Goal: Task Accomplishment & Management: Manage account settings

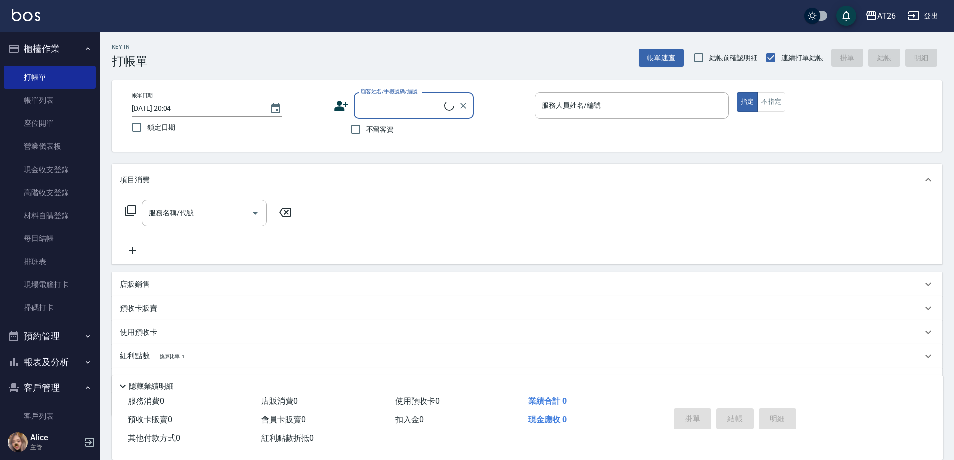
click at [410, 110] on input "顧客姓名/手機號碼/編號" at bounding box center [401, 105] width 86 height 17
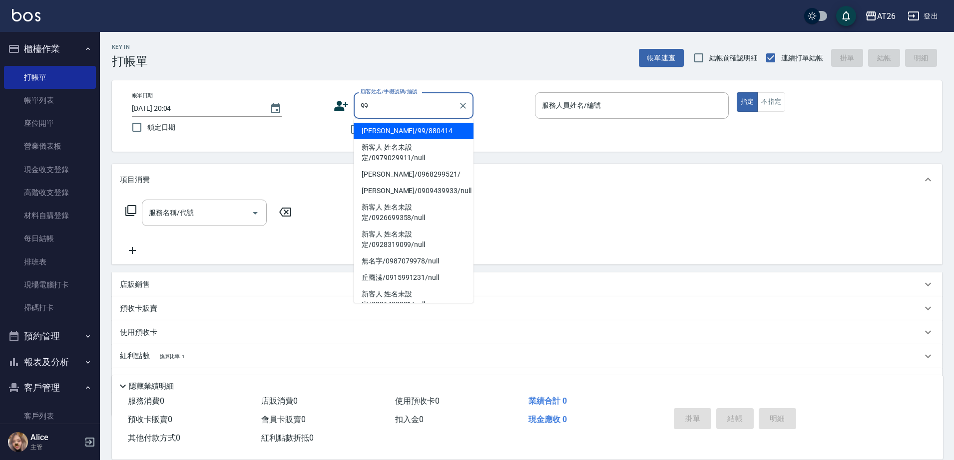
type input "[PERSON_NAME]/99/880414"
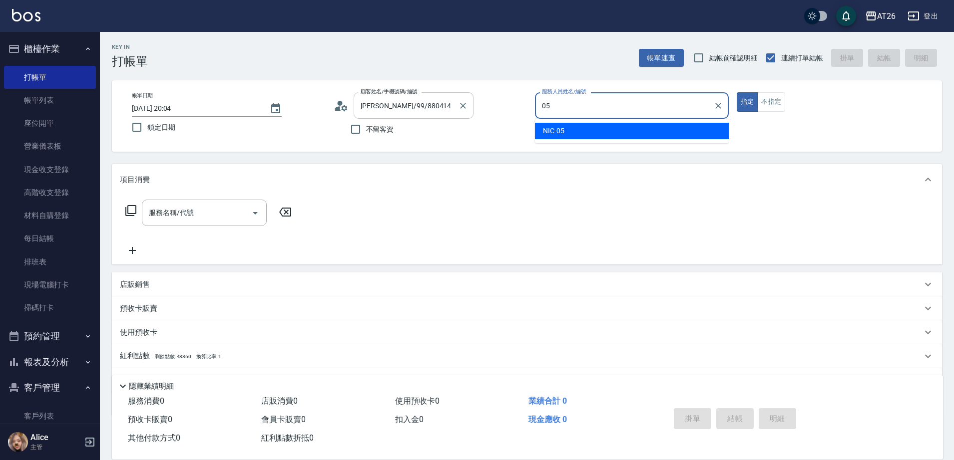
type input "05"
type button "true"
type input "NIC-05"
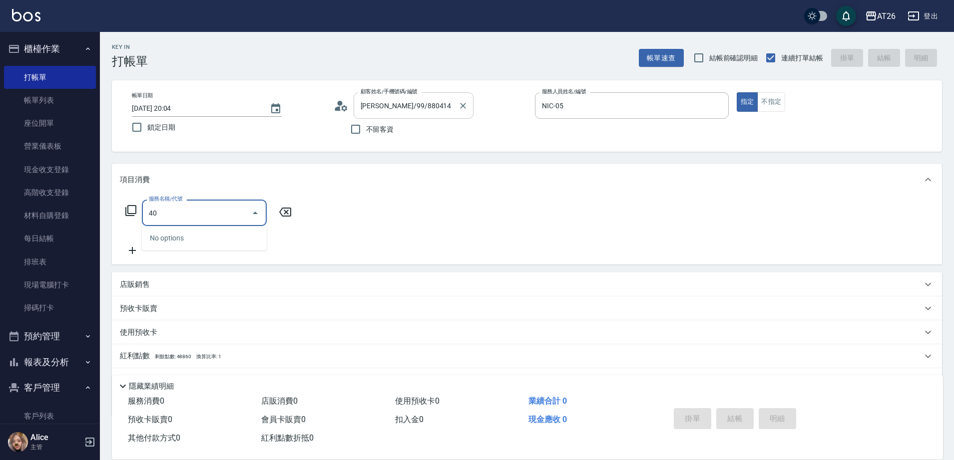
type input "401"
type input "20"
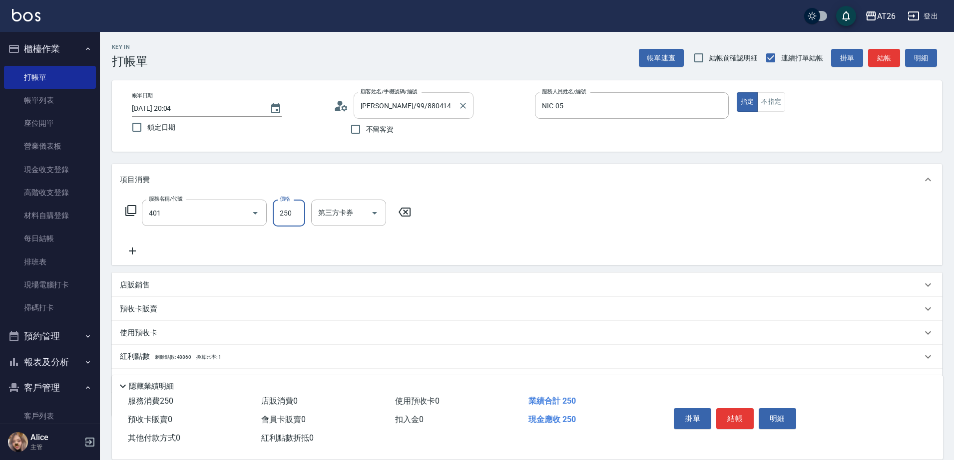
type input "剪髮(401)"
type input "3"
type input "0"
type input "300"
type input "30"
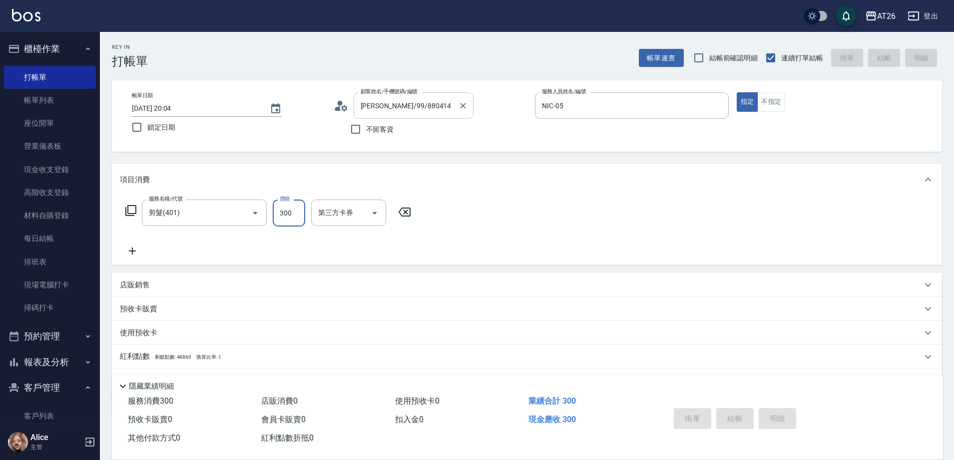
type input "[DATE] 20:05"
type input "0"
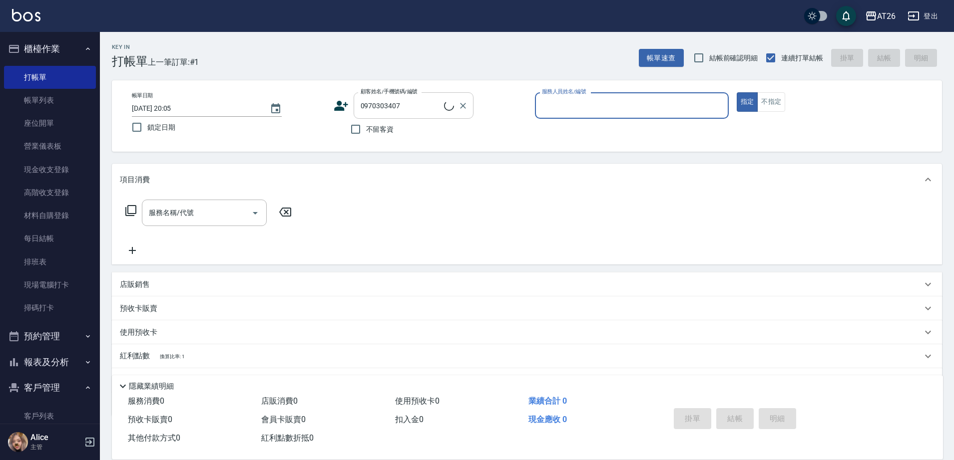
type input "無名字/0970303407/null"
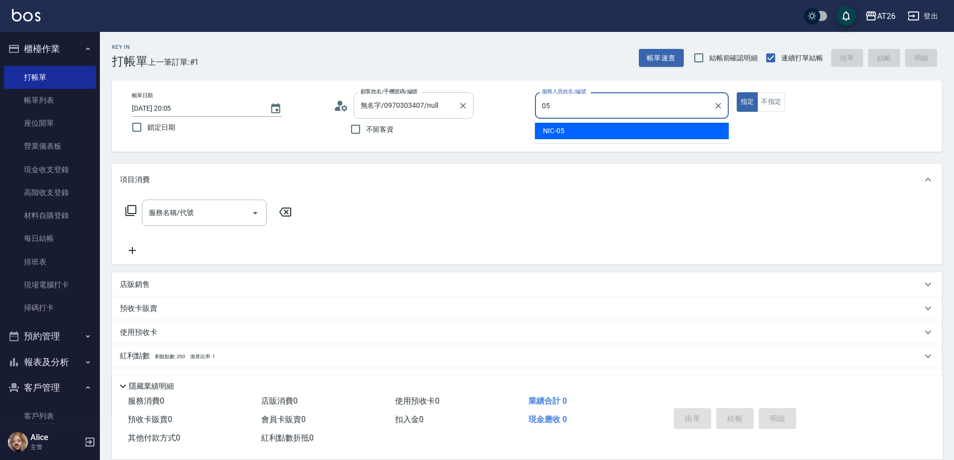
type input "NIC-05"
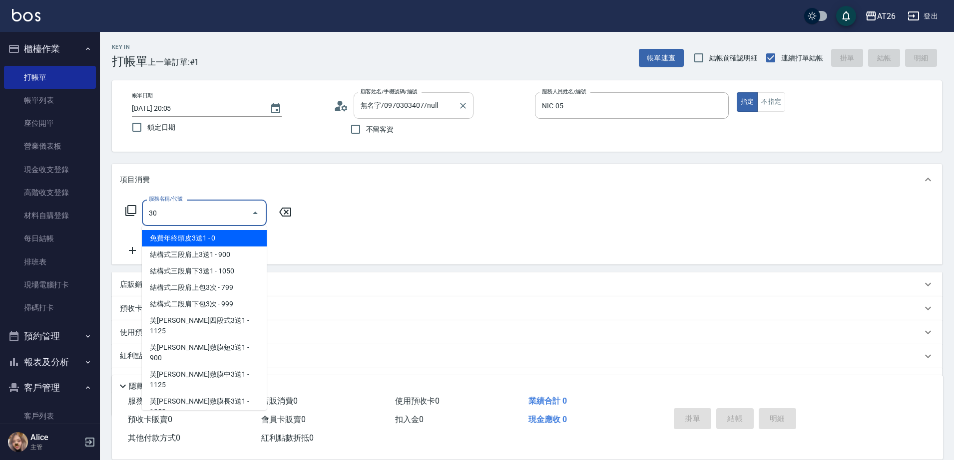
type input "301"
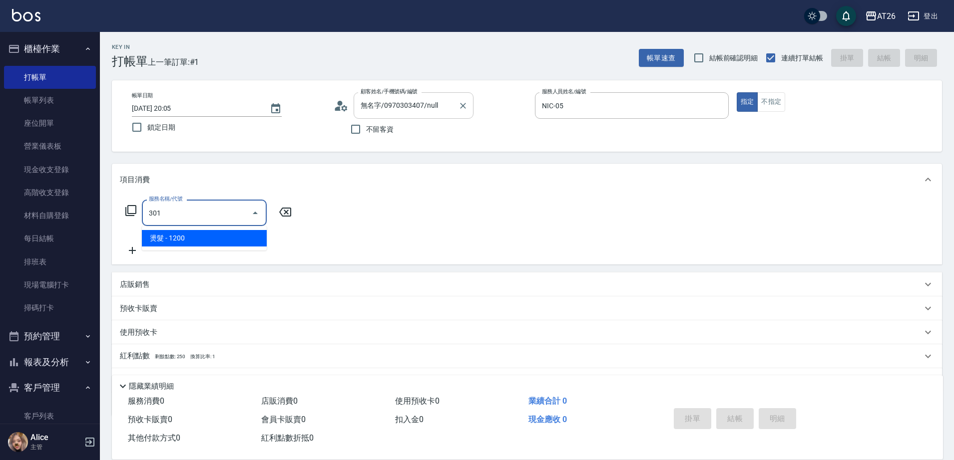
type input "120"
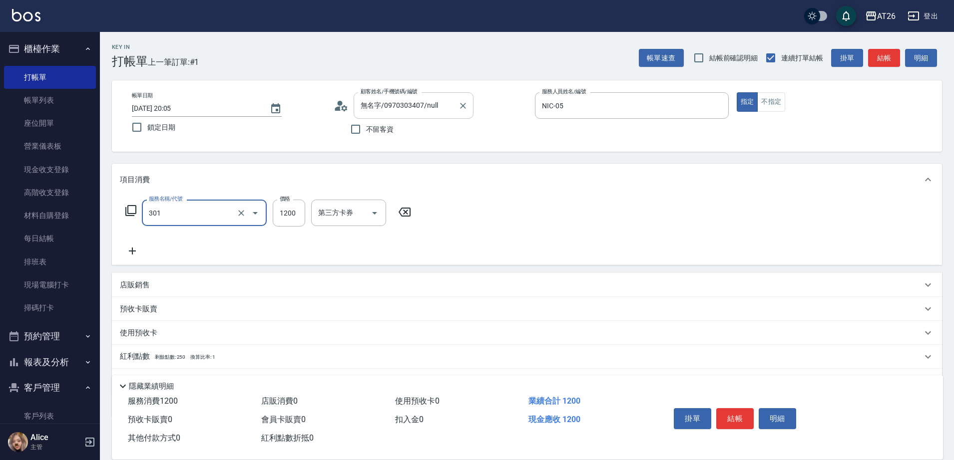
type input "燙髮(301)"
type input "2"
type input "0"
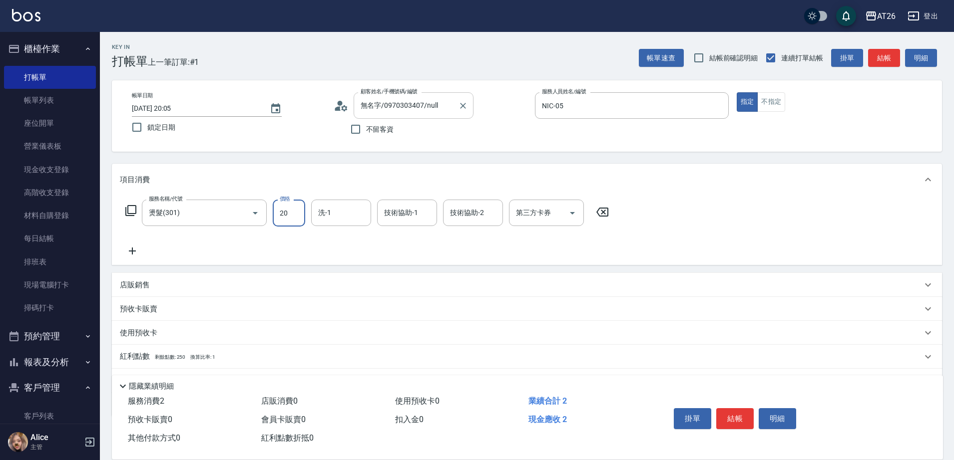
type input "200"
type input "20"
type input "2000"
type input "200"
type input "2000"
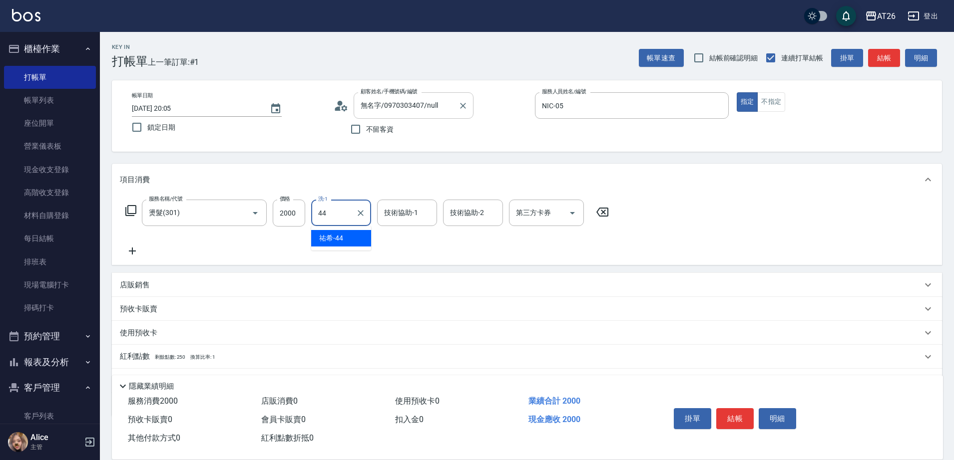
type input "[PERSON_NAME]-44"
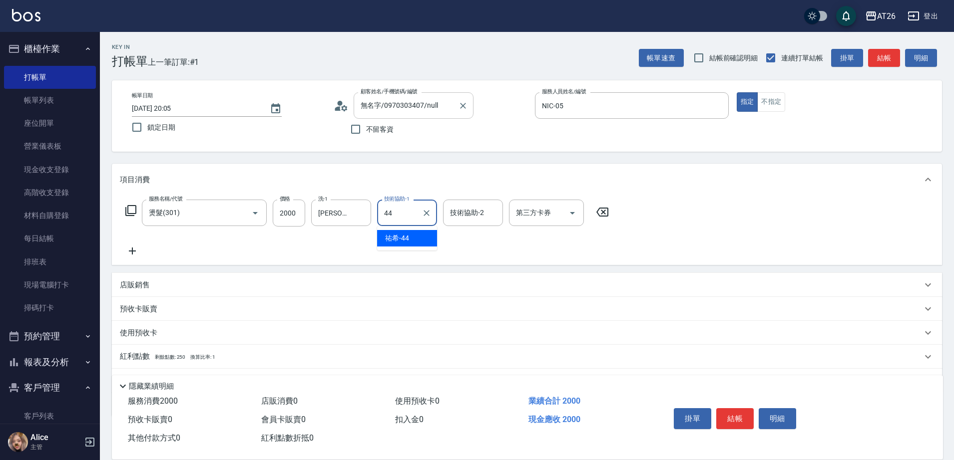
type input "[PERSON_NAME]-44"
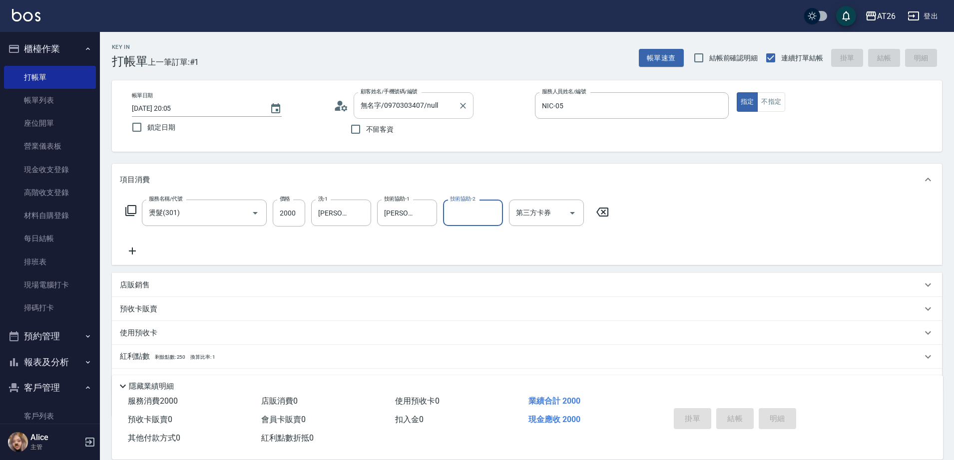
type input "0"
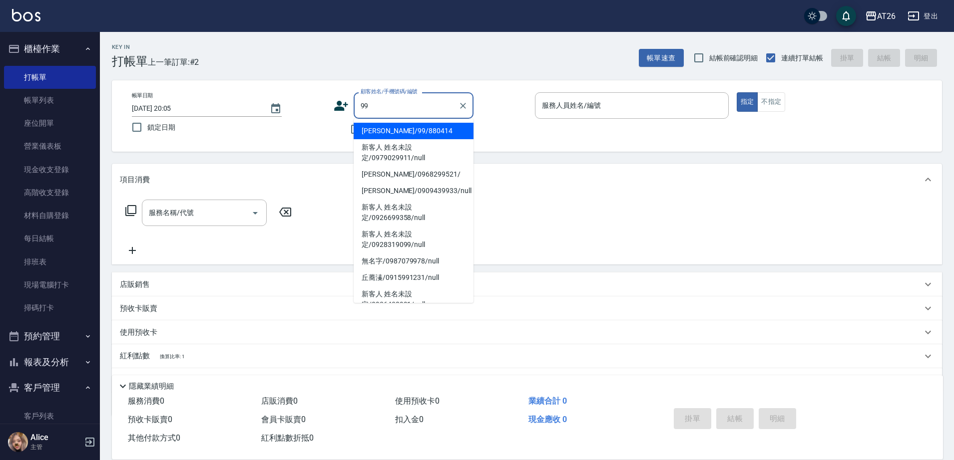
type input "[PERSON_NAME]/99/880414"
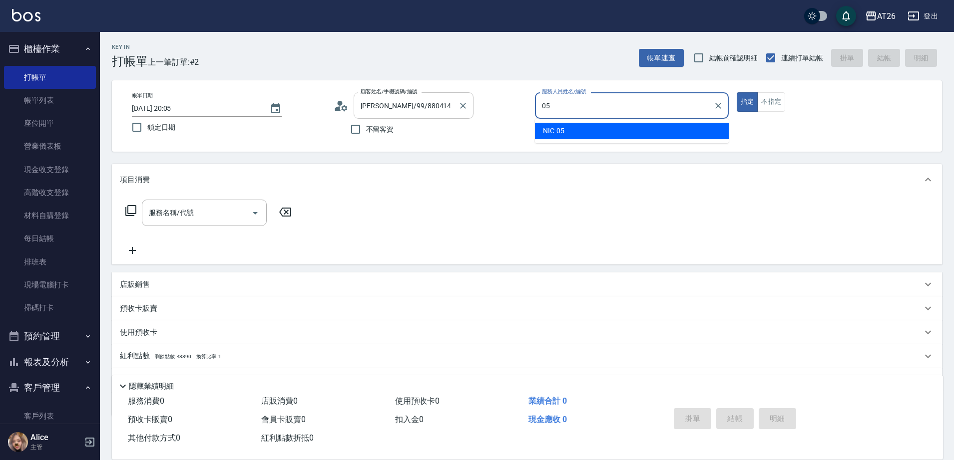
type input "NIC-05"
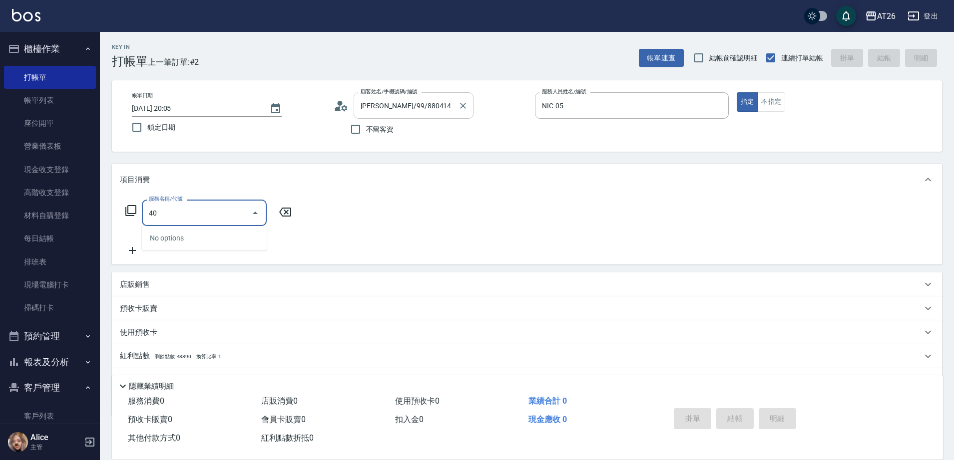
type input "401"
type input "20"
type input "剪髮(401)"
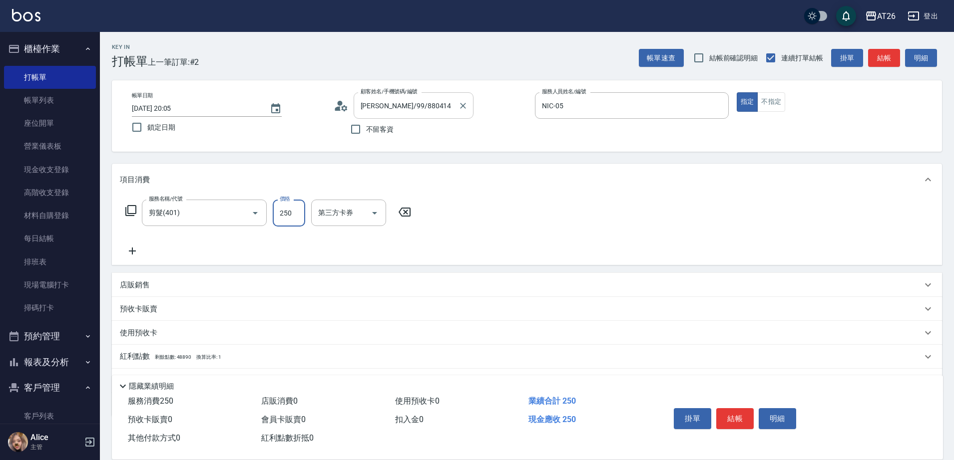
type input "1"
type input "0"
type input "100"
type input "10"
type input "1000"
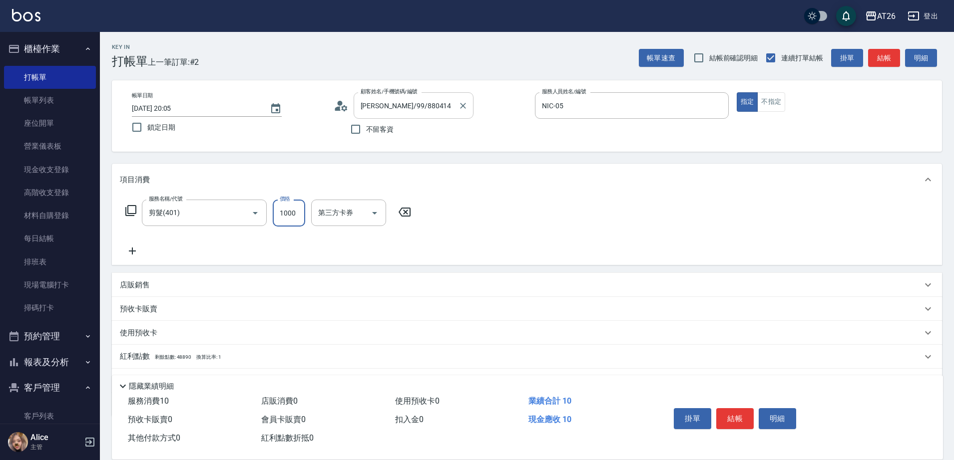
type input "100"
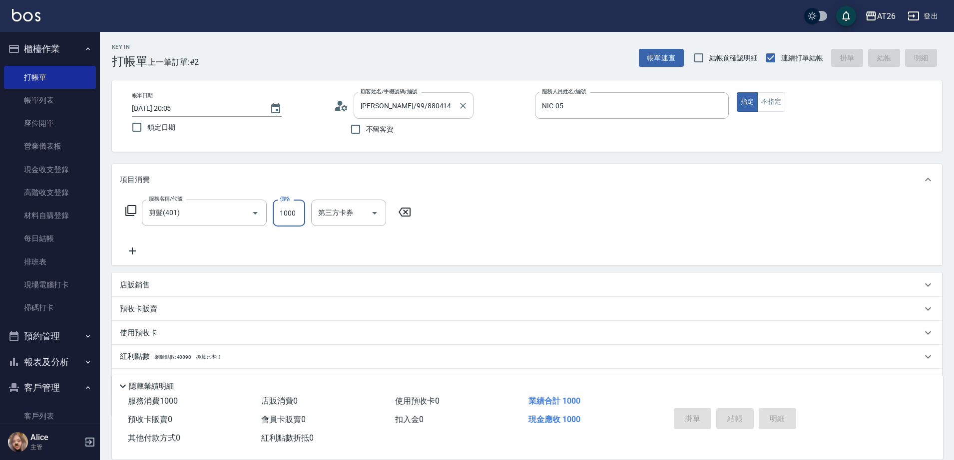
type input "[DATE] 20:06"
type input "0"
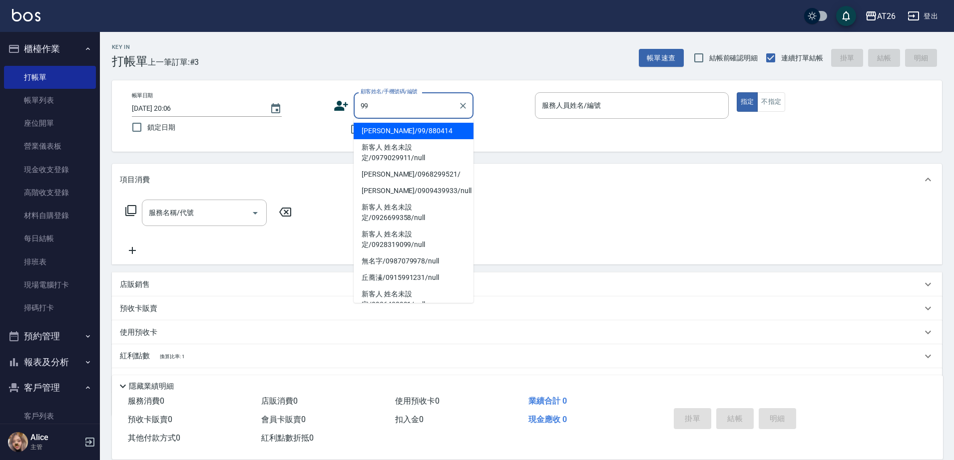
type input "[PERSON_NAME]/99/880414"
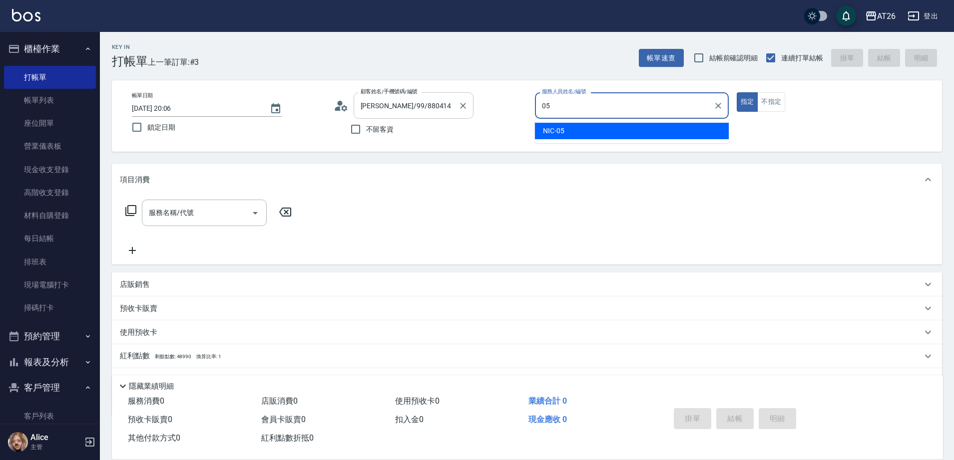
type input "NIC-05"
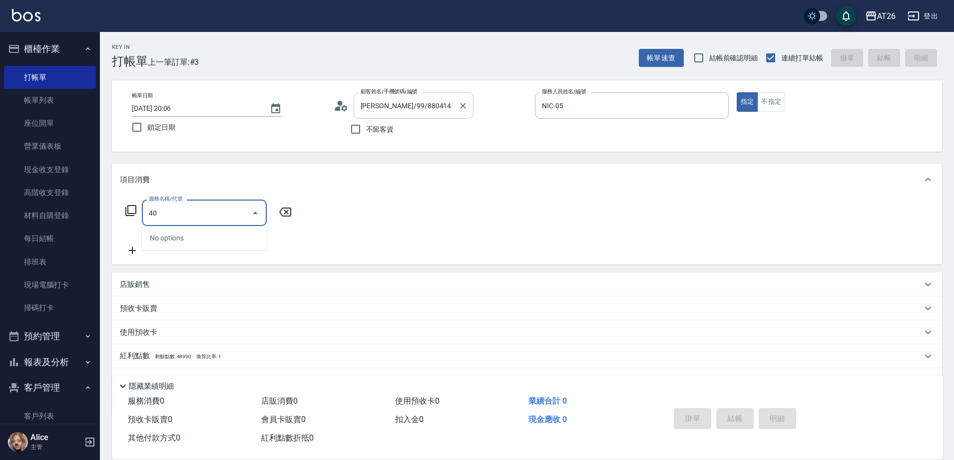
type input "401"
type input "20"
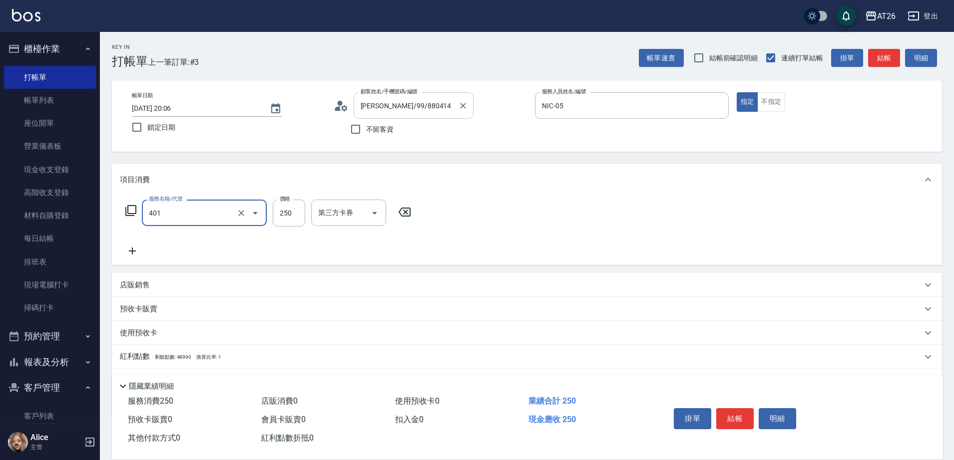
type input "剪髮(401)"
type input "1"
type input "0"
type input "100"
type input "10"
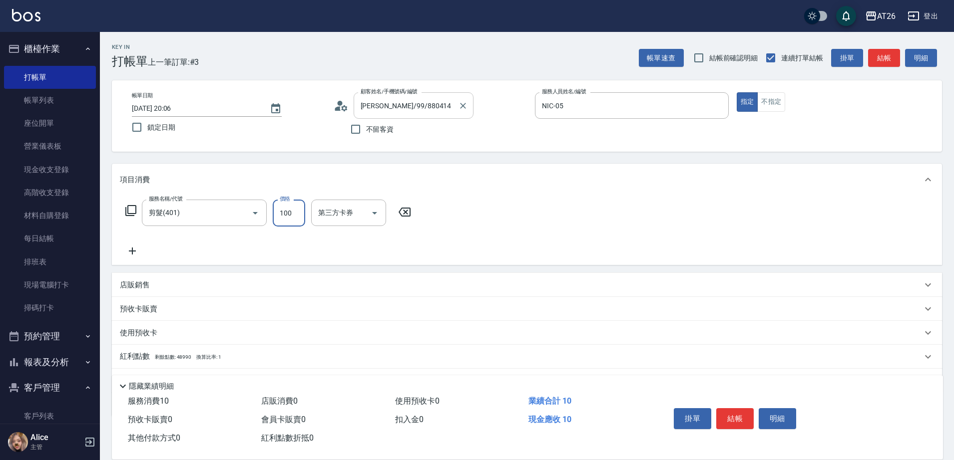
type input "1000"
type input "100"
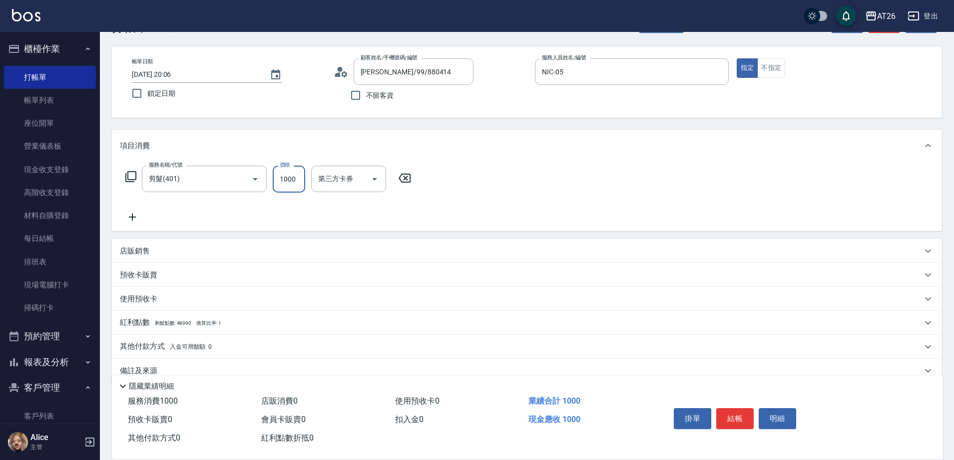
scroll to position [52, 0]
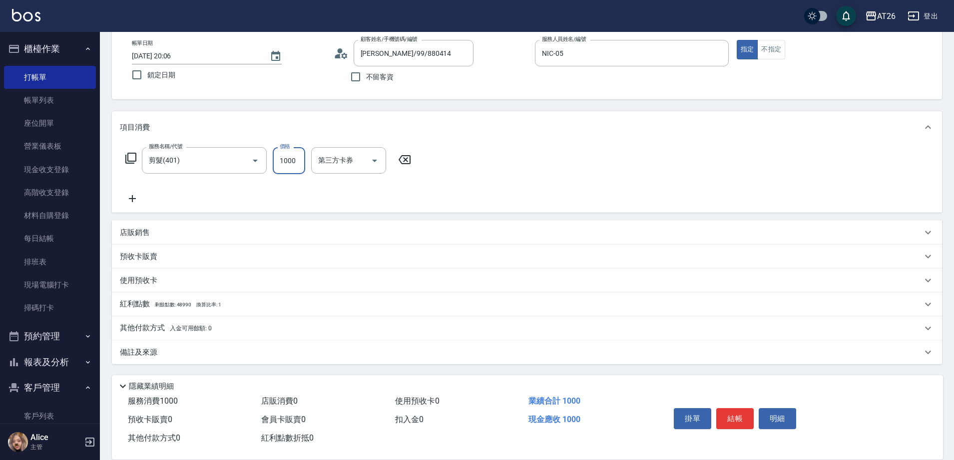
type input "1000"
click at [166, 335] on div "其他付款方式 入金可用餘額: 0" at bounding box center [527, 329] width 830 height 24
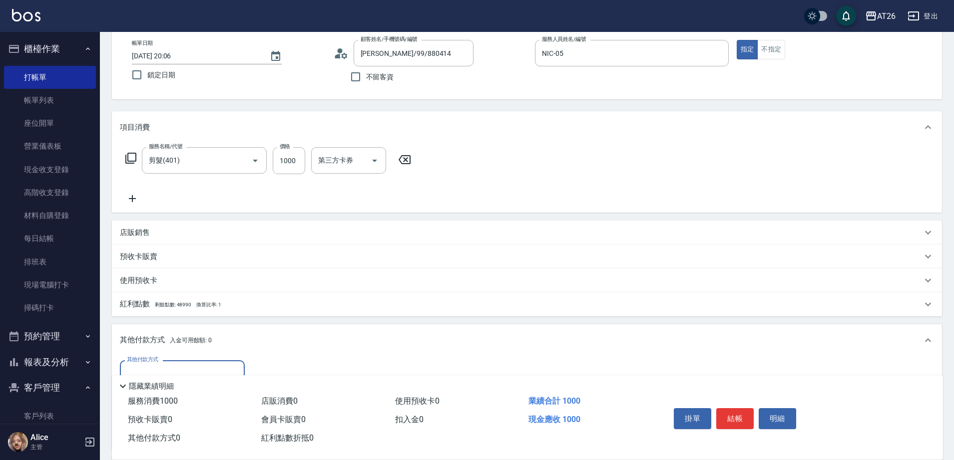
scroll to position [0, 0]
click at [165, 362] on div "其他付款方式" at bounding box center [182, 374] width 125 height 26
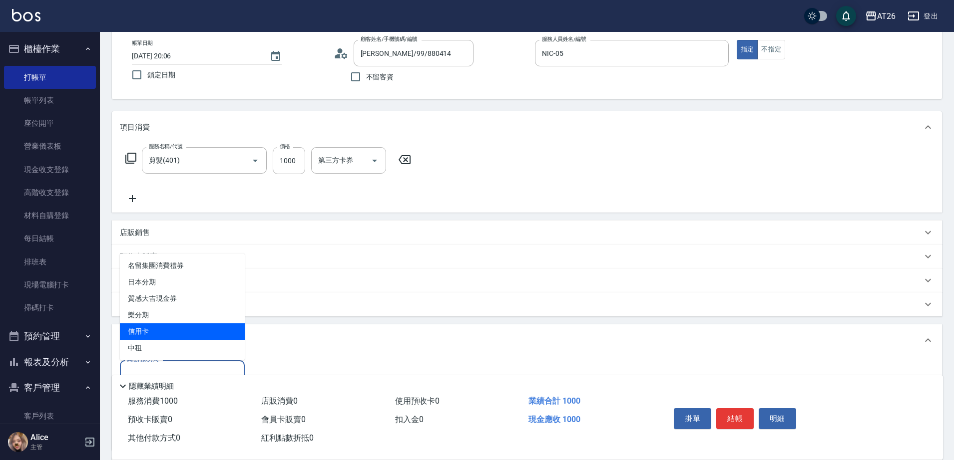
click at [164, 326] on span "信用卡" at bounding box center [182, 332] width 125 height 16
type input "信用卡"
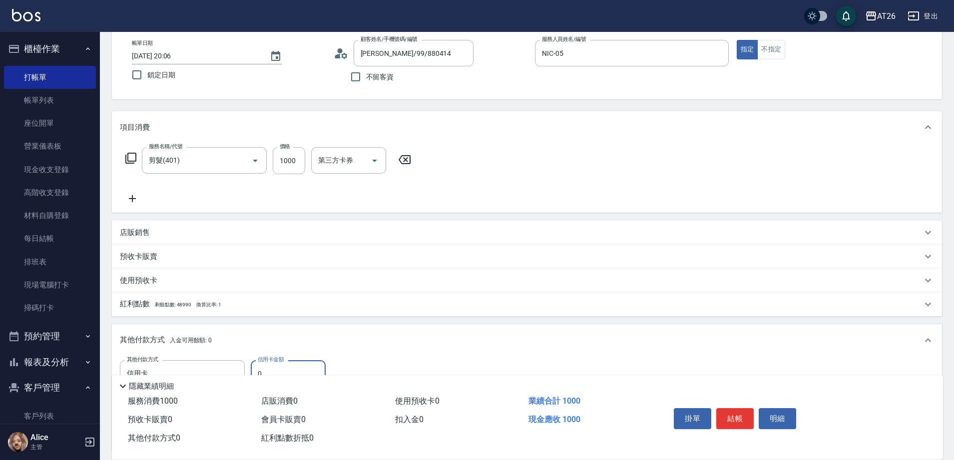
scroll to position [171, 0]
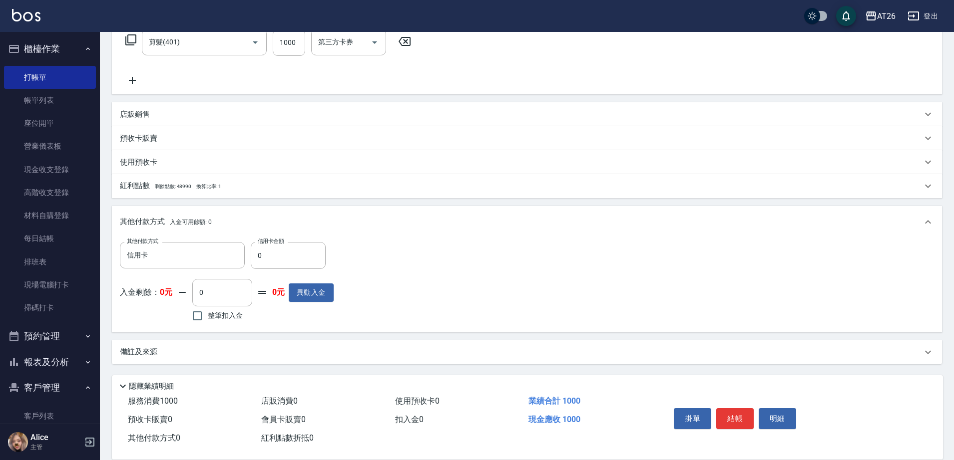
click at [283, 276] on div "其他付款方式 信用卡 其他付款方式 信用卡金額 0 信用卡金額 入金剩餘： 0元 0 ​ 整筆扣入金 0元 異動入金" at bounding box center [227, 283] width 214 height 82
click at [282, 264] on input "0" at bounding box center [288, 255] width 75 height 27
click at [280, 264] on input "0" at bounding box center [288, 255] width 75 height 27
click at [283, 259] on input "0" at bounding box center [288, 255] width 75 height 27
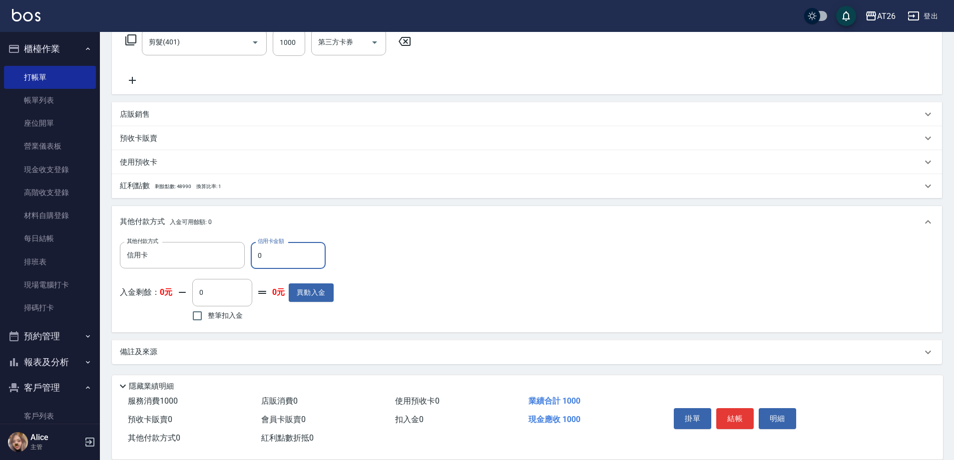
type input "1"
type input "90"
type input "1000"
type input "0"
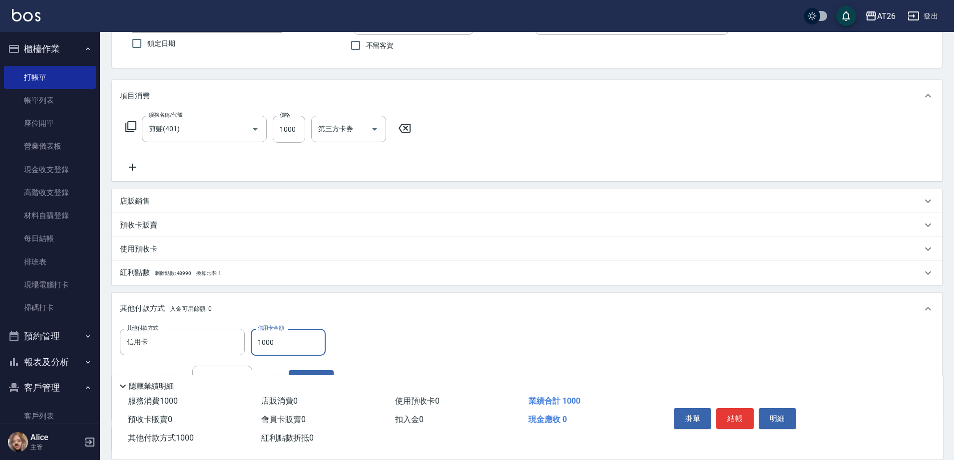
scroll to position [0, 0]
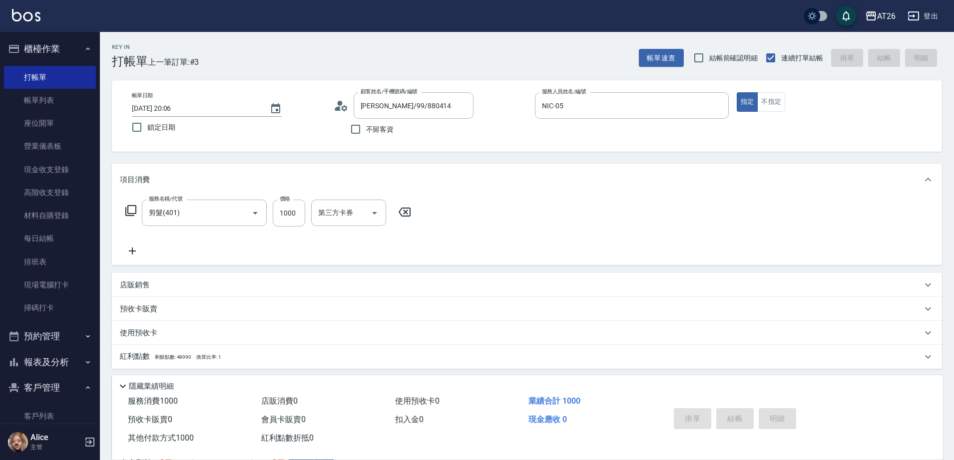
type input "[DATE] 20:09"
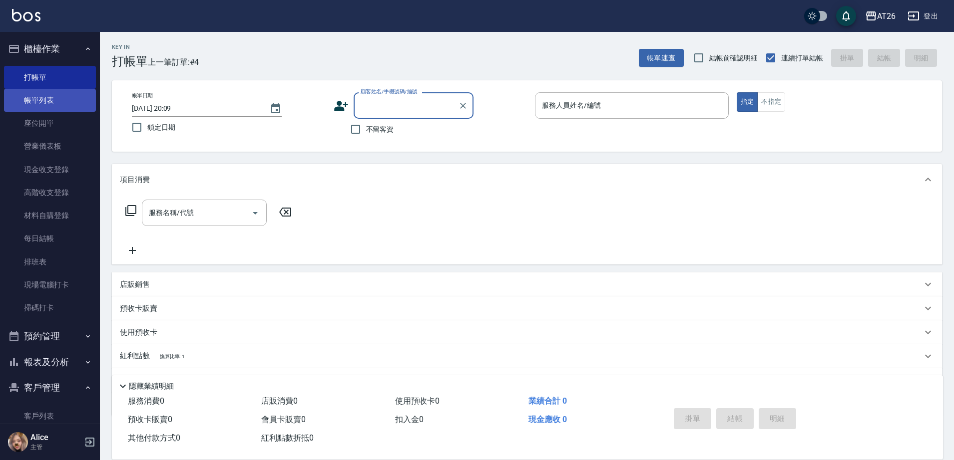
click at [43, 109] on link "帳單列表" at bounding box center [50, 100] width 92 height 23
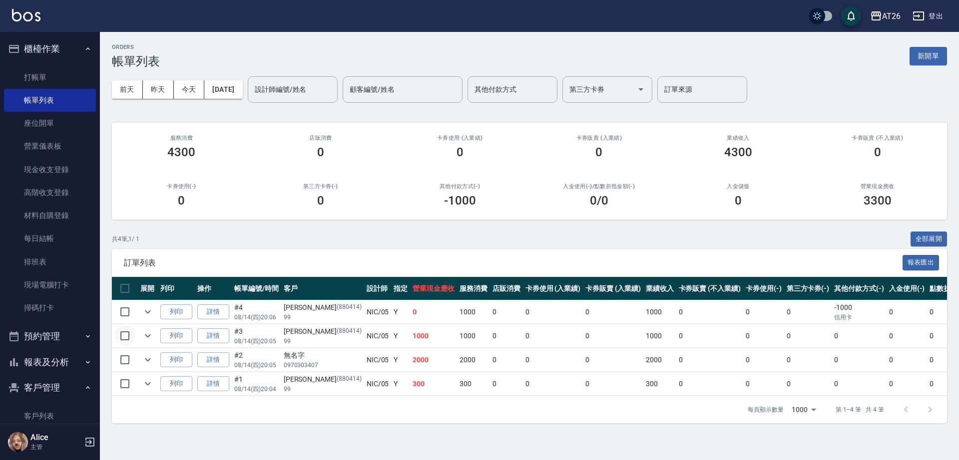
click at [123, 339] on input "checkbox" at bounding box center [124, 336] width 21 height 21
checkbox input "true"
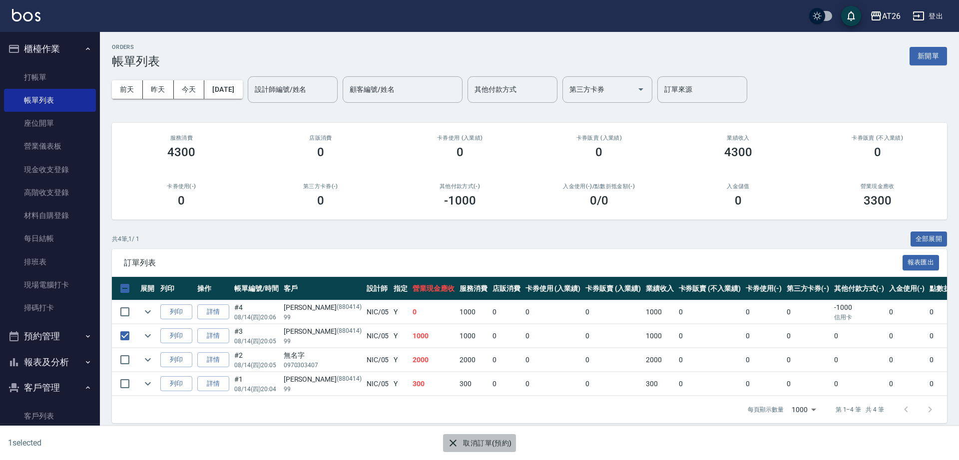
click at [480, 442] on button "取消訂單(預約)" at bounding box center [479, 443] width 72 height 18
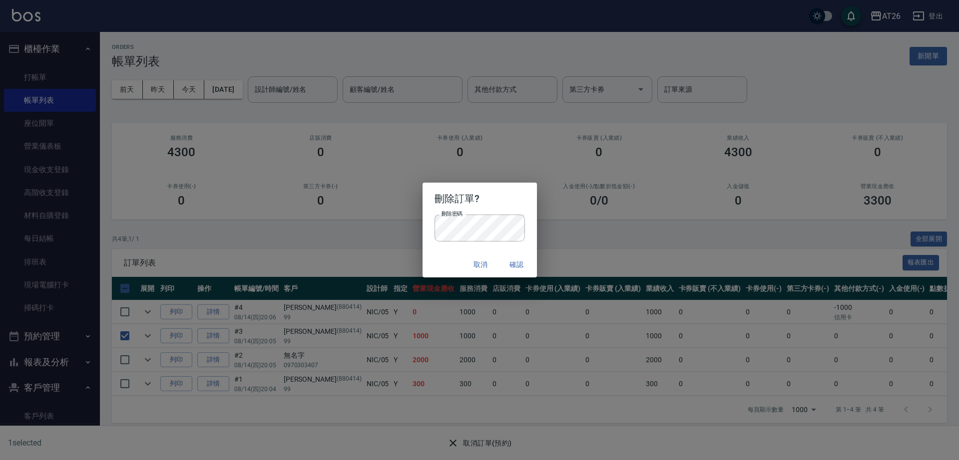
click at [522, 264] on button "確認" at bounding box center [517, 265] width 32 height 18
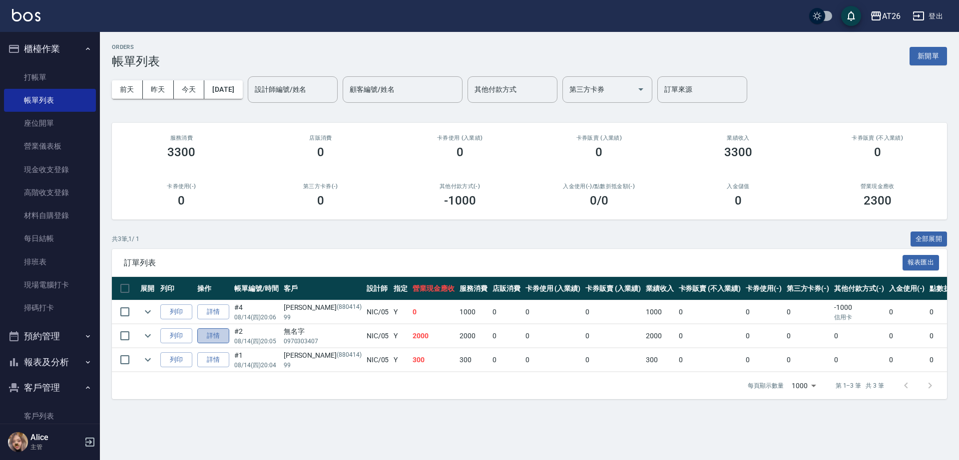
click at [218, 335] on link "詳情" at bounding box center [213, 336] width 32 height 15
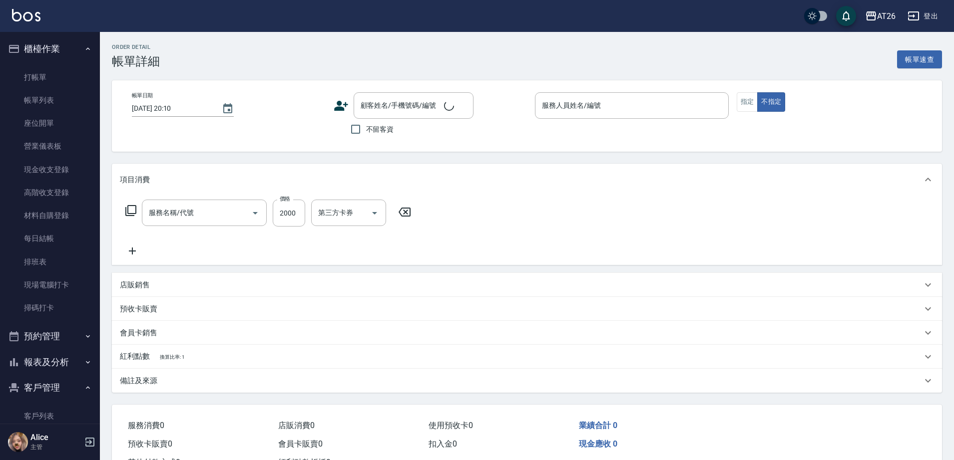
type input "燙髮(301)"
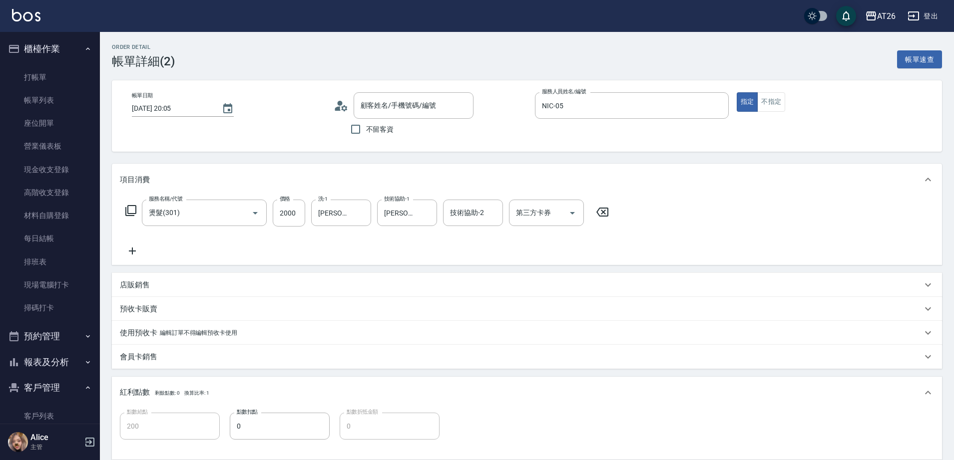
type input "[DATE] 20:05"
type input "NIC-05"
type input "200"
type input "無名字/0970303407/null"
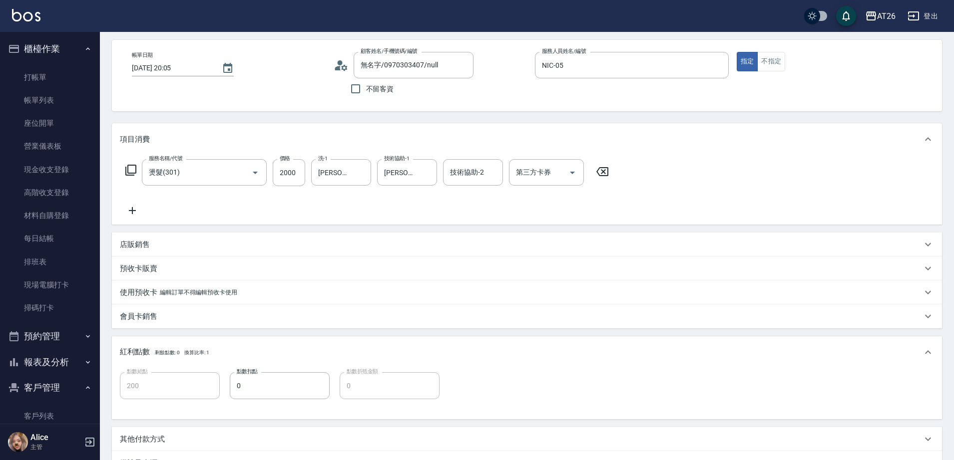
click at [180, 319] on div "會員卡銷售" at bounding box center [521, 317] width 802 height 10
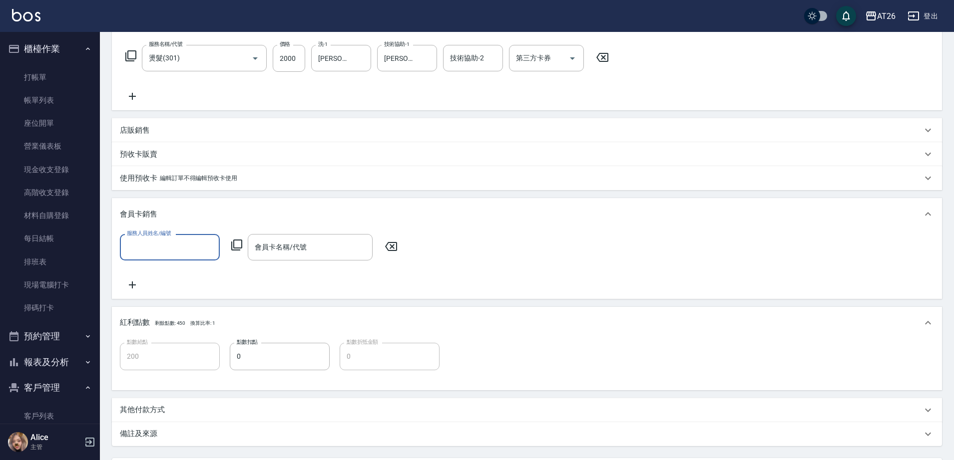
scroll to position [228, 0]
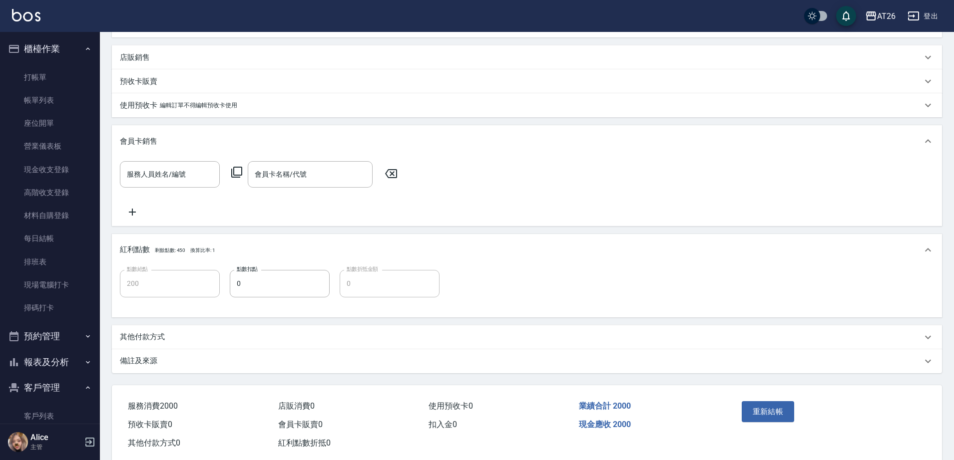
click at [167, 343] on div "其他付款方式" at bounding box center [521, 337] width 802 height 10
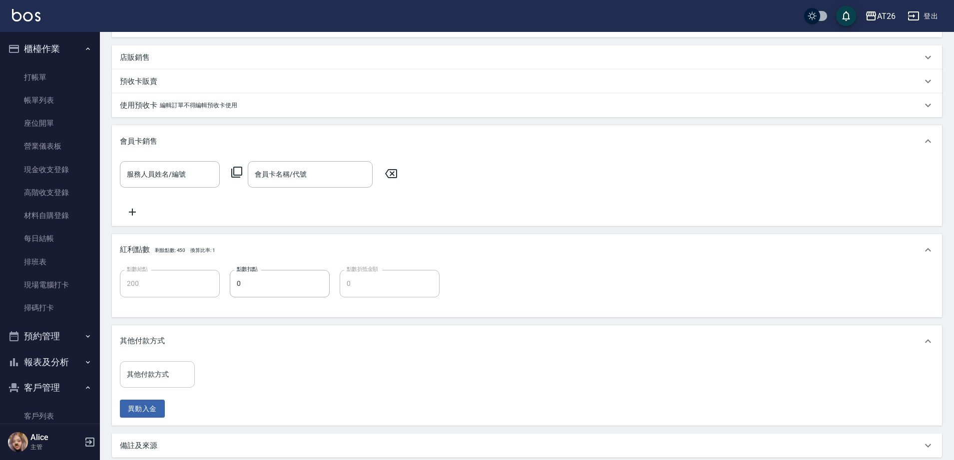
click at [156, 375] on input "其他付款方式" at bounding box center [157, 374] width 66 height 17
click at [152, 341] on span "信用卡" at bounding box center [157, 342] width 75 height 16
type input "信用卡"
click at [225, 377] on input "0" at bounding box center [238, 375] width 75 height 27
type input "2"
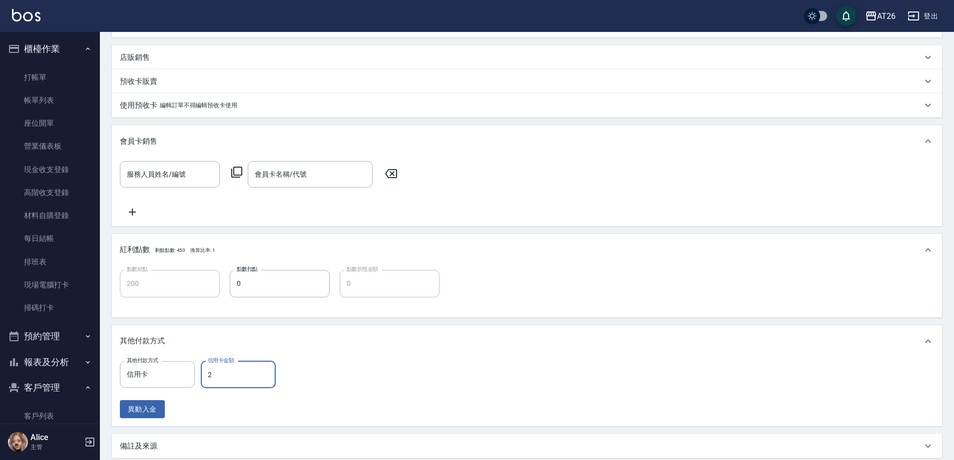
type input "190"
type input "200"
type input "180"
type input "2000"
type input "0"
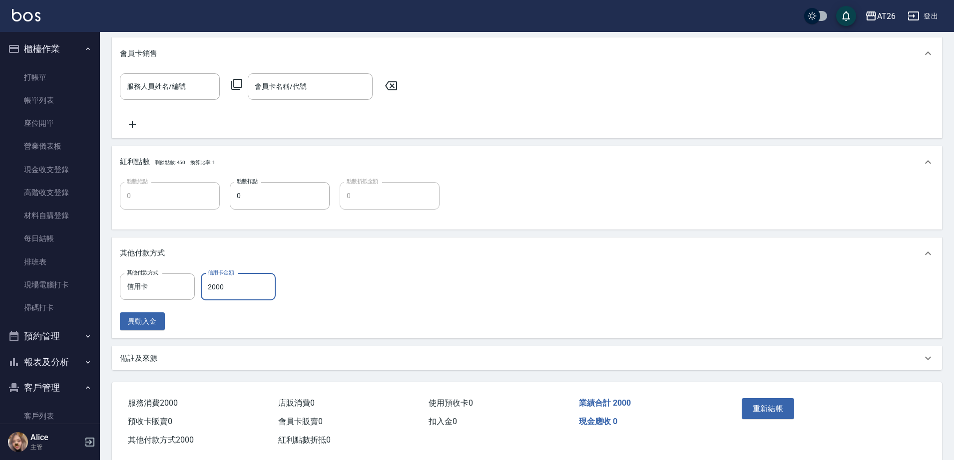
scroll to position [343, 0]
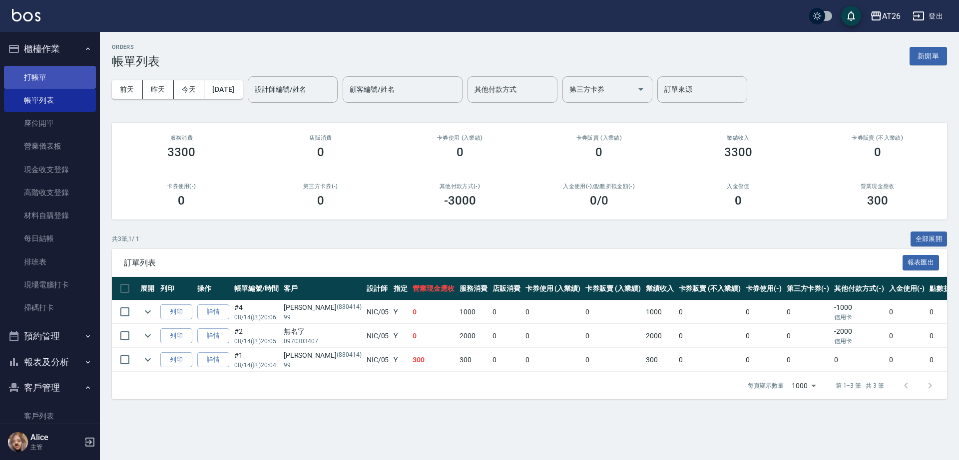
click at [31, 68] on link "打帳單" at bounding box center [50, 77] width 92 height 23
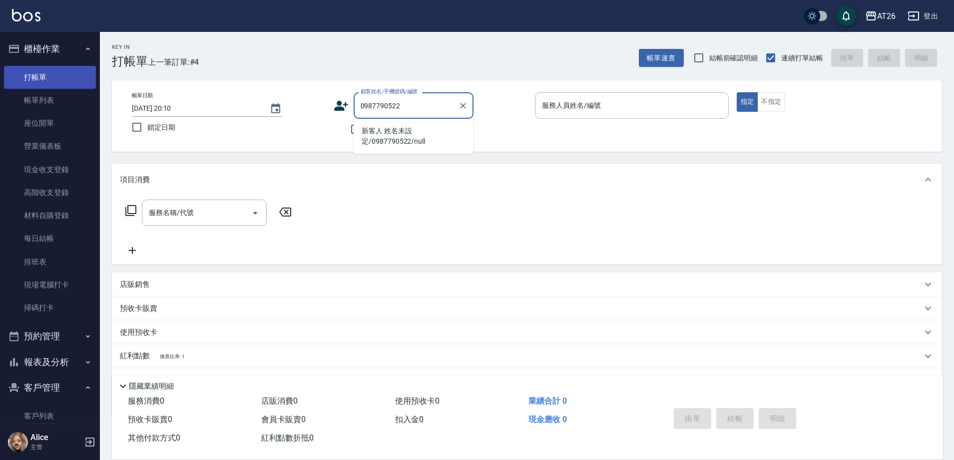
type input "新客人 姓名未設定/0987790522/null"
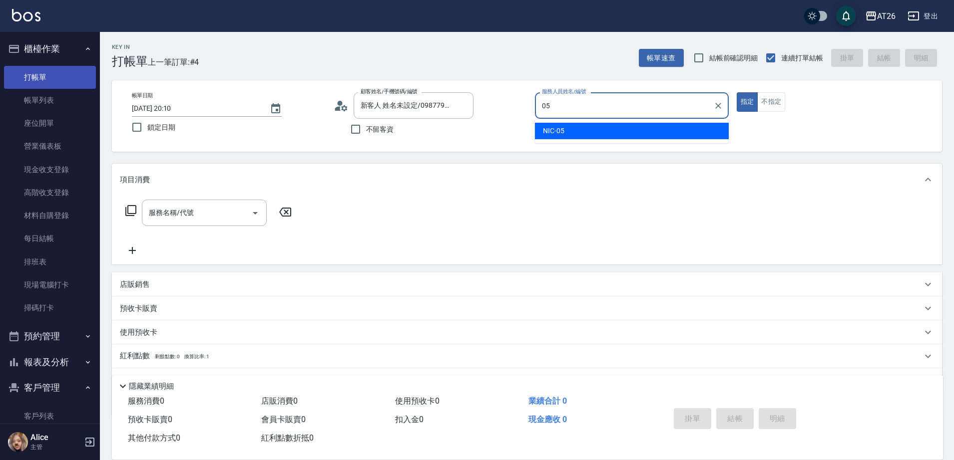
type input "NIC-05"
type button "true"
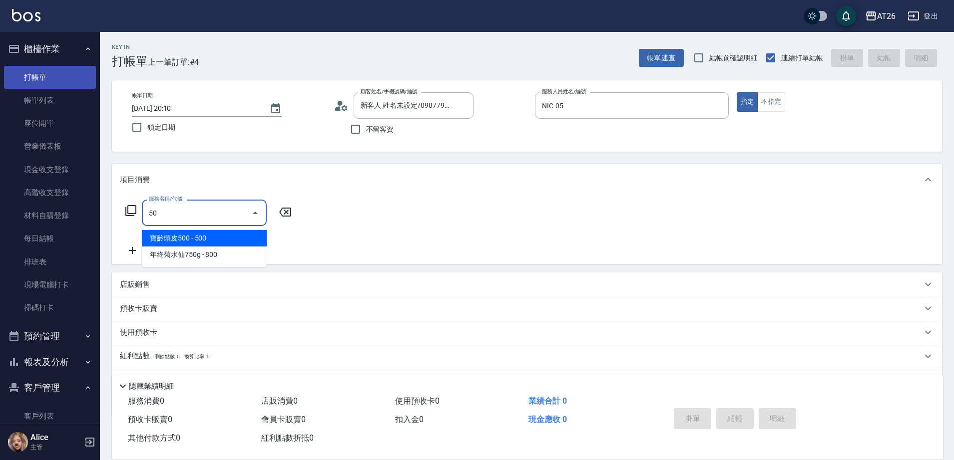
type input "501"
type input "120"
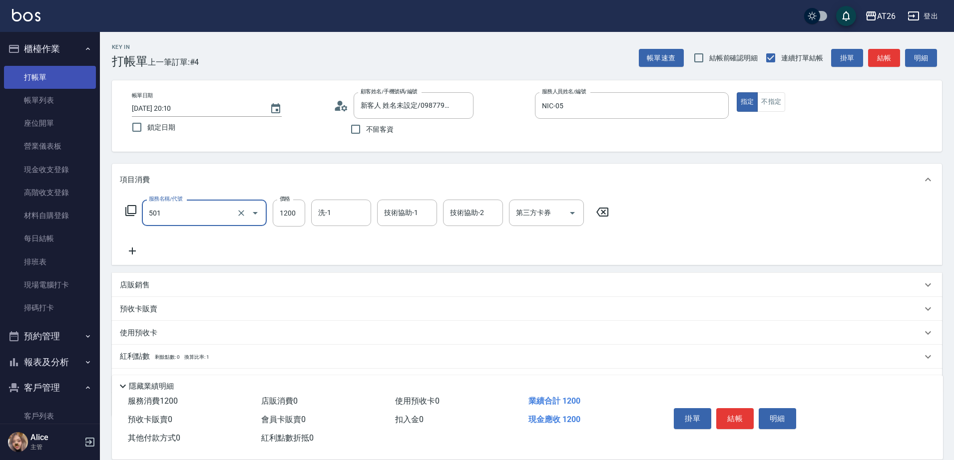
type input "染髮(501)"
type input "2"
type input "0"
type input "288"
type input "20"
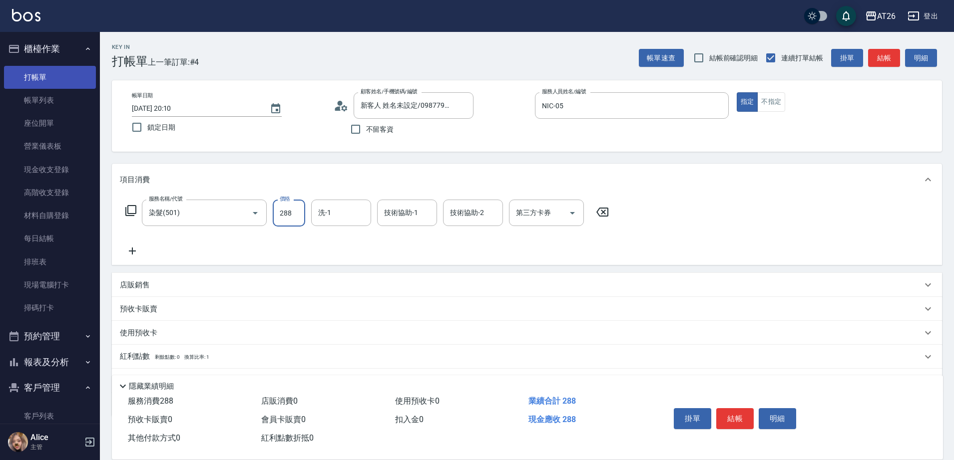
type input "2880"
type input "280"
type input "2880"
type input "[PERSON_NAME]-44"
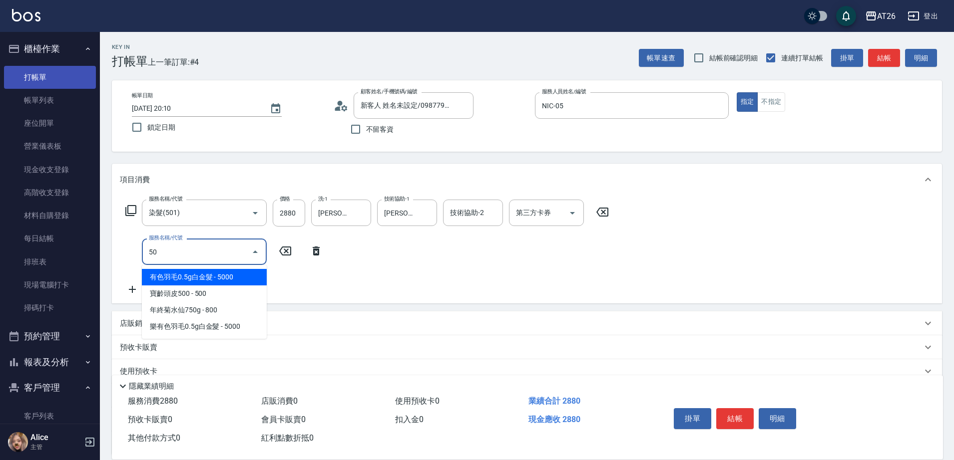
type input "502"
type input "330"
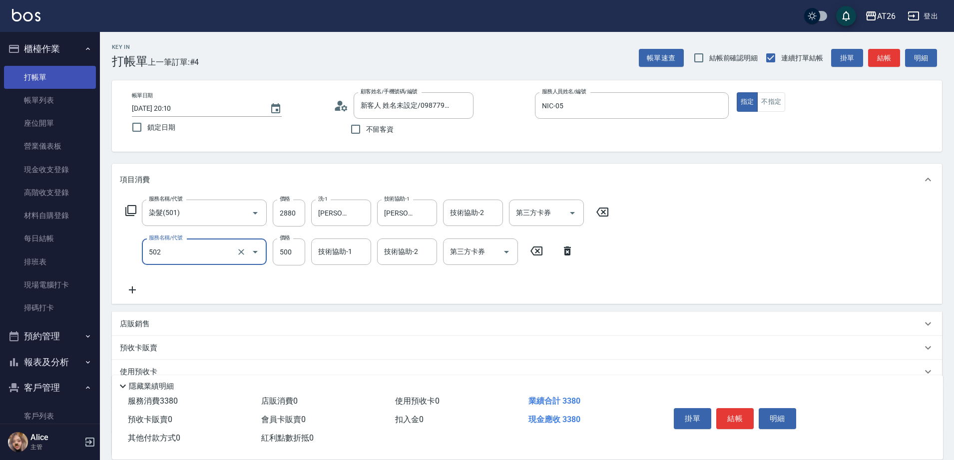
type input "漂髮(502)"
type input "0"
type input "280"
type input "0"
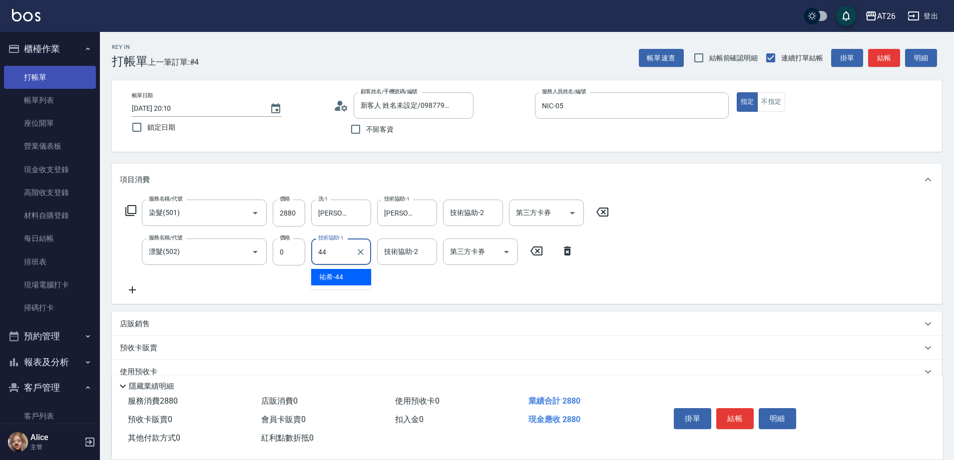
type input "[PERSON_NAME]-44"
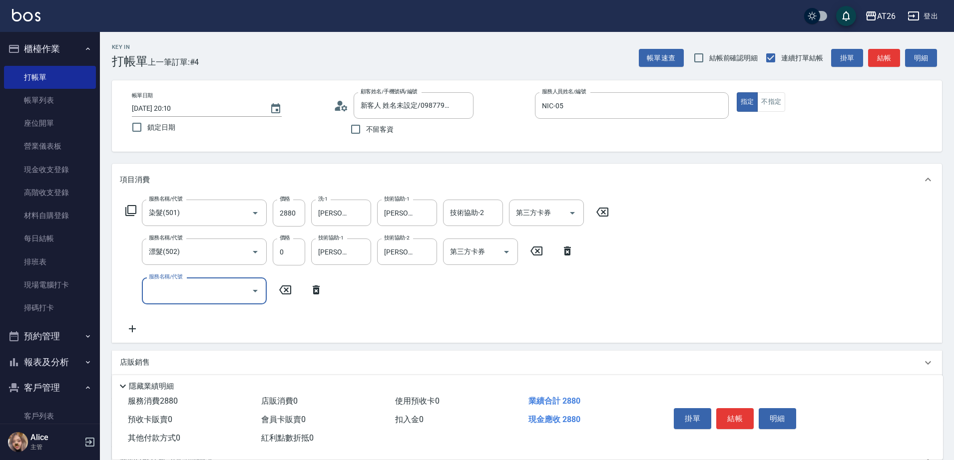
click at [195, 296] on input "服務名稱/代號" at bounding box center [196, 290] width 101 height 17
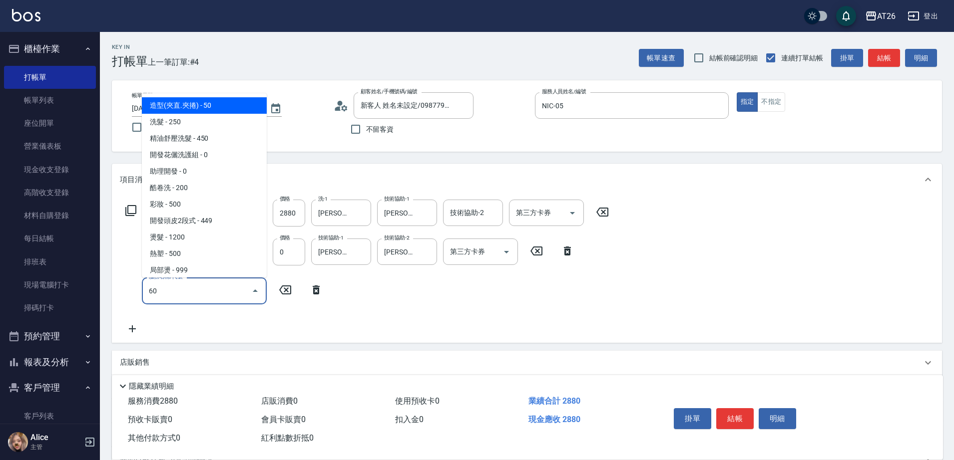
type input "601"
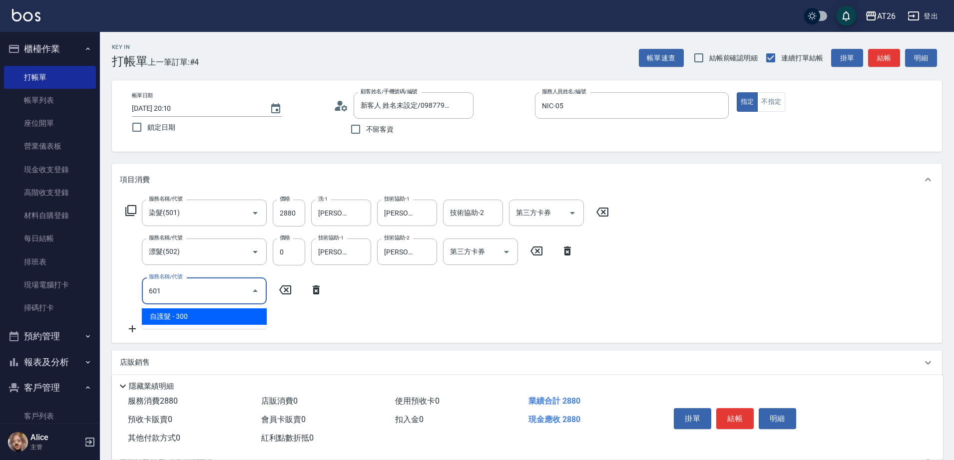
type input "310"
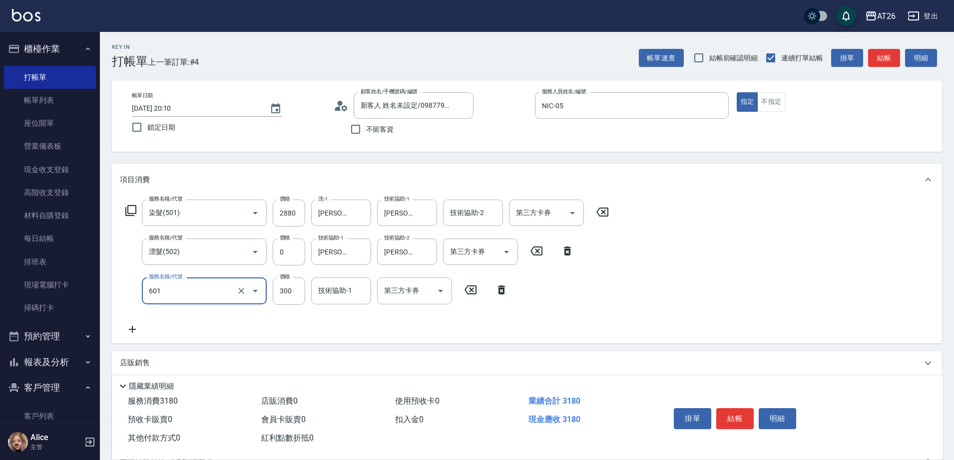
type input "自護髮(601)"
type input "12"
type input "300"
type input "1200"
type input "400"
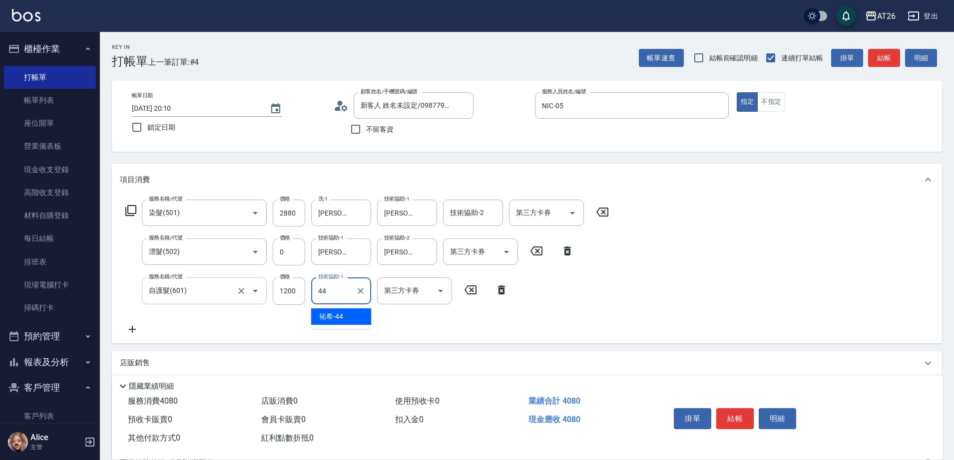
type input "[PERSON_NAME]-44"
click at [464, 217] on div "技術協助-2 技術協助-2" at bounding box center [473, 213] width 60 height 26
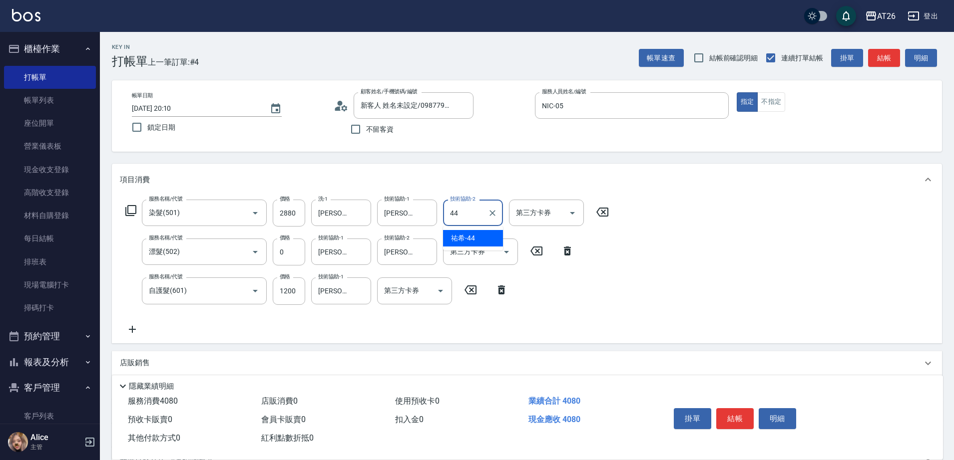
type input "[PERSON_NAME]-44"
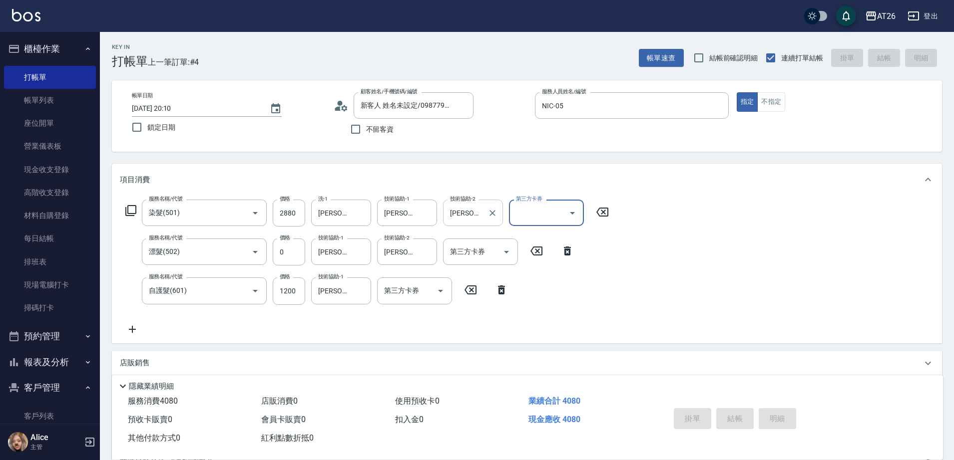
type input "[DATE] 20:11"
type input "0"
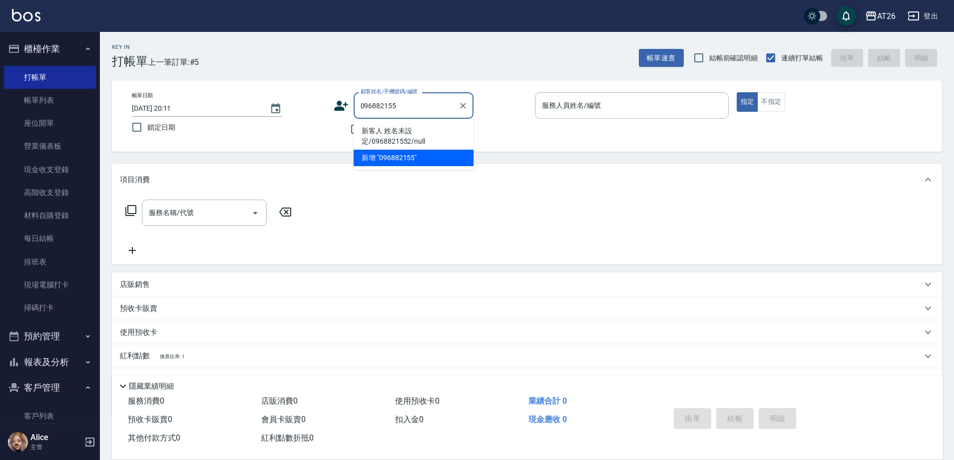
click at [386, 104] on input "096882155" at bounding box center [406, 105] width 96 height 17
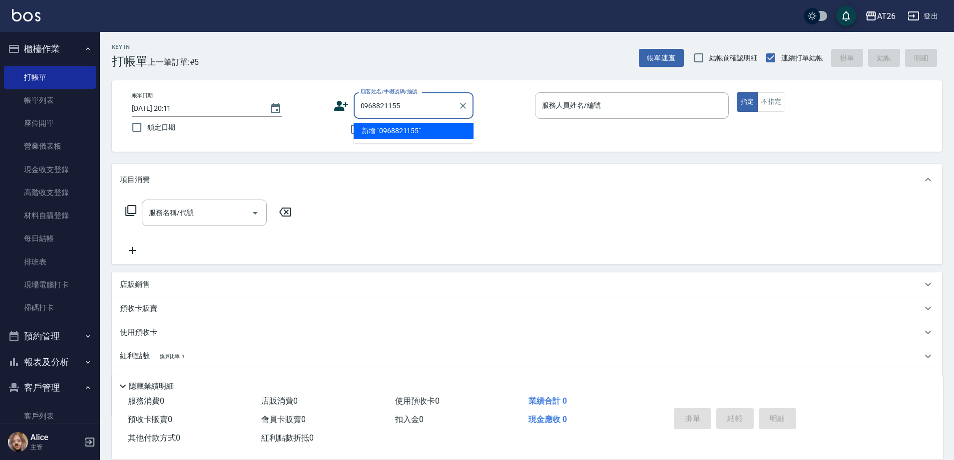
click at [433, 107] on input "0968821155" at bounding box center [406, 105] width 96 height 17
type input "新客人 姓名未設定/0968821552/null"
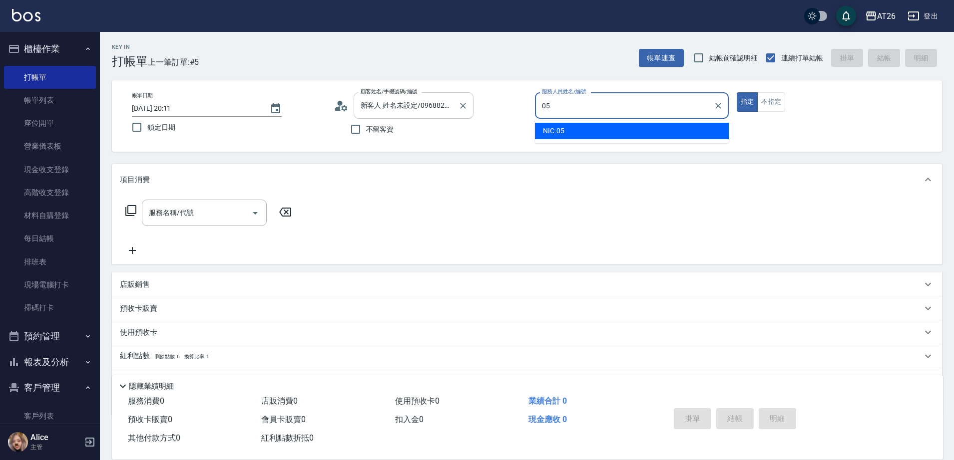
type input "NIC-05"
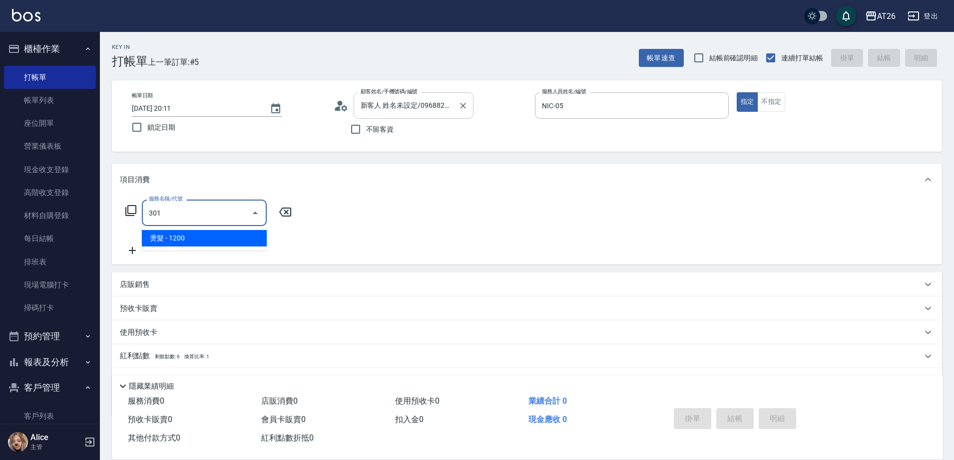
type input "燙髮(301)"
type input "120"
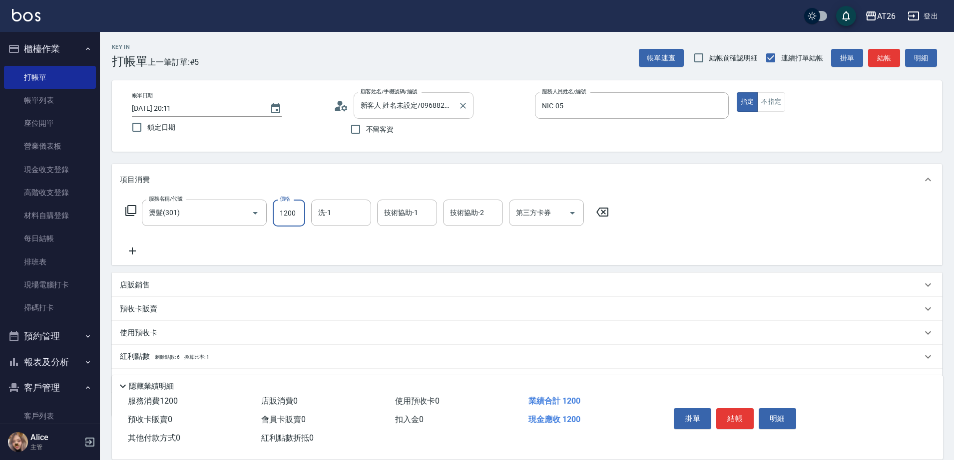
type input "2"
type input "0"
type input "200"
type input "20"
type input "2000"
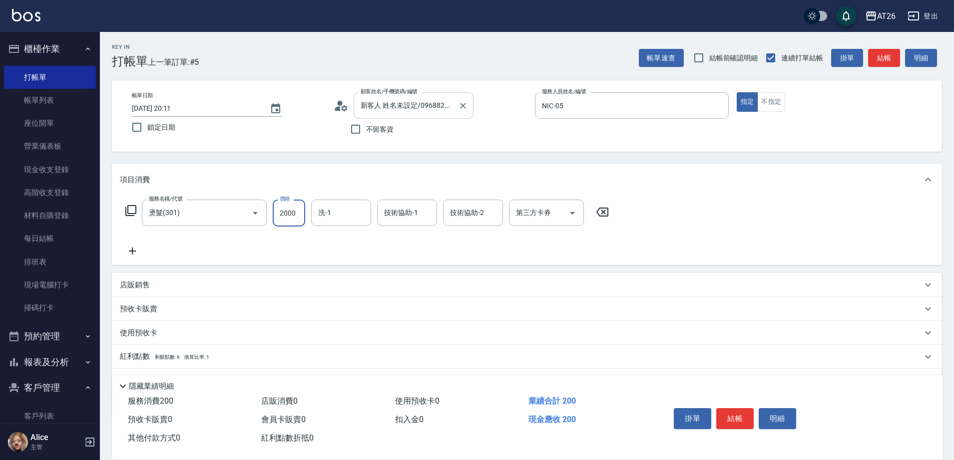
type input "200"
type input "2000"
type input "[PERSON_NAME]-44"
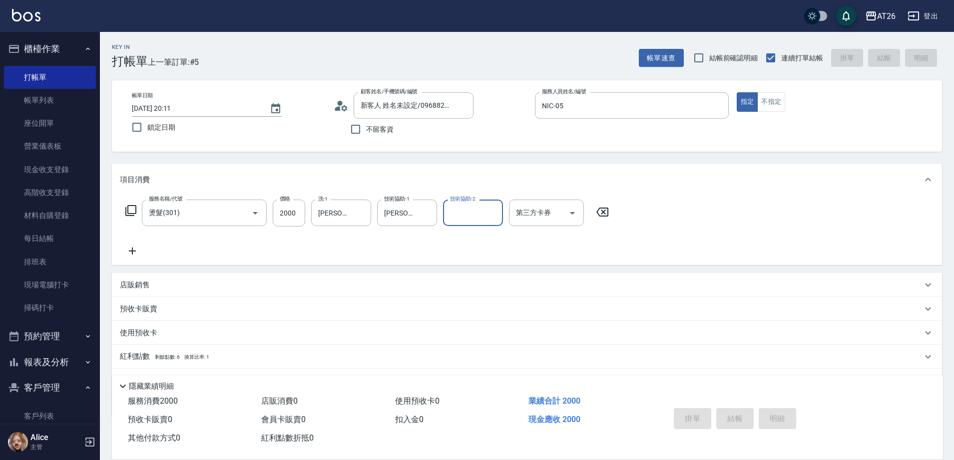
type input "[DATE] 20:12"
type input "0"
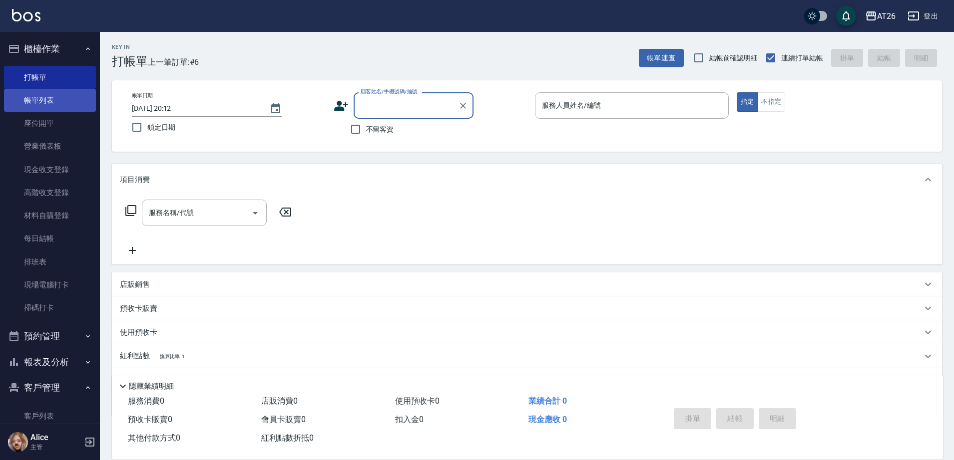
click at [41, 100] on link "帳單列表" at bounding box center [50, 100] width 92 height 23
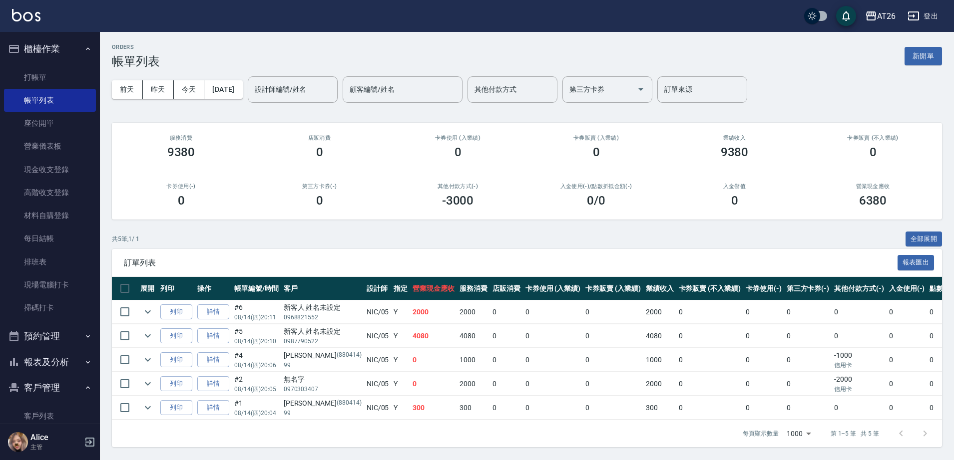
scroll to position [8, 0]
click at [213, 336] on td "詳情" at bounding box center [213, 336] width 37 height 23
click at [217, 334] on link "詳情" at bounding box center [213, 336] width 32 height 15
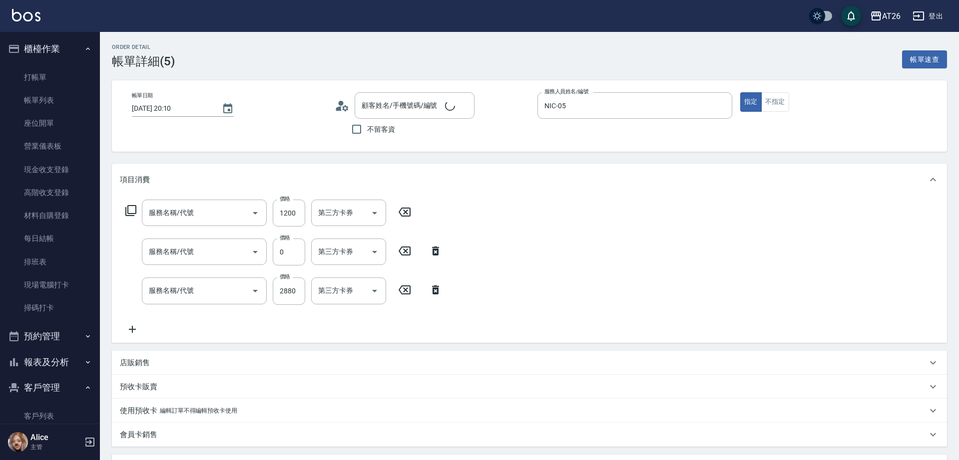
type input "[DATE] 20:10"
type input "NIC-05"
type input "400"
type input "自護髮(601)"
type input "漂髮(502)"
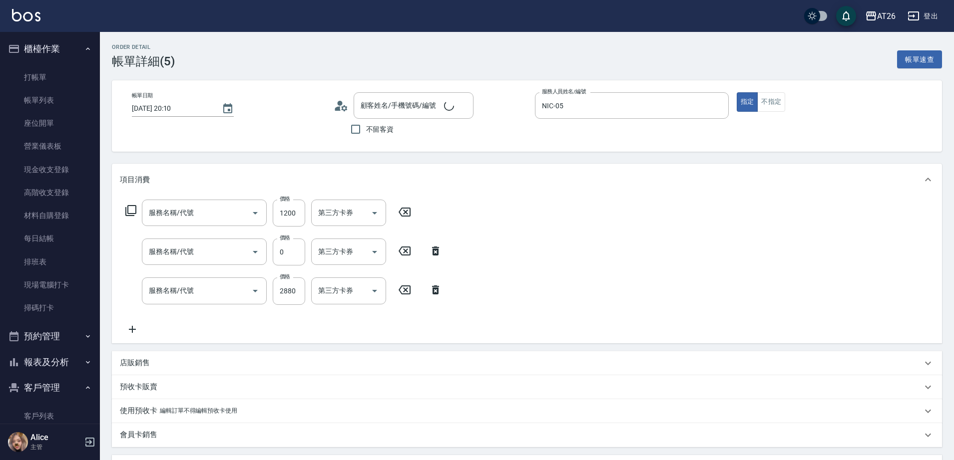
type input "染髮(501)"
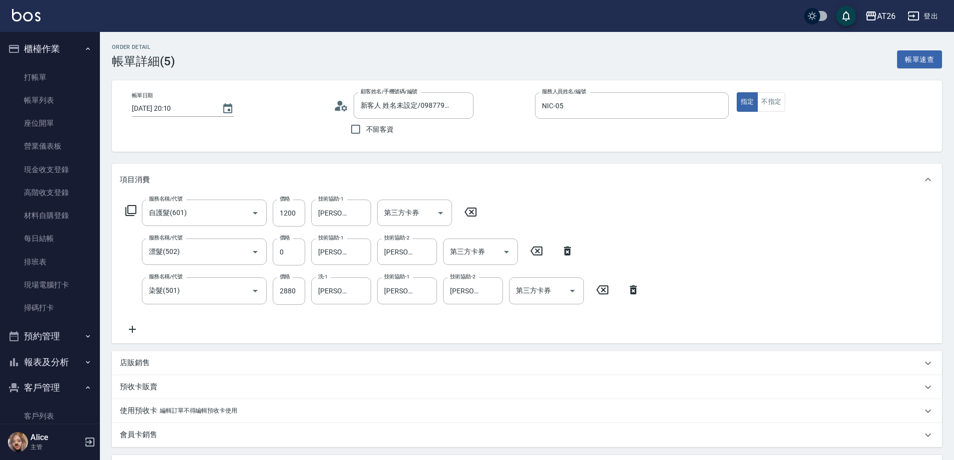
type input "新客人 姓名未設定/0987790522/null"
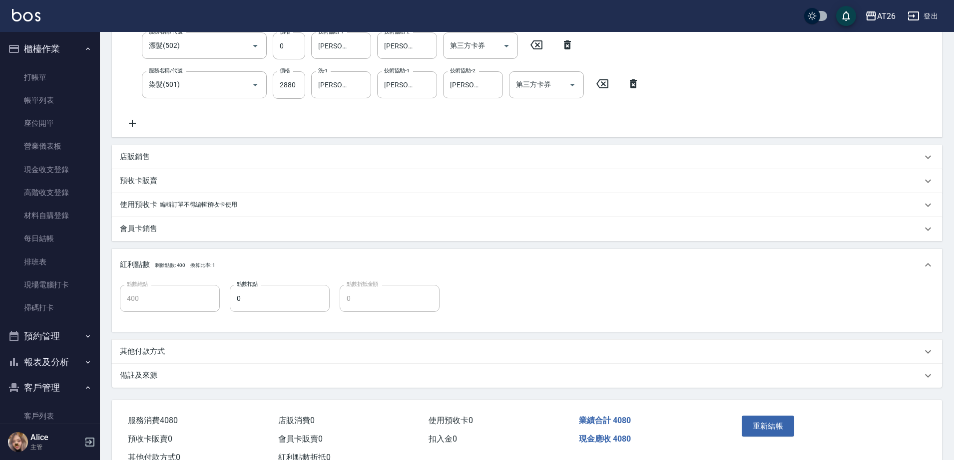
scroll to position [242, 0]
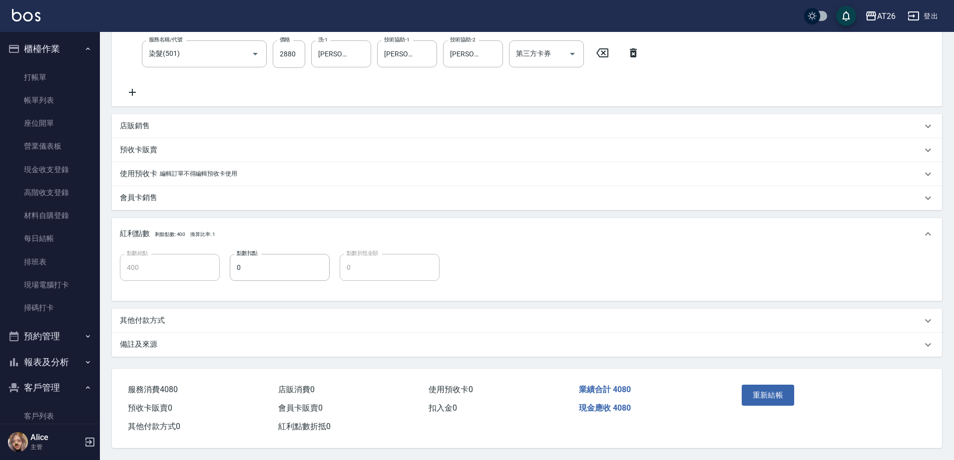
click at [175, 316] on div "其他付款方式" at bounding box center [521, 321] width 802 height 10
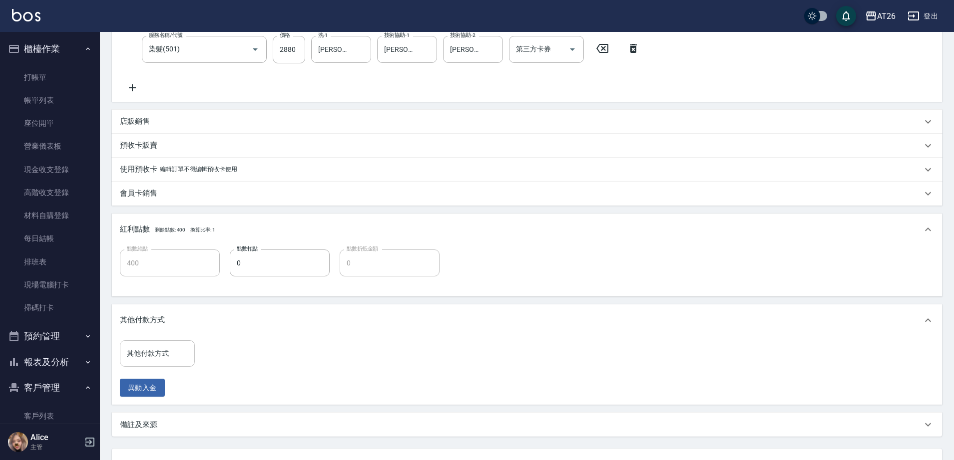
click at [160, 361] on input "其他付款方式" at bounding box center [157, 353] width 66 height 17
click at [163, 312] on span "信用卡" at bounding box center [157, 312] width 75 height 16
type input "信用卡"
click at [237, 352] on input "0" at bounding box center [238, 354] width 75 height 27
type input "408"
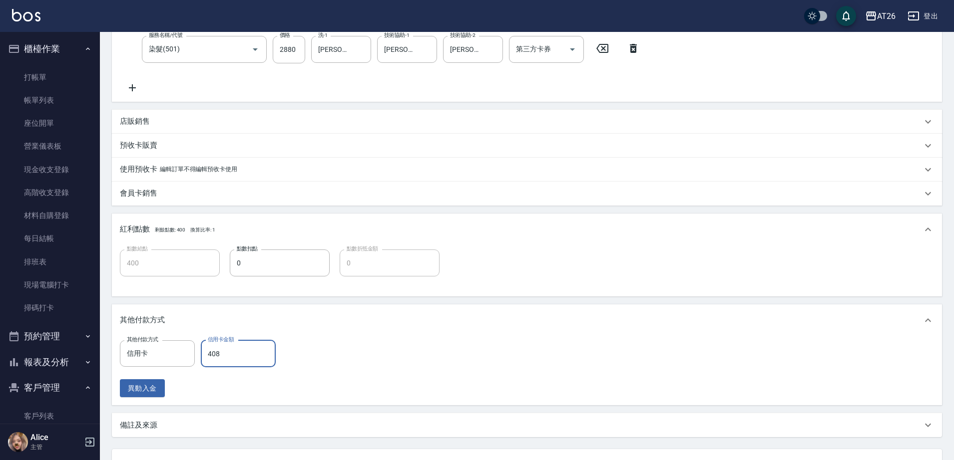
type input "360"
type input "4080"
type input "0"
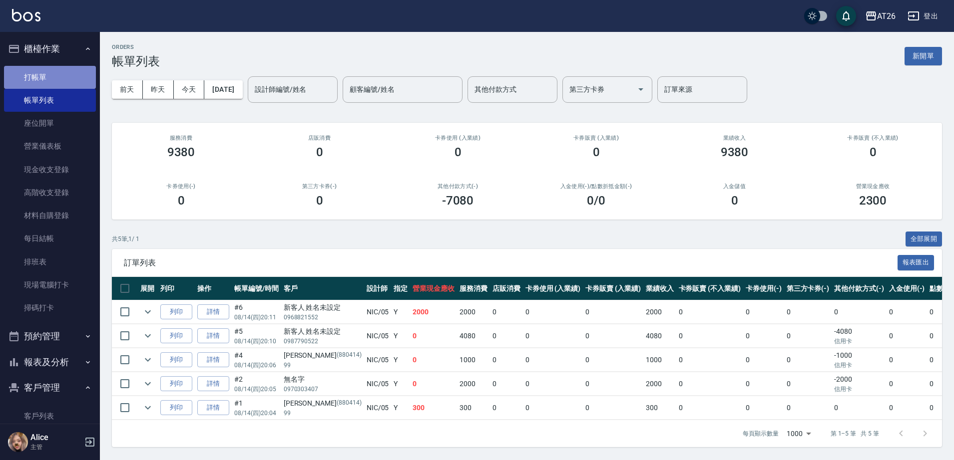
click at [52, 78] on link "打帳單" at bounding box center [50, 77] width 92 height 23
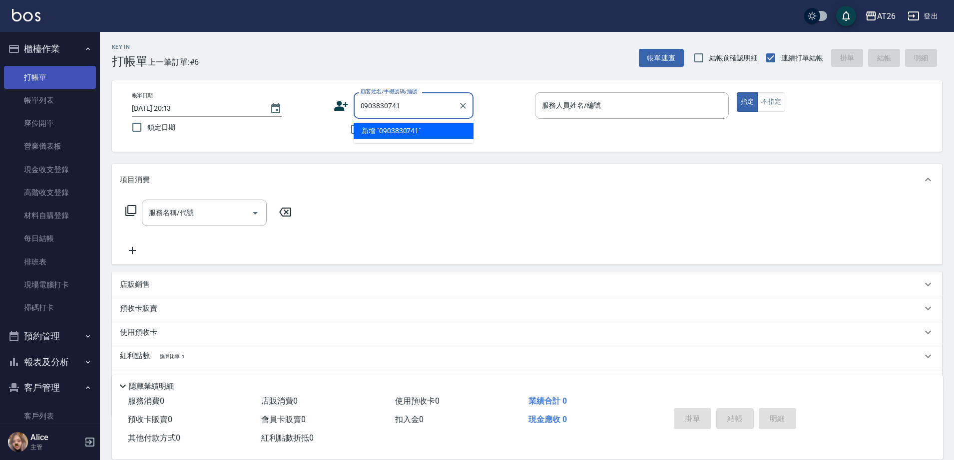
type input "0903830741"
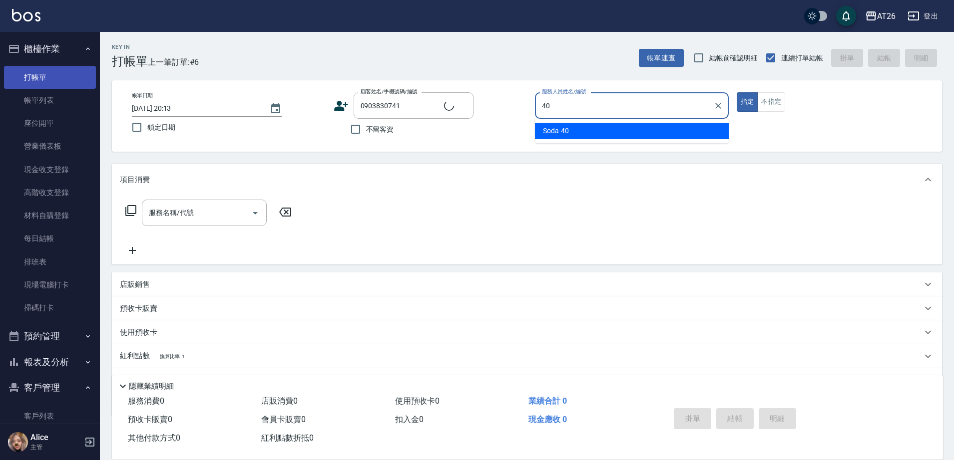
type input "40"
type button "true"
type input "Soda-40"
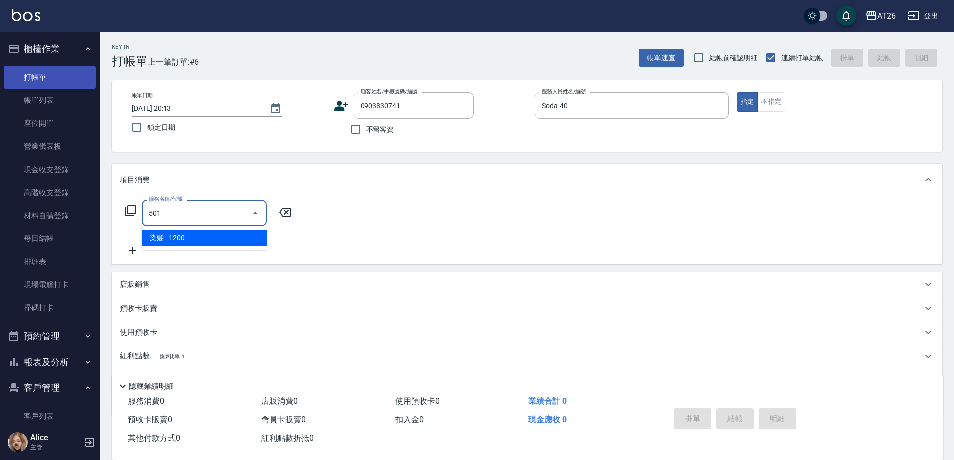
type input "染髮(501)"
type input "120"
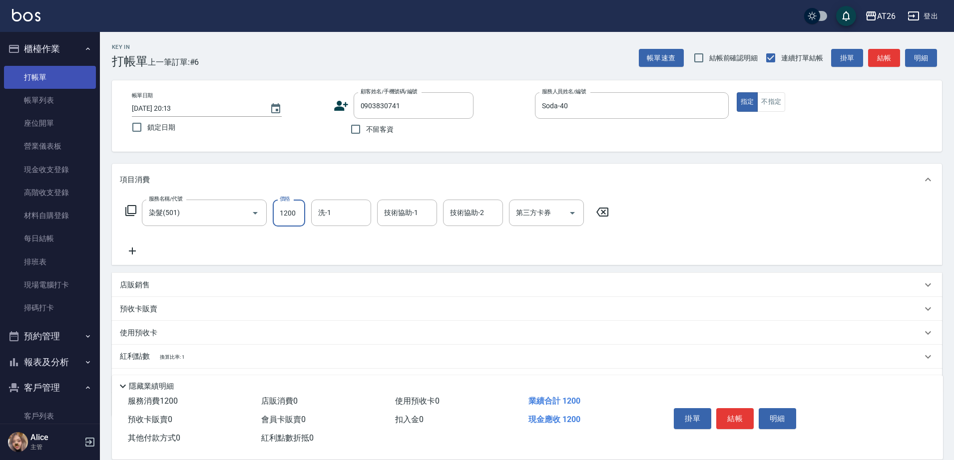
type input "1"
type input "0"
type input "168"
type input "10"
type input "1680"
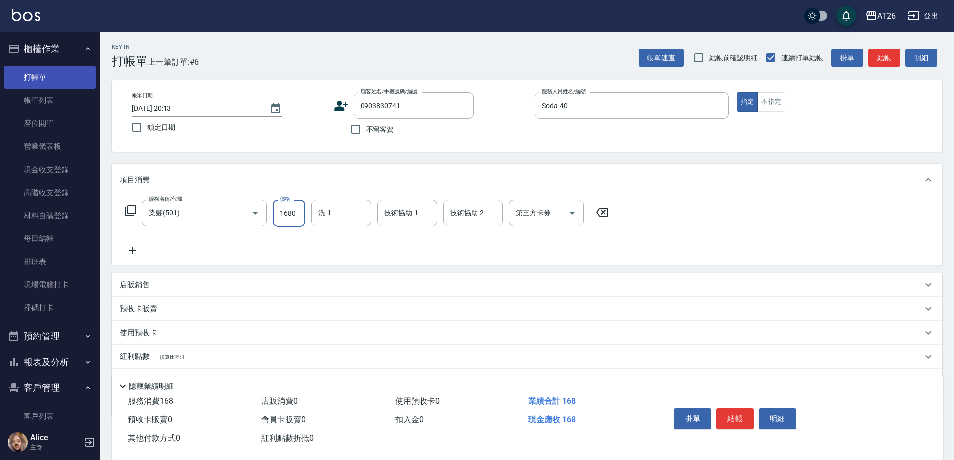
type input "160"
type input "1680"
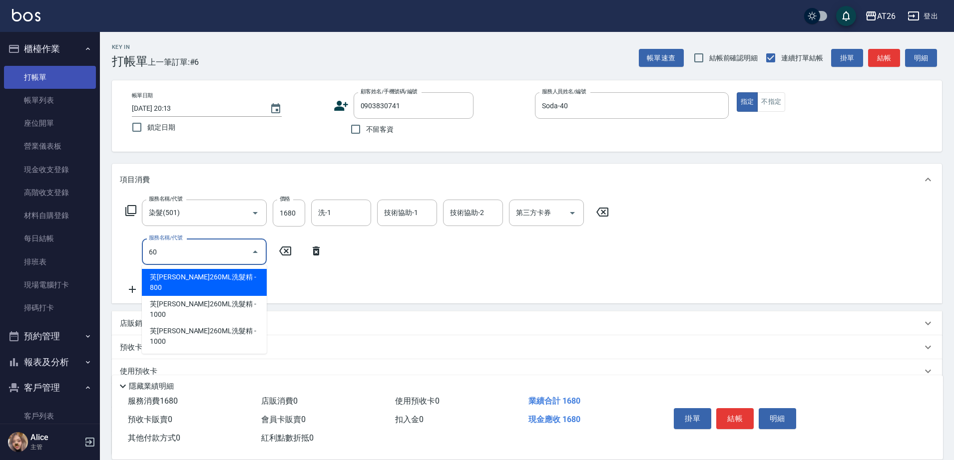
type input "601"
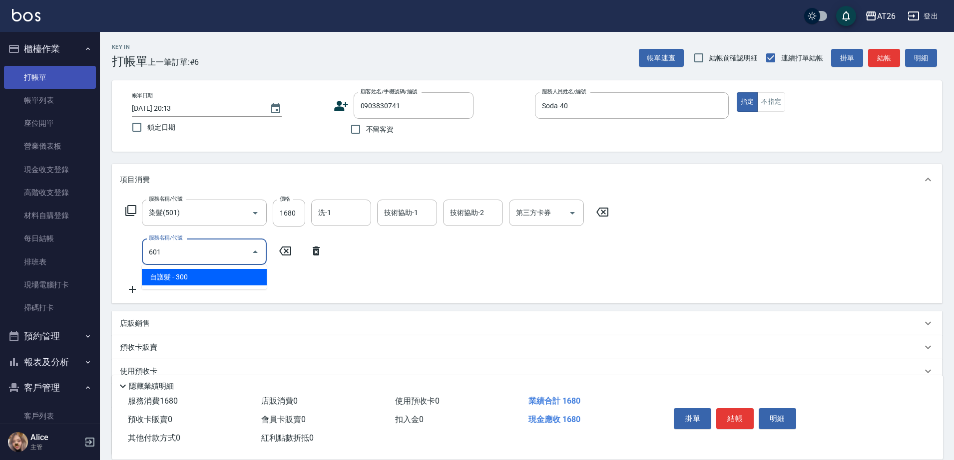
type input "190"
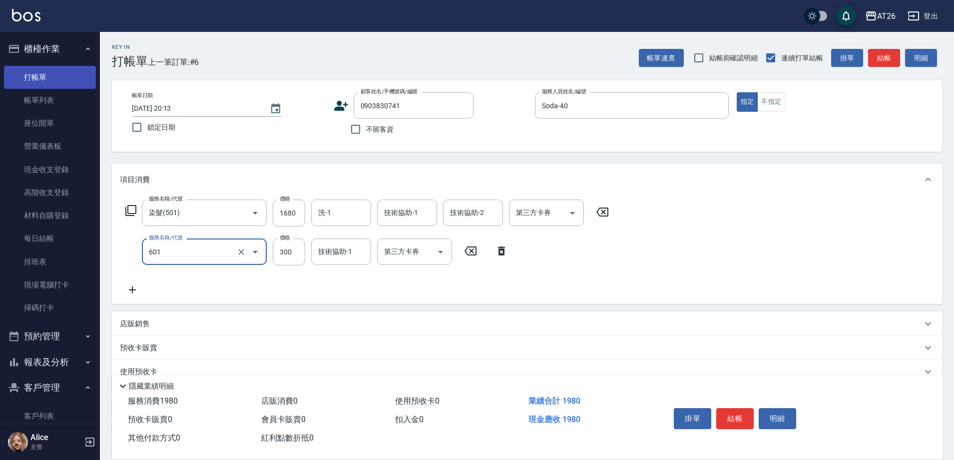
type input "自護髮(601)"
type input "3"
type input "160"
type input "35"
type input "170"
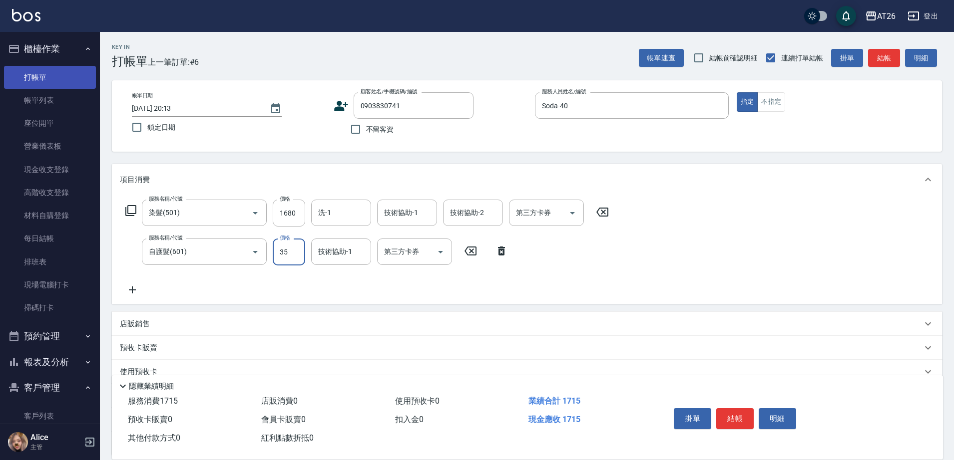
type input "350"
type input "200"
type input "3500"
type input "510"
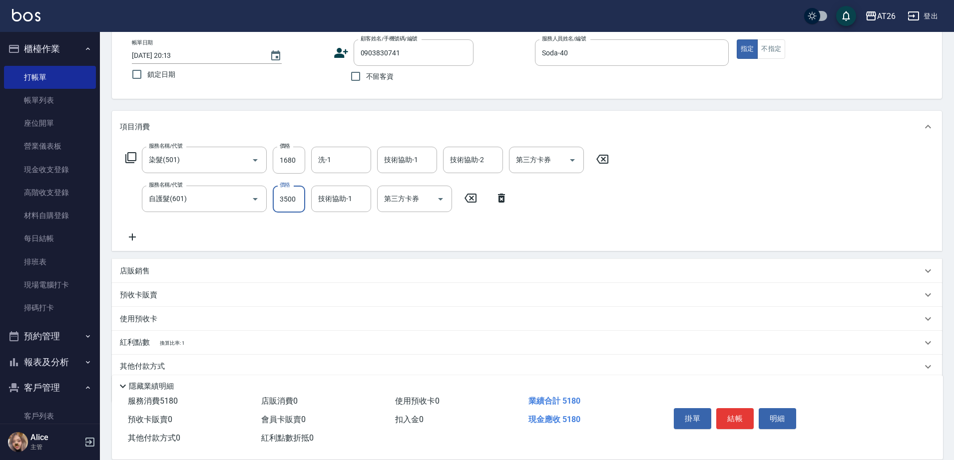
scroll to position [91, 0]
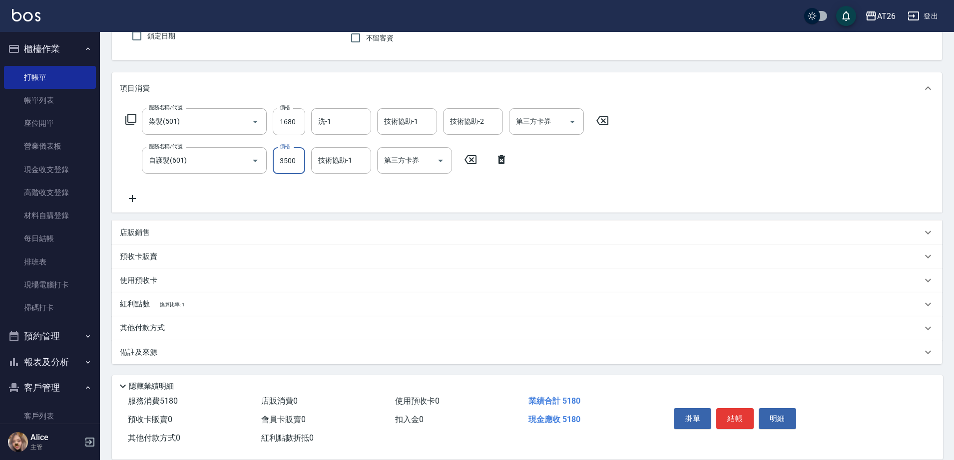
type input "3500"
click at [195, 325] on div "其他付款方式" at bounding box center [521, 328] width 802 height 11
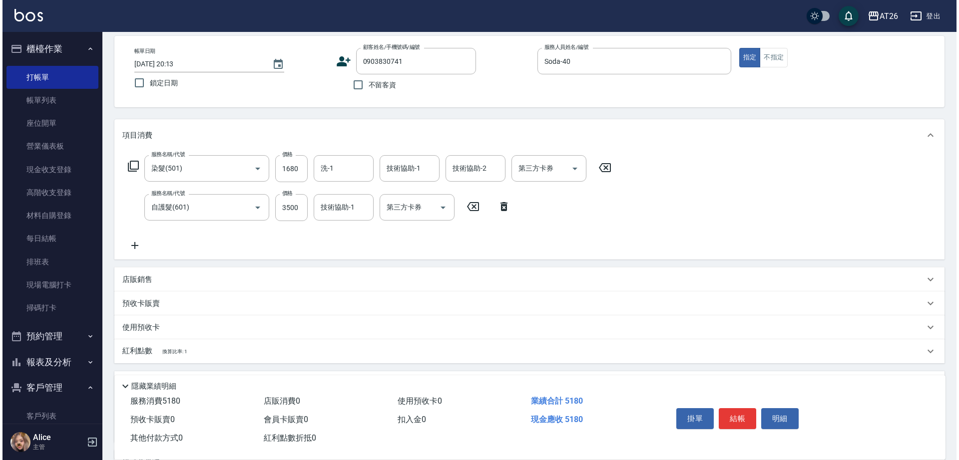
scroll to position [0, 0]
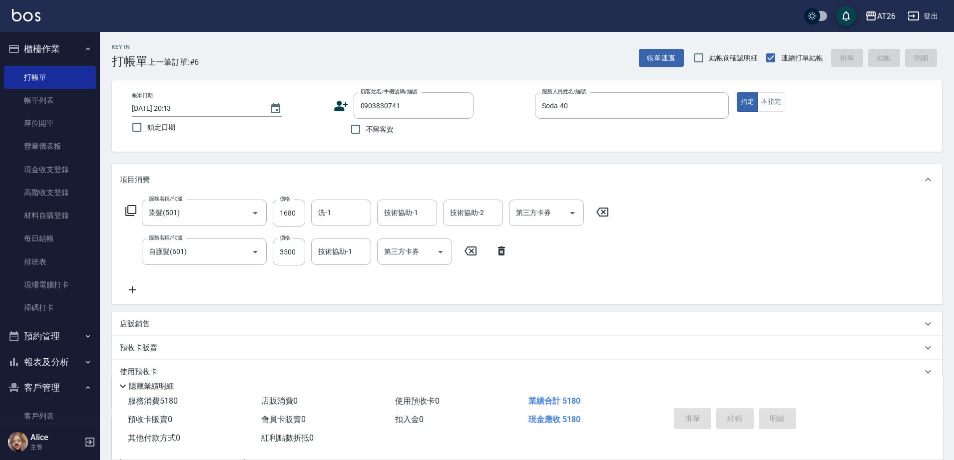
type input "0"
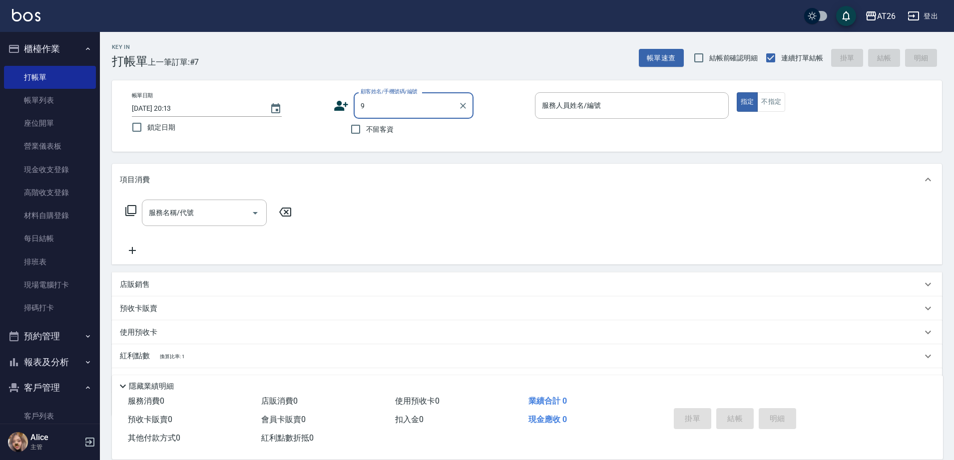
type input "99"
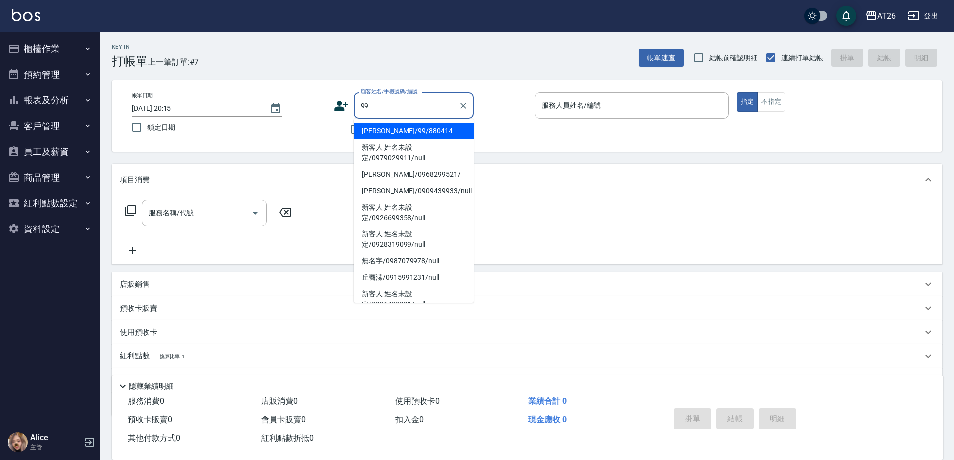
type input "[PERSON_NAME]/99/880414"
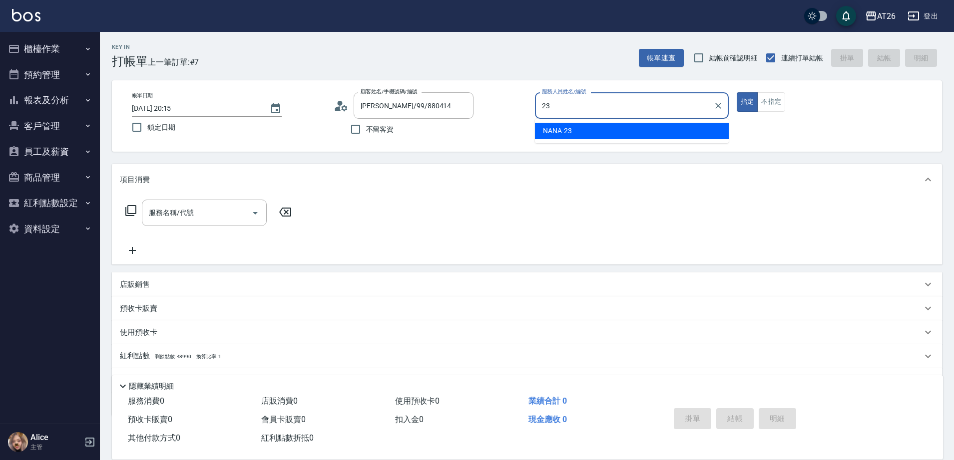
type input "23"
type button "true"
type input "NANA-23"
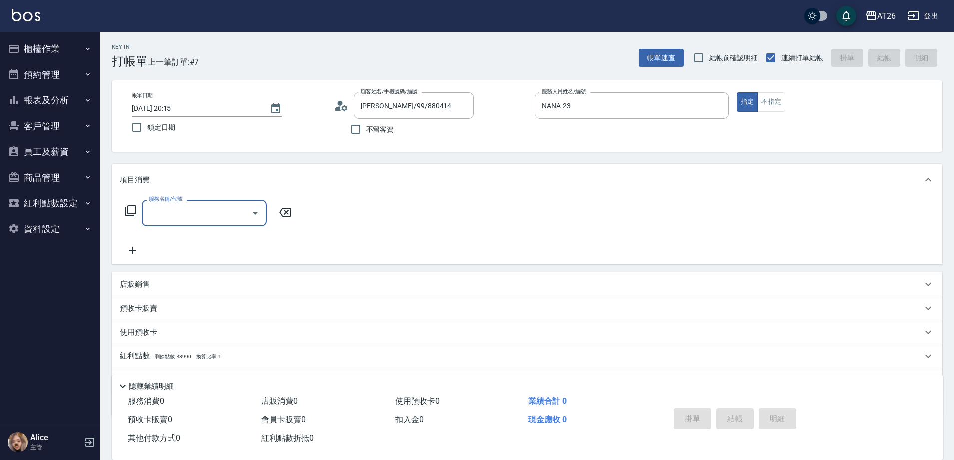
click at [255, 293] on div "店販銷售" at bounding box center [527, 285] width 830 height 24
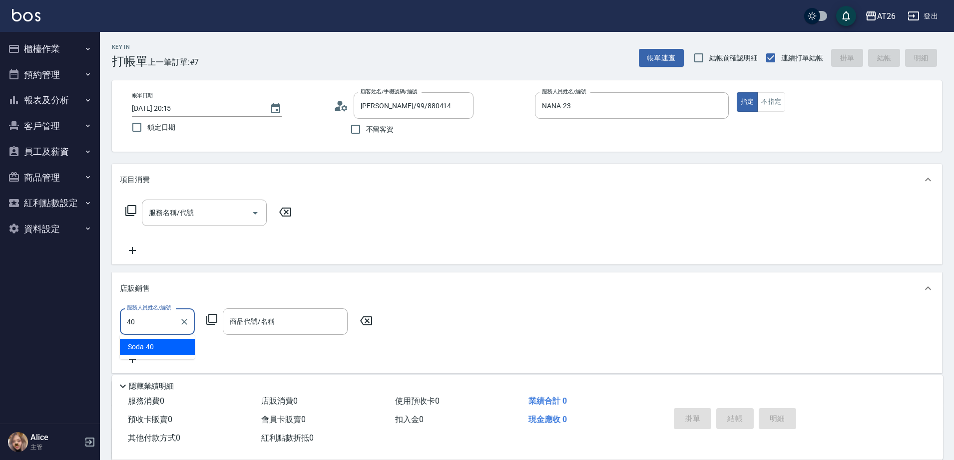
type input "4"
type input "2"
type input "NANA-23"
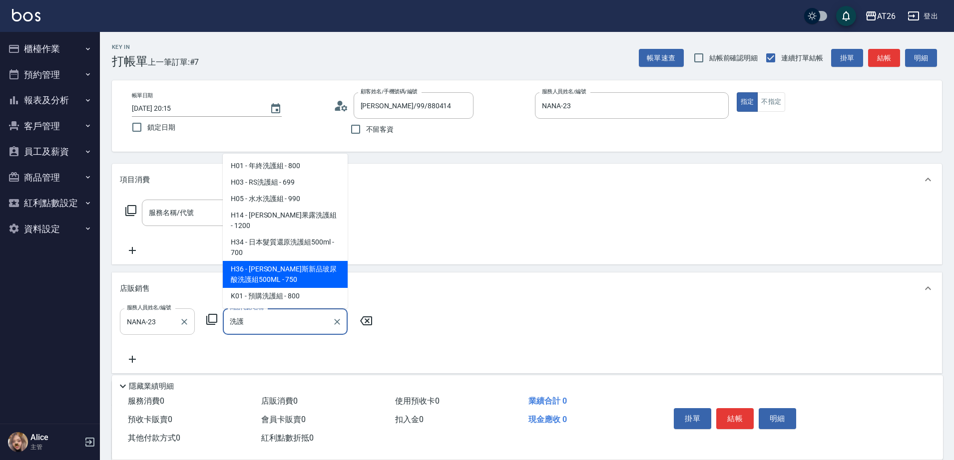
type input "喬娜斯新品玻尿酸洗護組500ML"
type input "70"
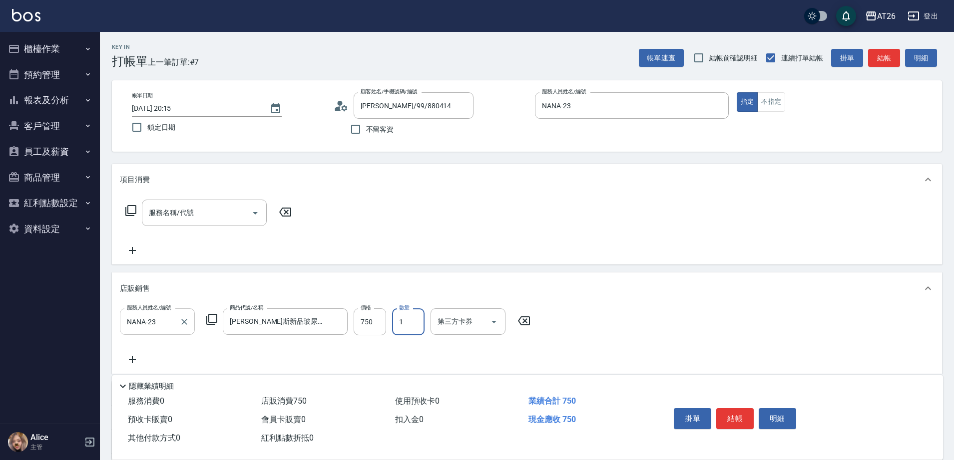
type input "2"
type input "150"
type input "2"
type input "蕾"
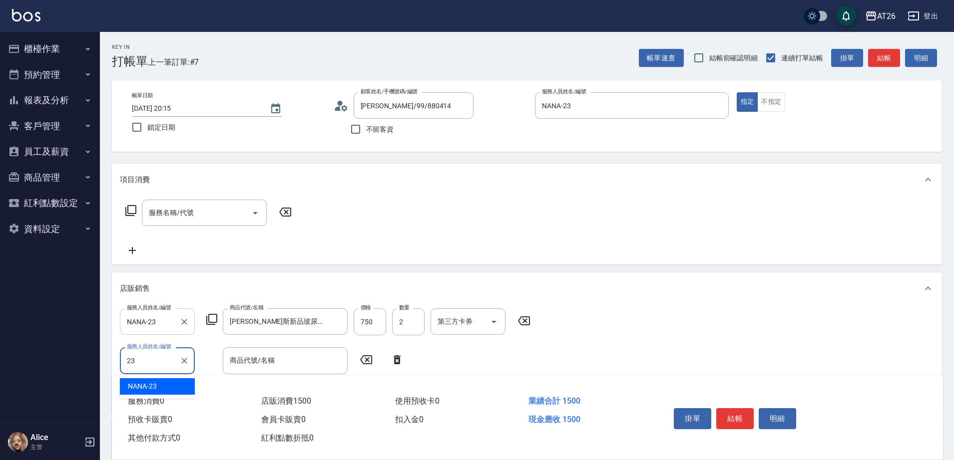
type input "NANA-23"
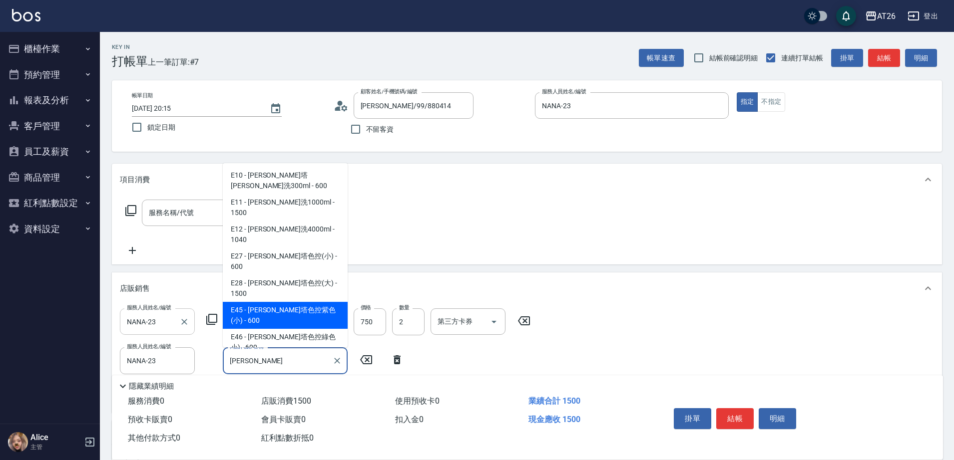
type input "蕾娜塔色控紫色(小)"
type input "210"
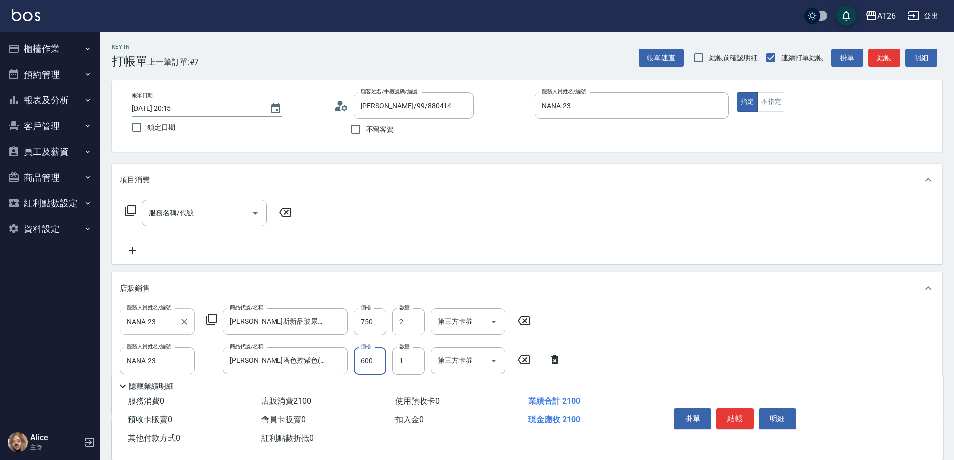
type input "9"
type input "150"
type input "960"
type input "240"
type input "96"
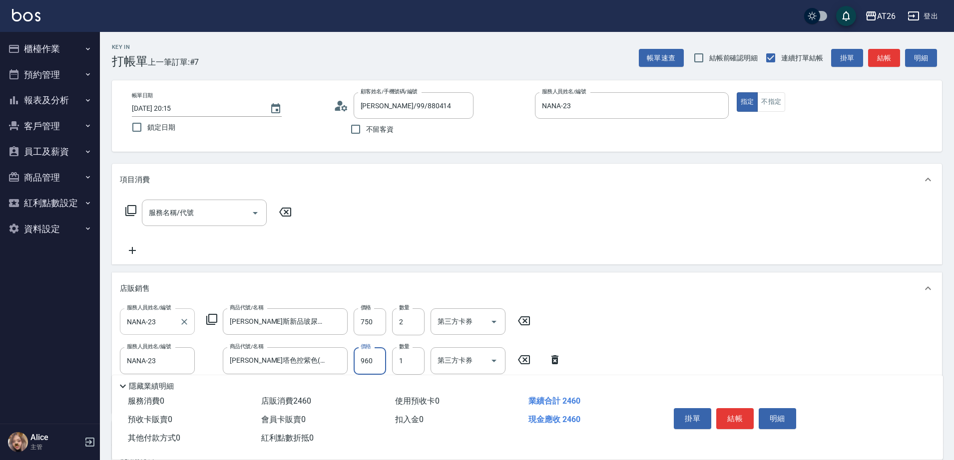
type input "150"
type input "448"
type input "190"
type input "4480"
type input "590"
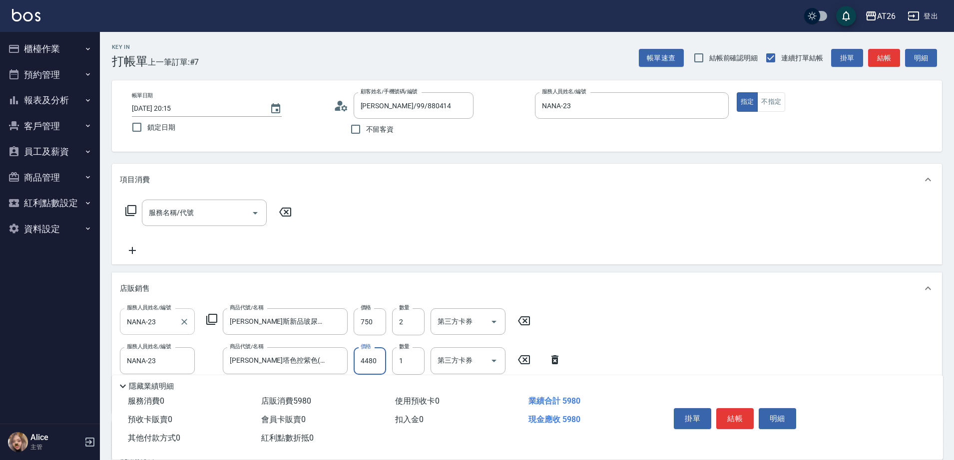
type input "448"
type input "150"
type input "480"
type input "190"
type input "480"
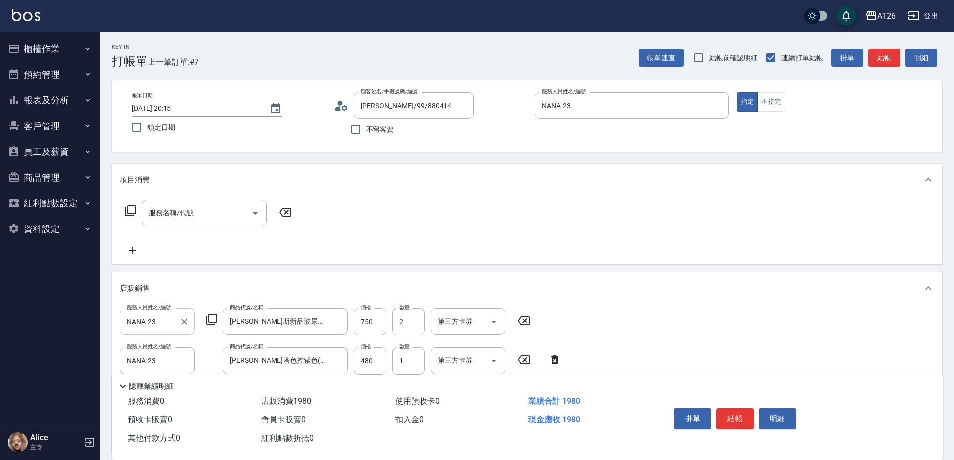
scroll to position [62, 0]
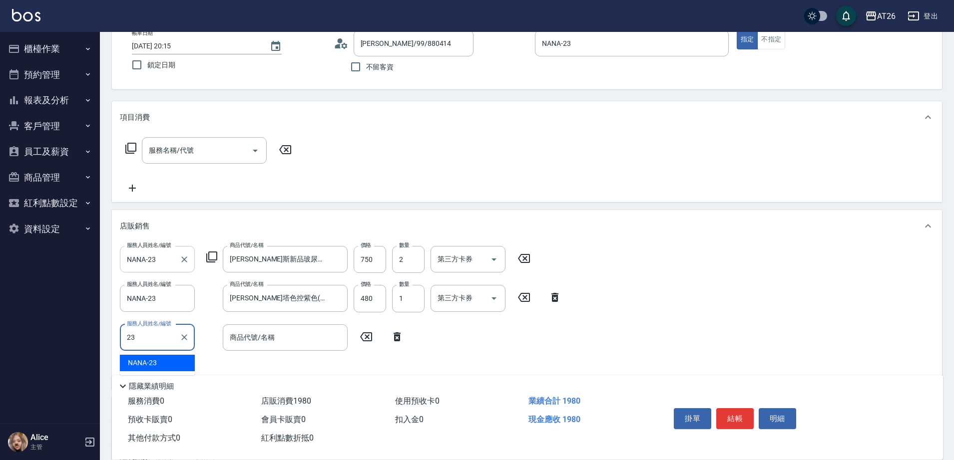
type input "NANA-23"
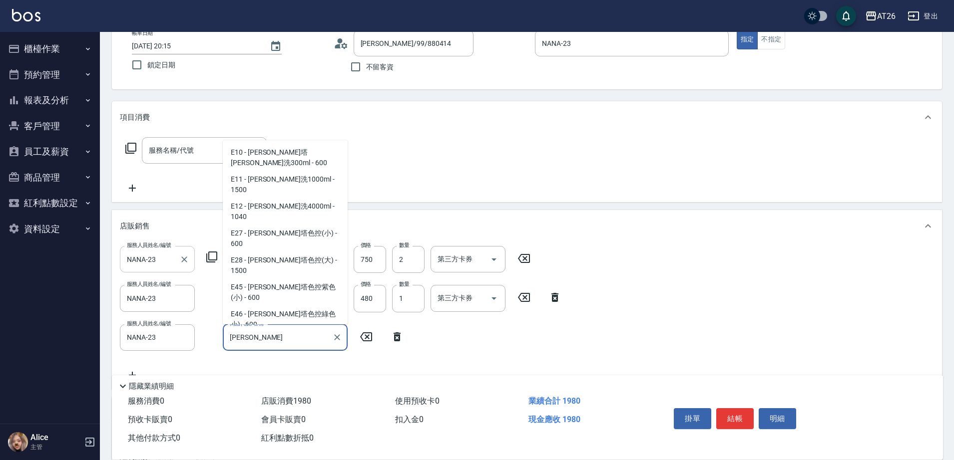
type input "蕾娜塔色控藍色小)"
type input "250"
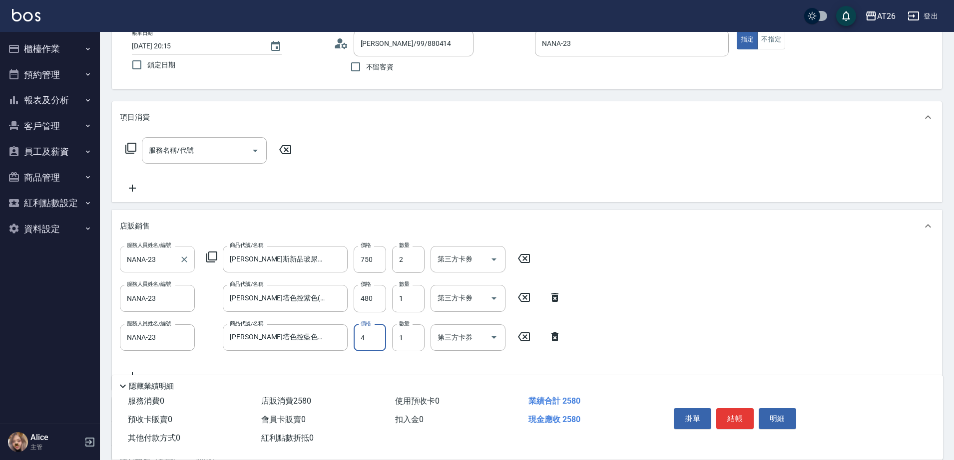
type input "48"
type input "200"
type input "480"
type input "240"
type input "2025/08/14 20:16"
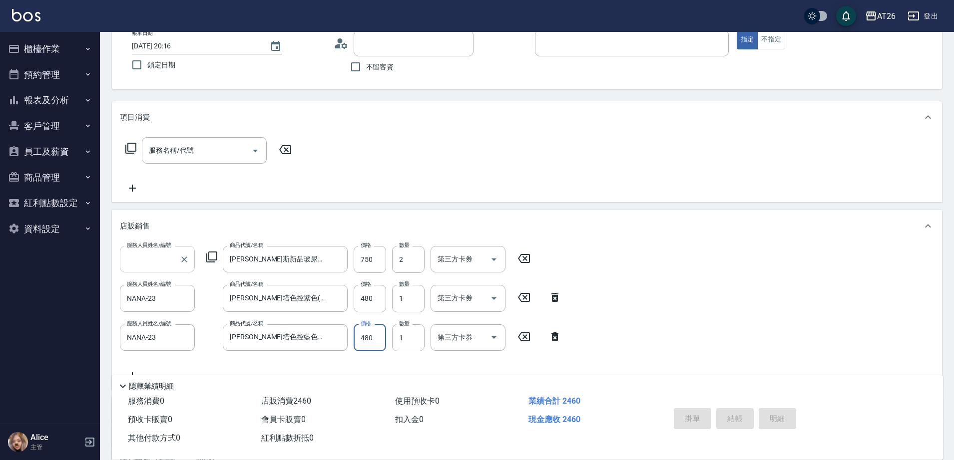
type input "0"
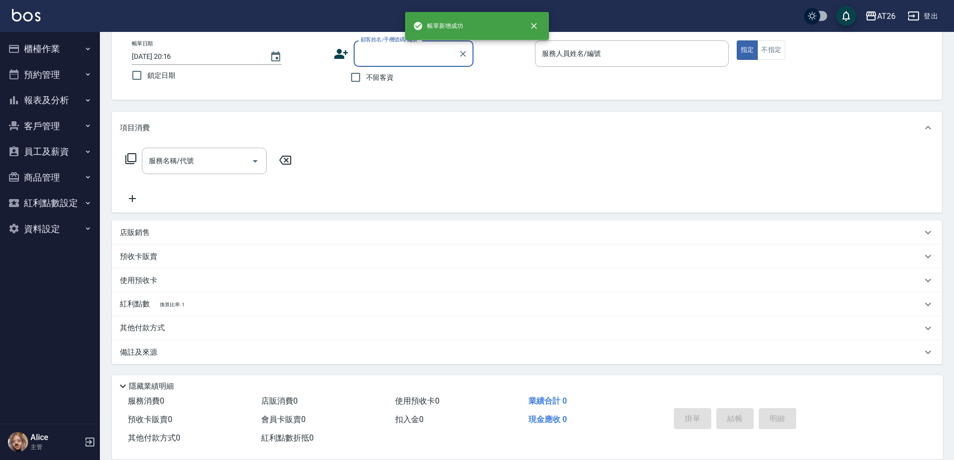
scroll to position [52, 0]
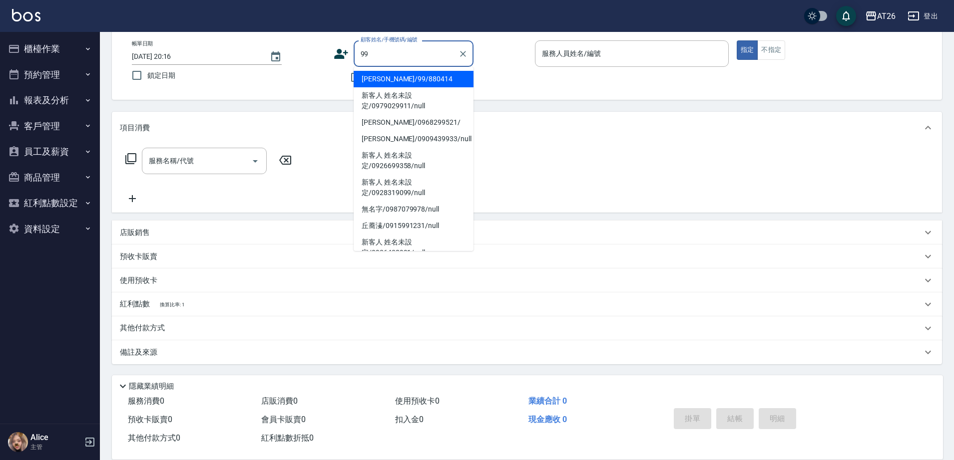
type input "[PERSON_NAME]/99/880414"
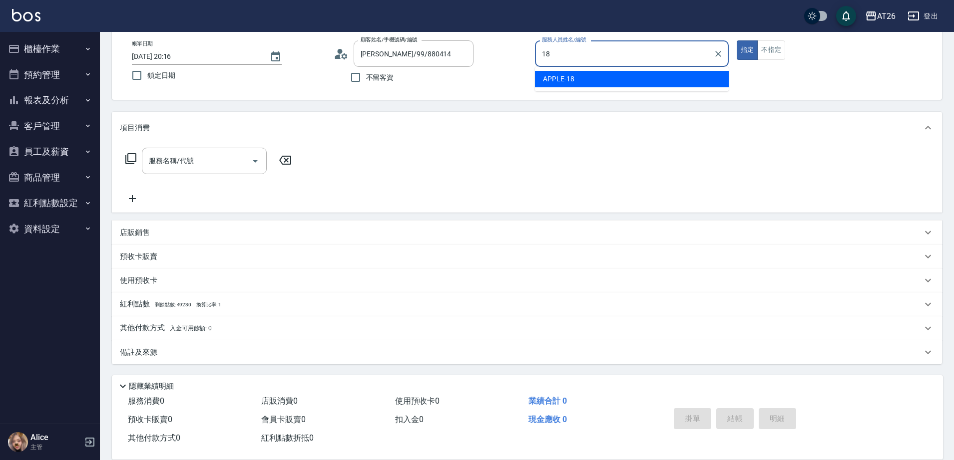
type input "APPLE-18"
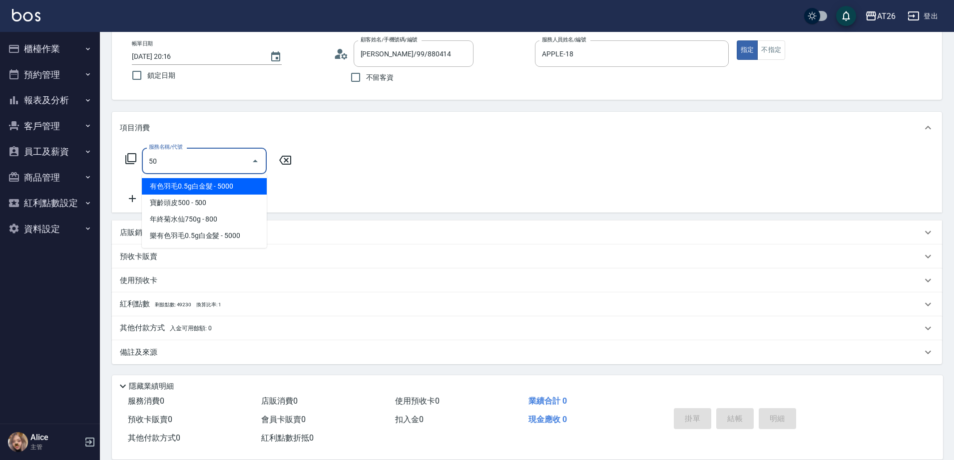
type input "501"
type input "120"
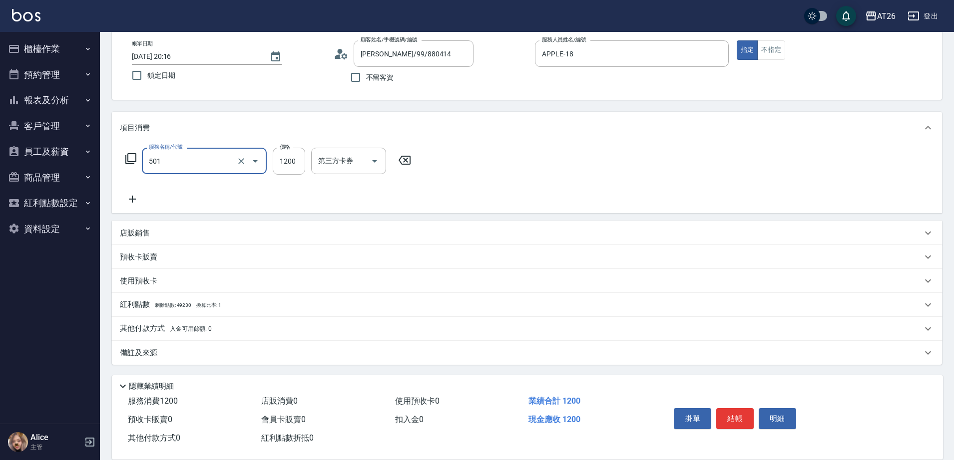
type input "染髮(501)"
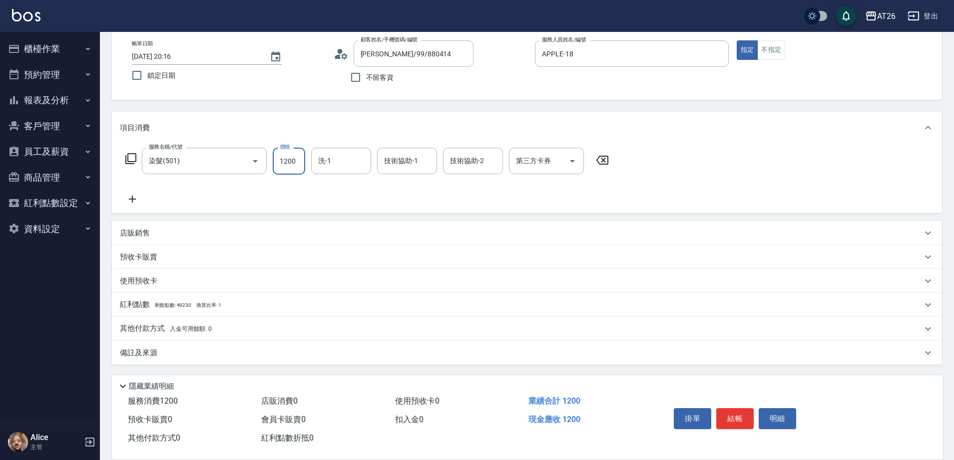
type input "2"
type input "0"
type input "270"
type input "2700"
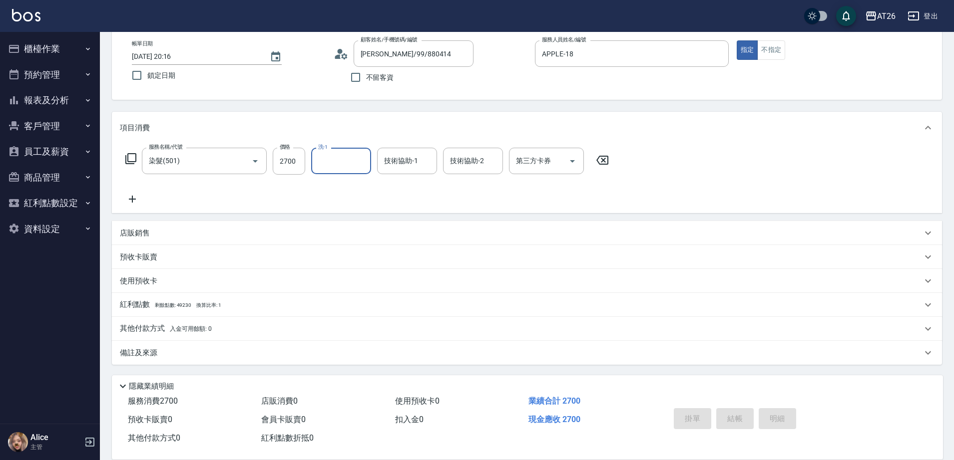
type input "2025/08/14 20:17"
type input "0"
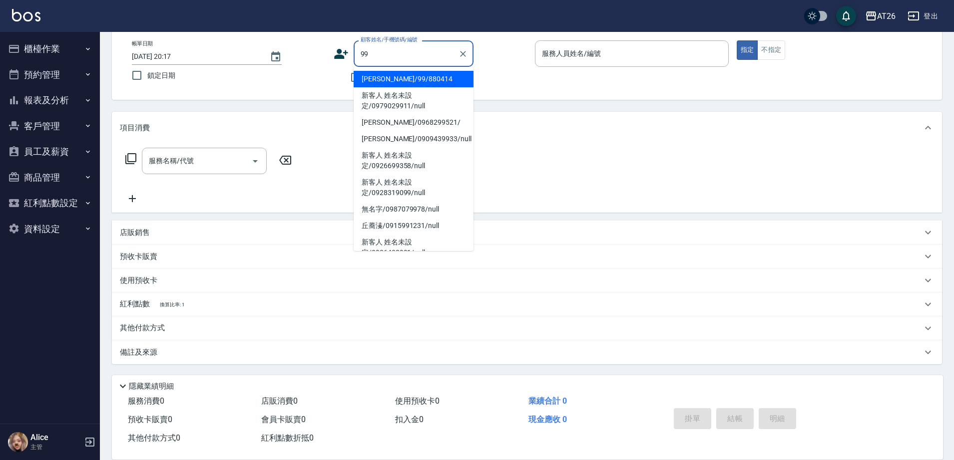
type input "[PERSON_NAME]/99/880414"
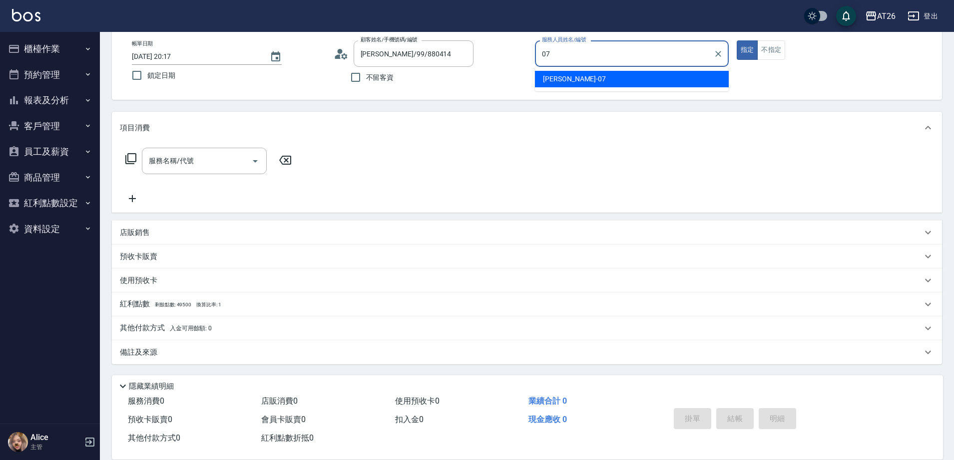
type input "ADAM-07"
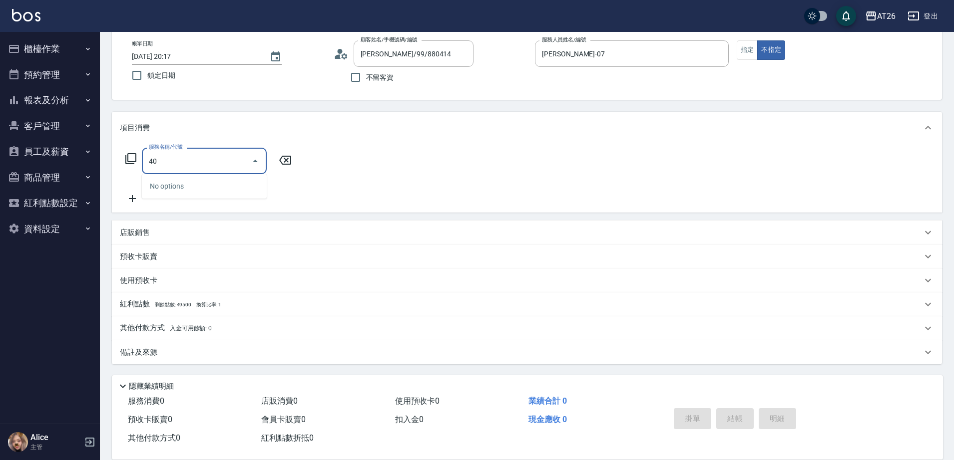
type input "401"
type input "20"
type input "剪髮(401)"
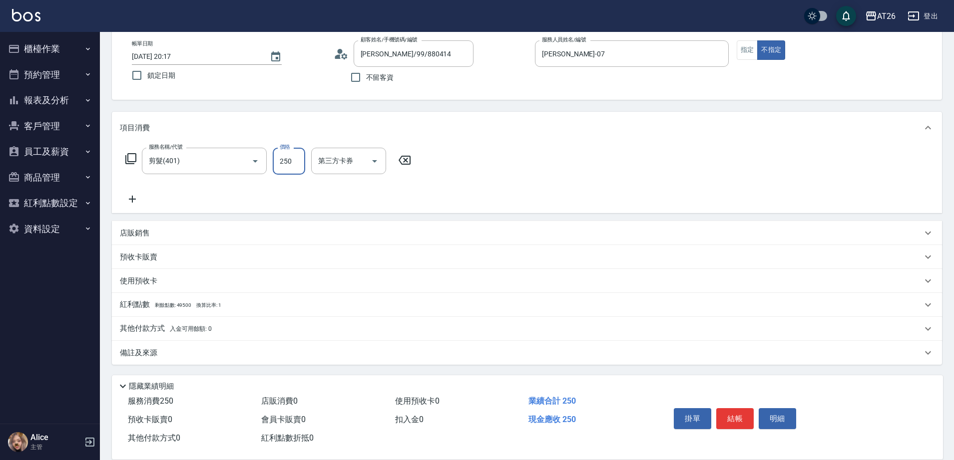
type input "4"
type input "0"
type input "400"
type input "40"
type input "400"
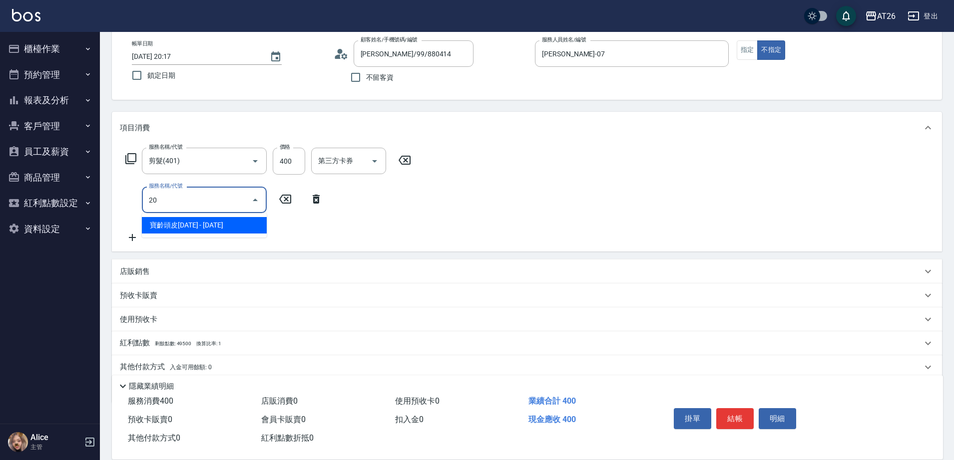
type input "201"
type input "60"
type input "洗髮(201)"
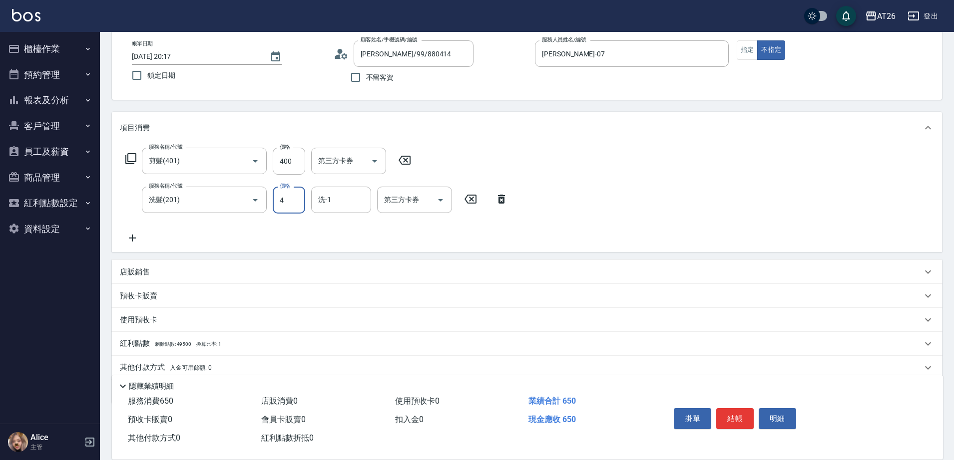
type input "47"
type input "40"
type input "0"
type input "Tammy-47"
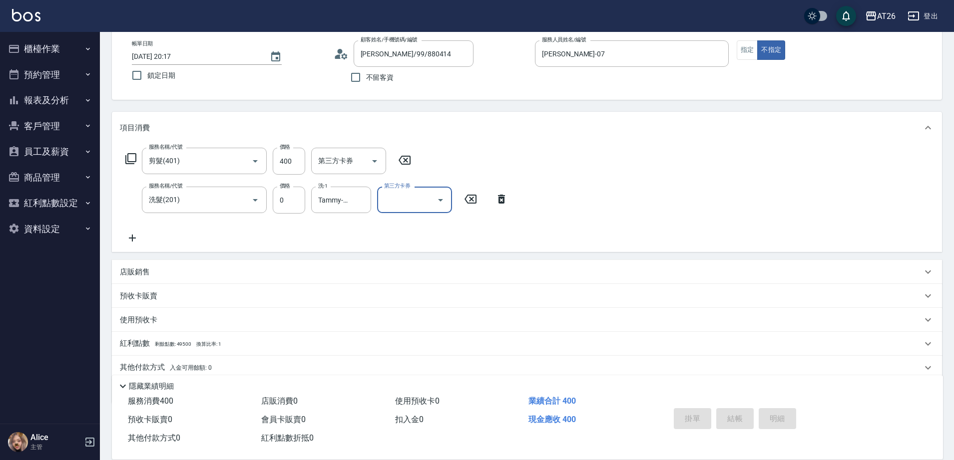
type input "0"
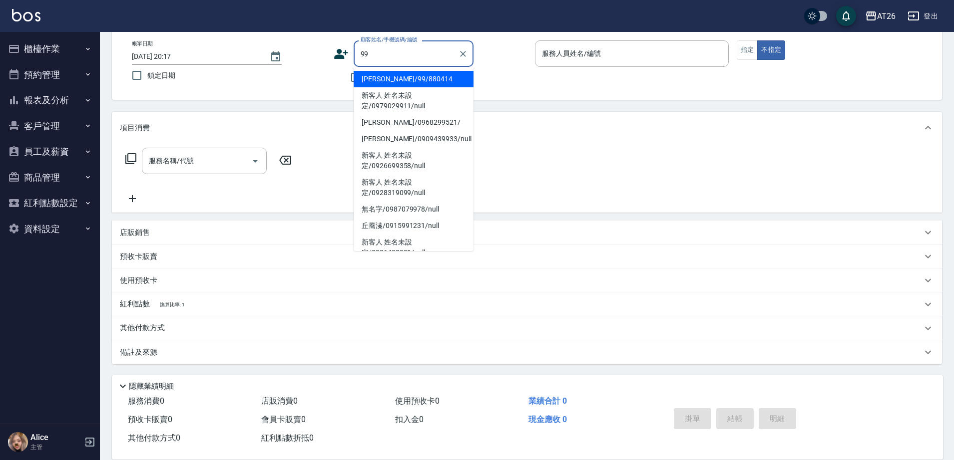
type input "[PERSON_NAME]/99/880414"
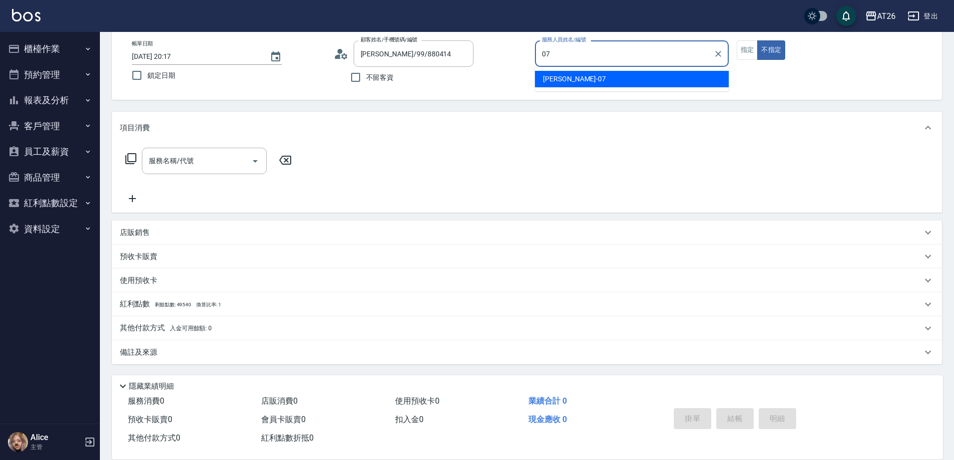
type input "ADAM-07"
type button "false"
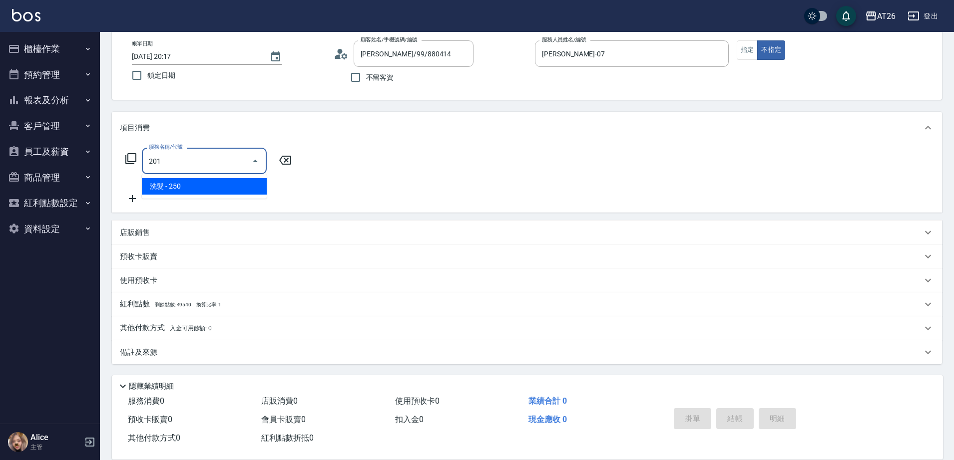
type input "洗髮(201)"
type input "20"
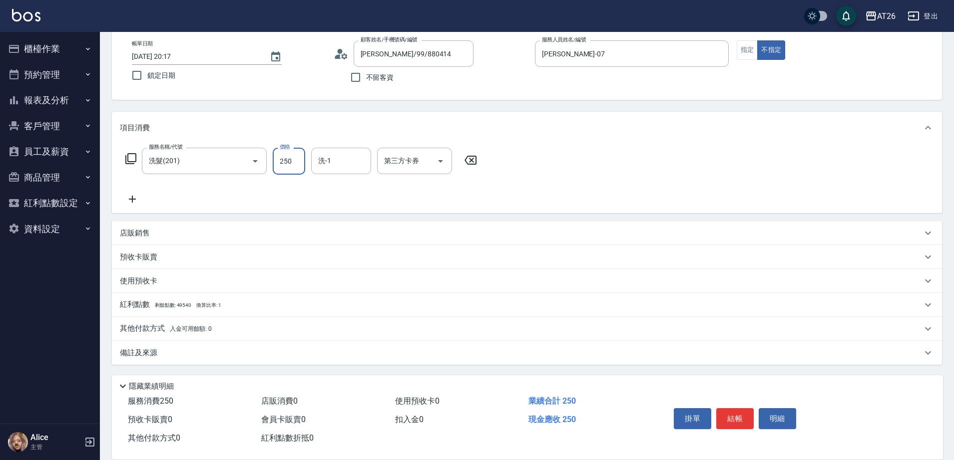
type input "0"
type input "Tammy-47"
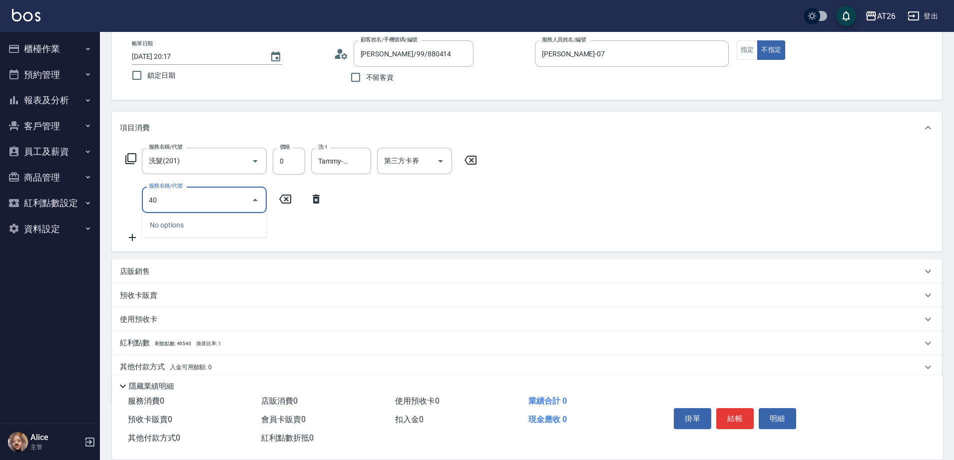
type input "401"
type input "20"
type input "剪髮(401)"
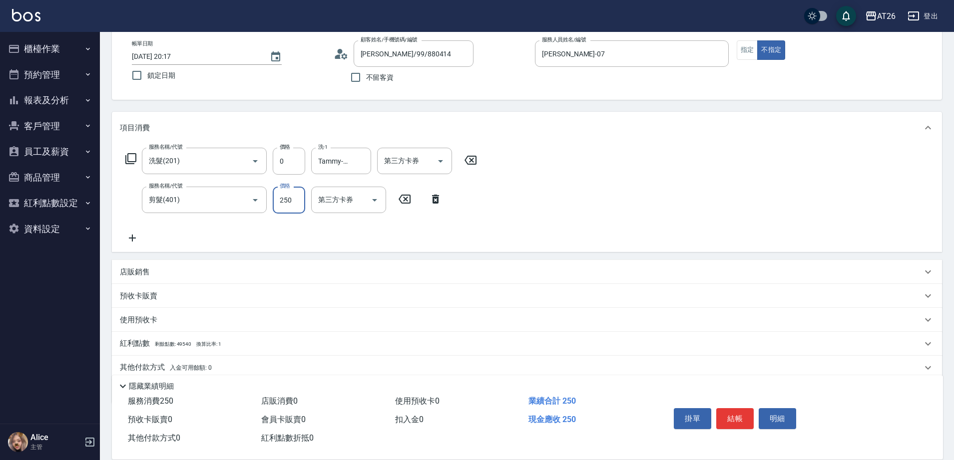
type input "7"
type input "0"
type input "700"
type input "70"
type input "0"
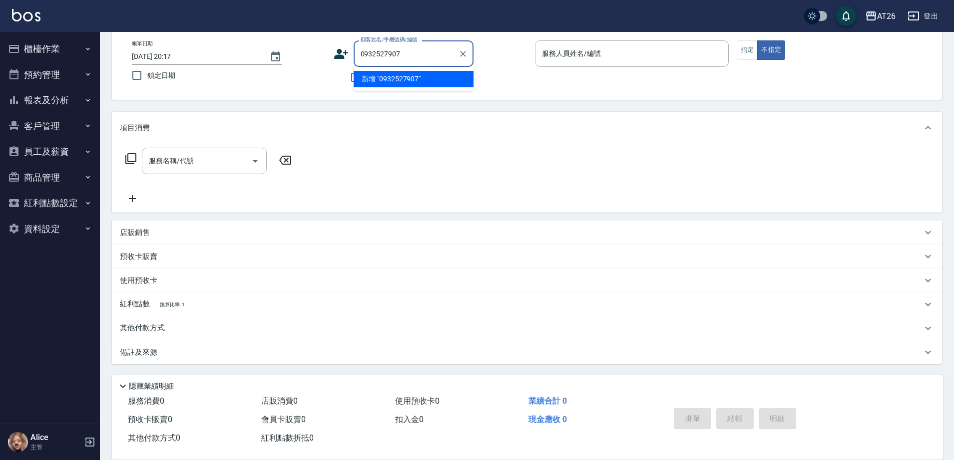
type input "0932527907"
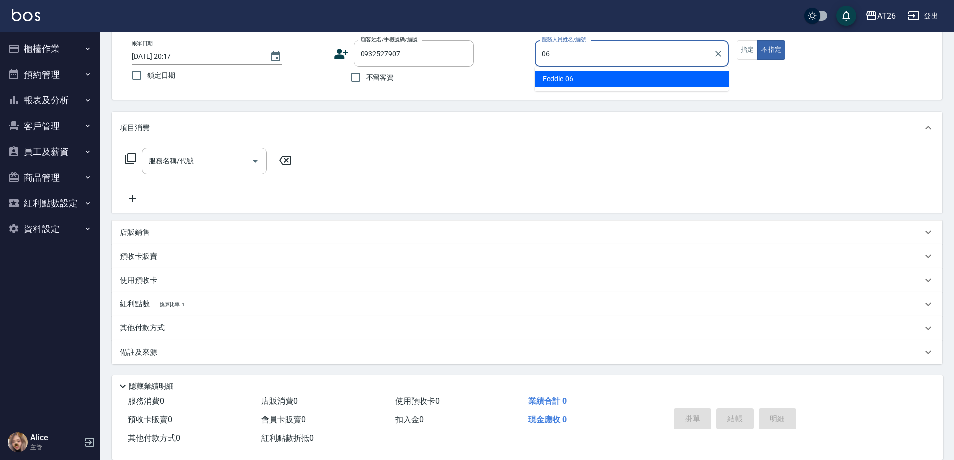
type input "Eeddie-06"
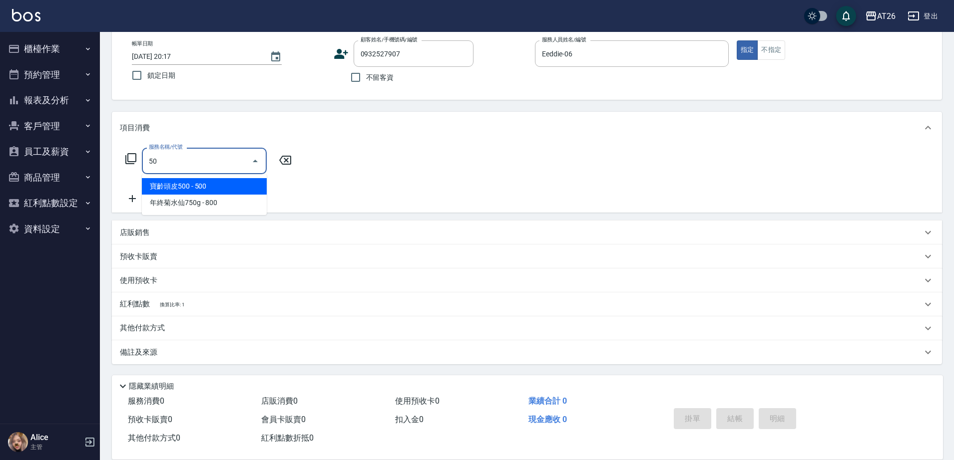
type input "501"
type input "120"
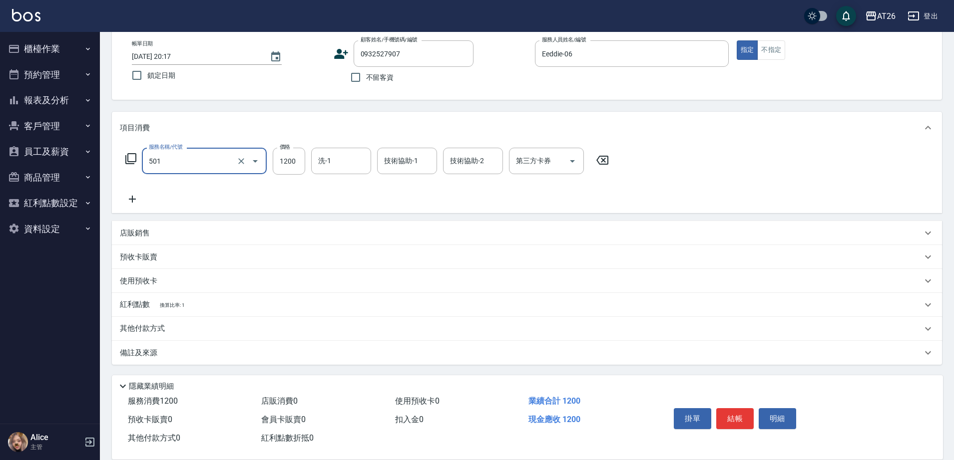
type input "染髮(501)"
type input "15"
type input "0"
type input "150"
type input "10"
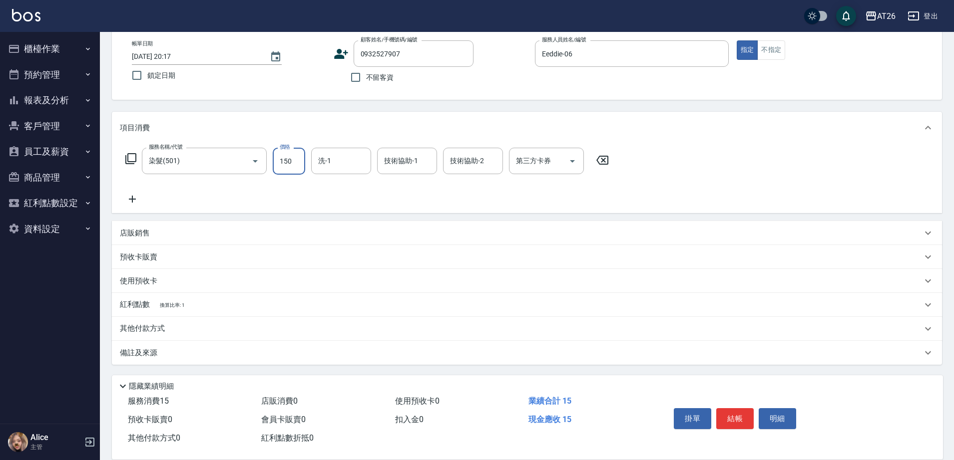
type input "1500"
type input "150"
type input "1500"
type input "Tammy-47"
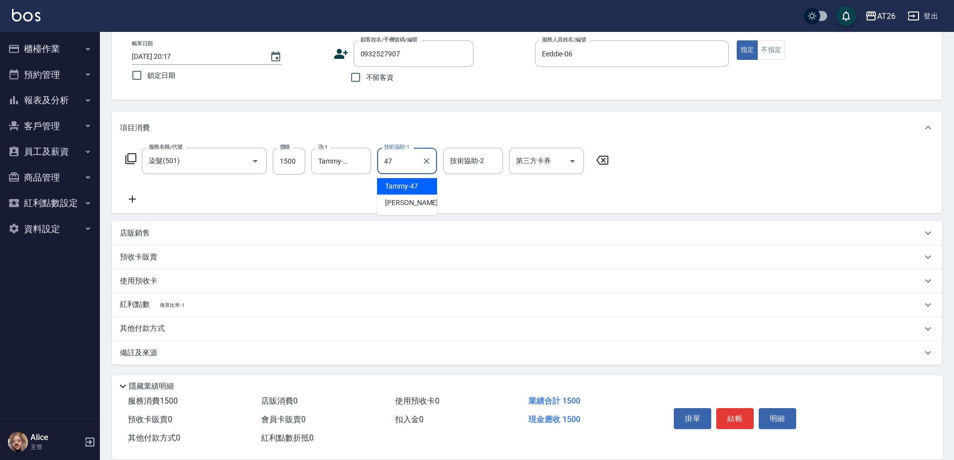
type input "Tammy-47"
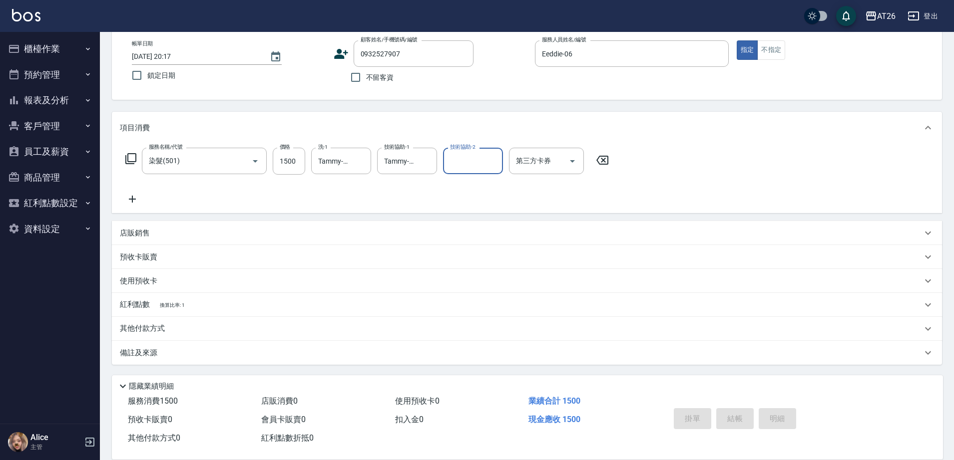
type input "2025/08/14 20:18"
type input "0"
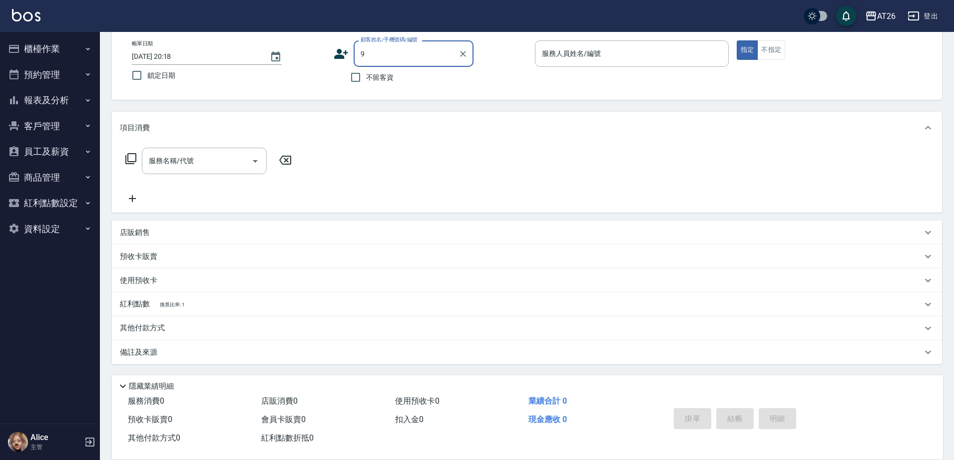
type input "99"
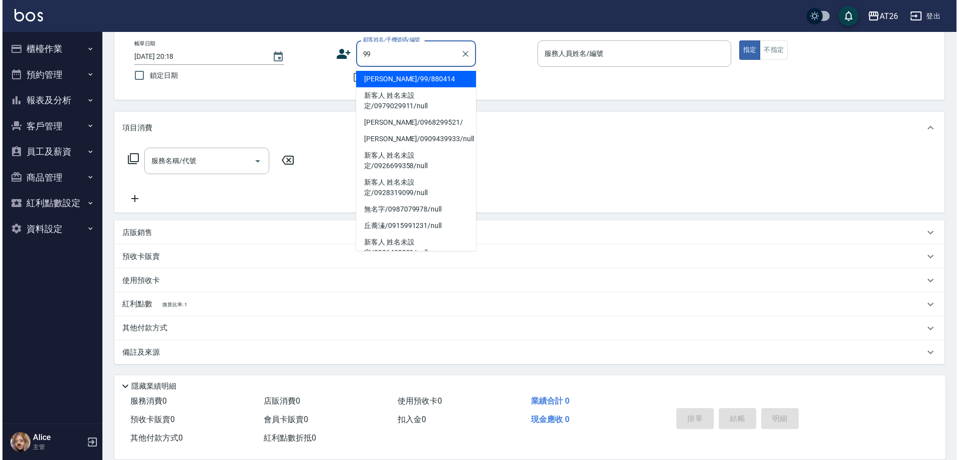
scroll to position [0, 0]
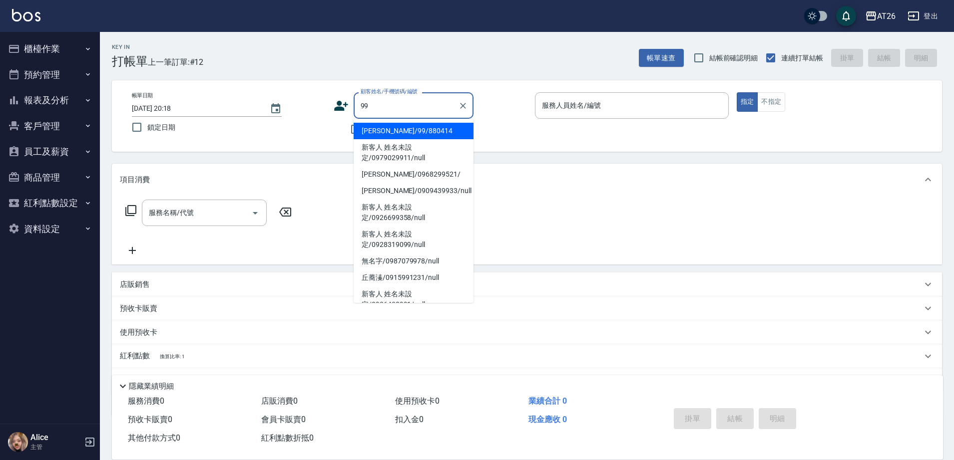
type input "[PERSON_NAME]/99/880414"
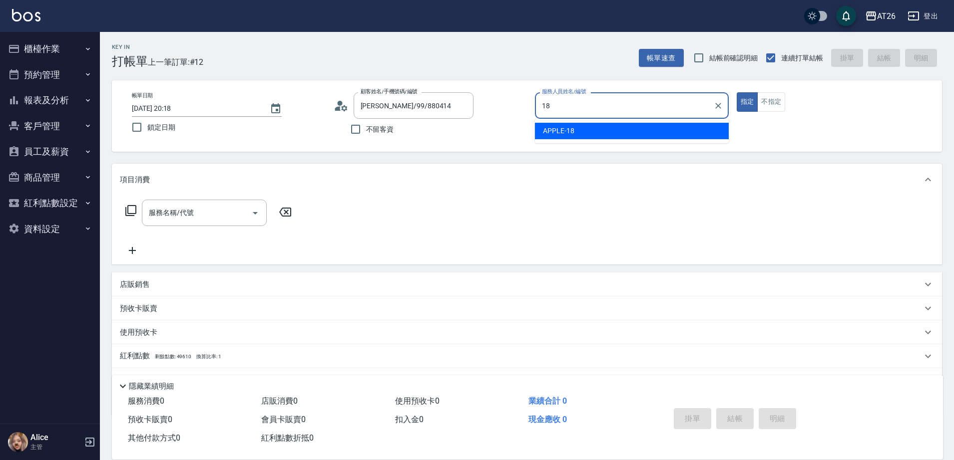
type input "18"
type button "true"
type input "APPLE-18"
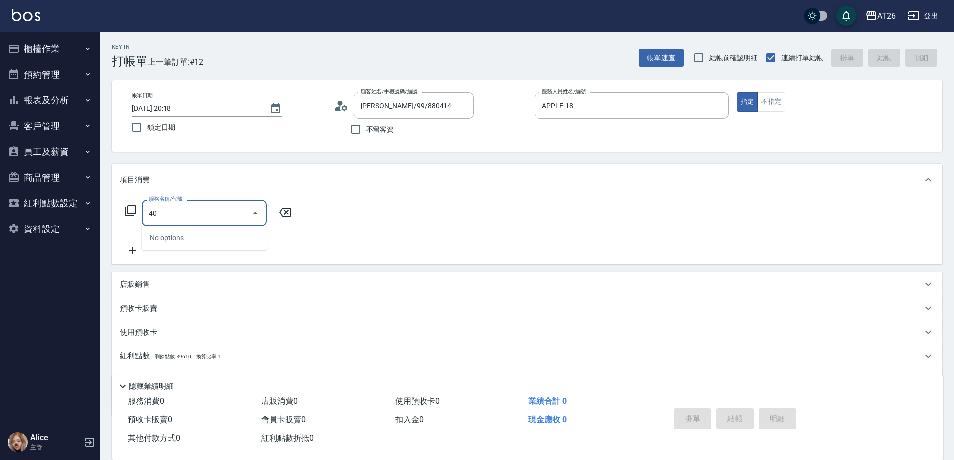
type input "401"
type input "20"
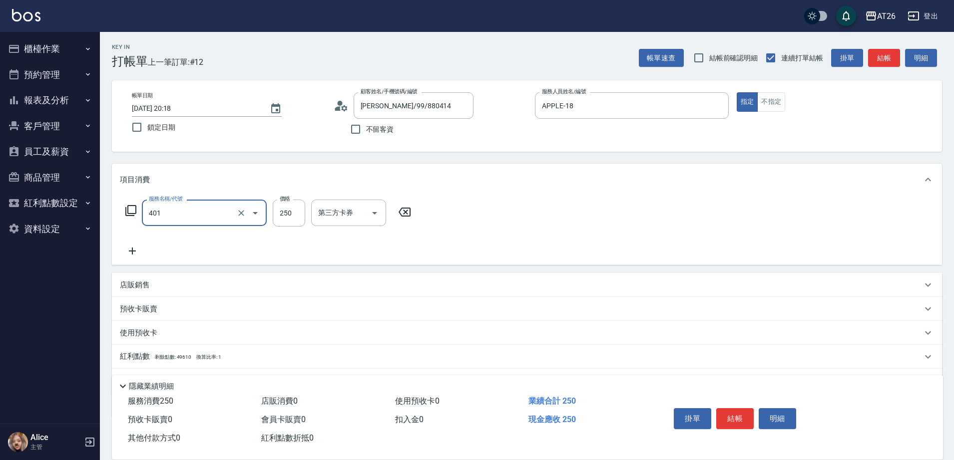
type input "剪髮(401)"
type input "6"
type input "0"
type input "600"
type input "60"
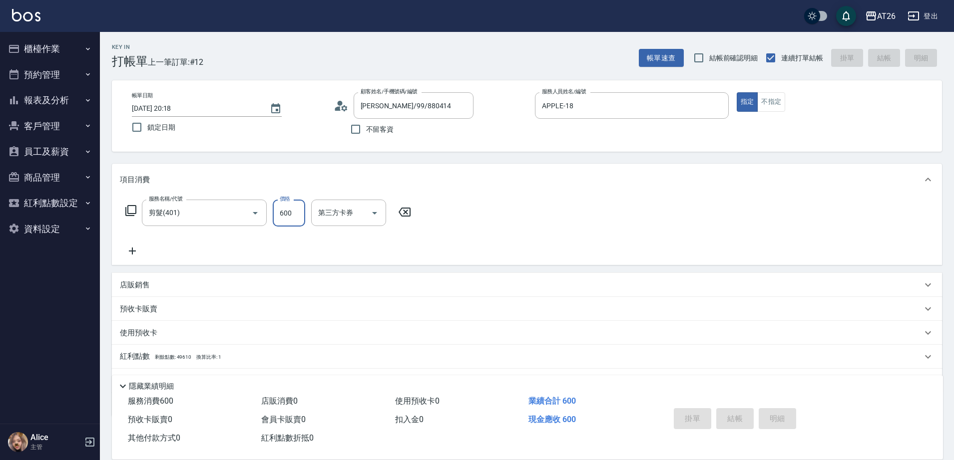
type input "0"
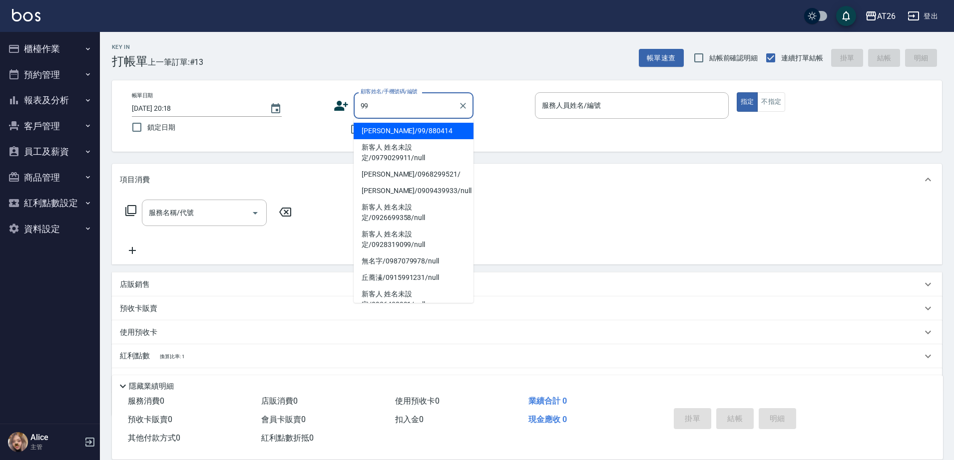
type input "[PERSON_NAME]/99/880414"
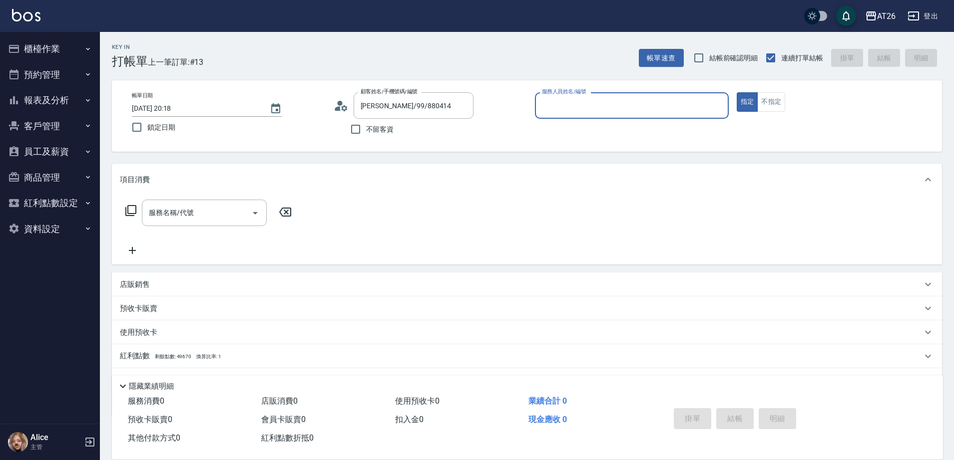
type input "5"
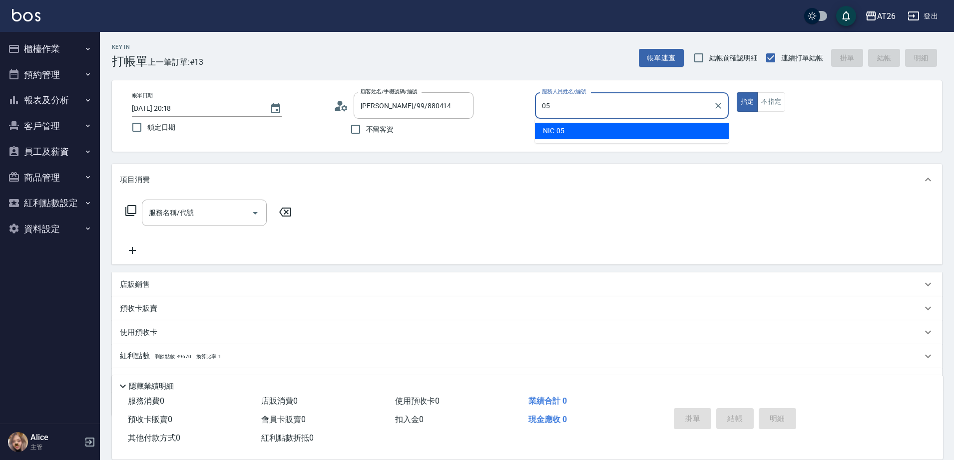
type input "NIC-05"
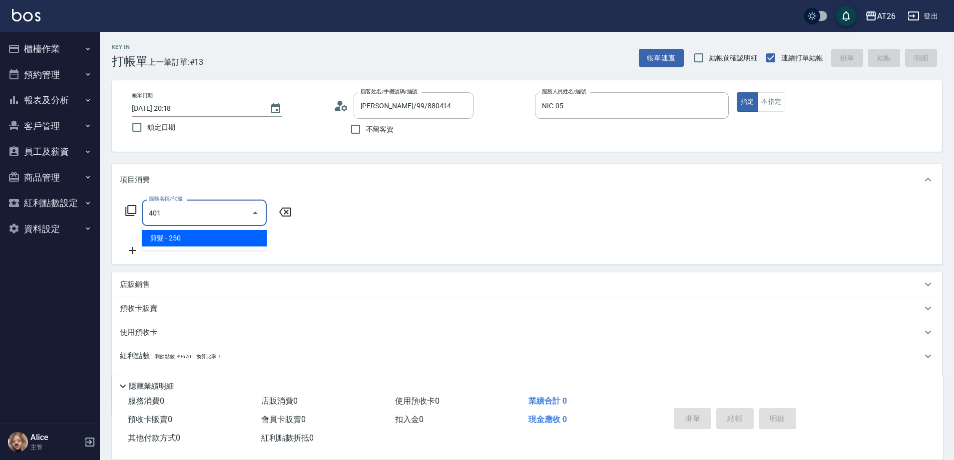
type input "剪髮(401)"
type input "20"
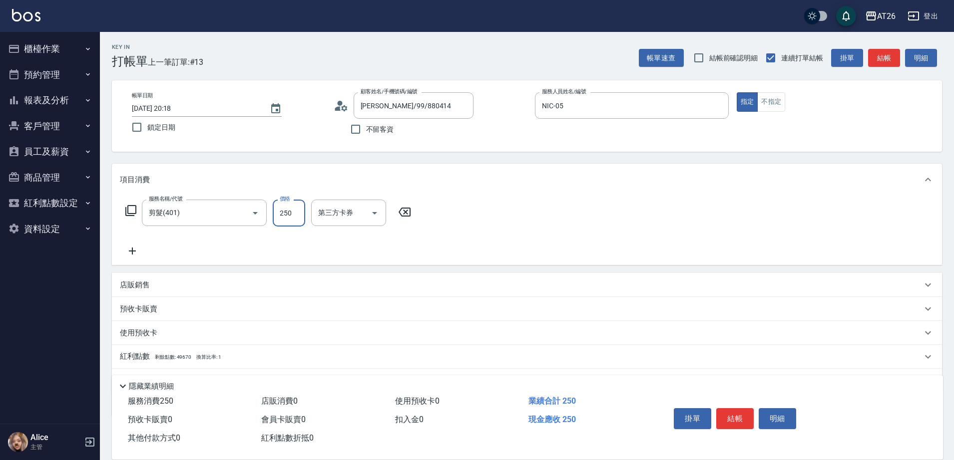
type input "5"
type input "0"
type input "500"
type input "50"
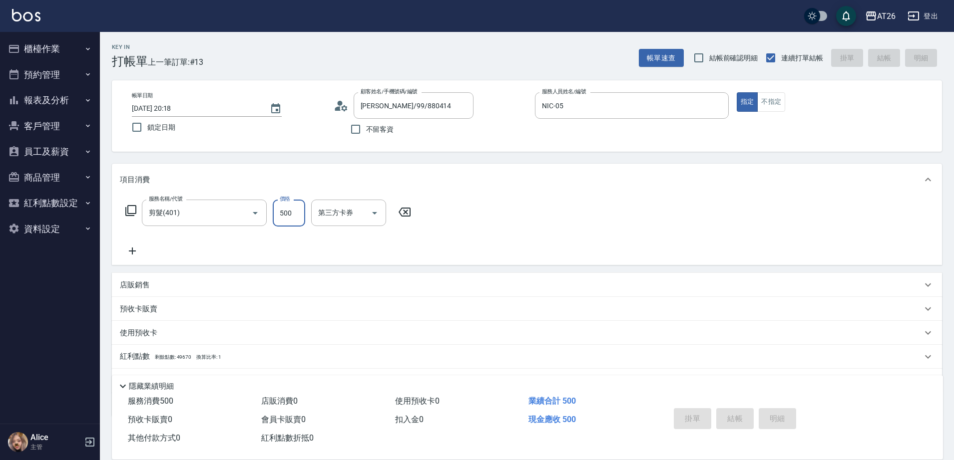
type input "0"
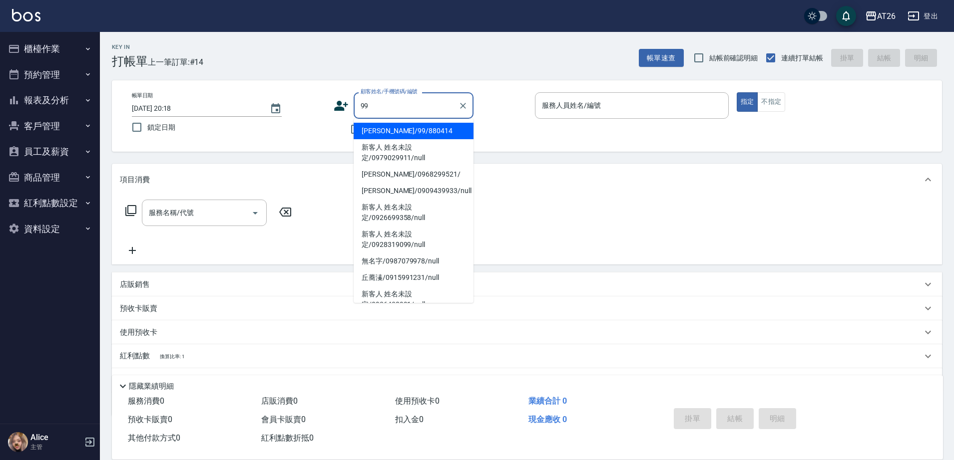
type input "[PERSON_NAME]/99/880414"
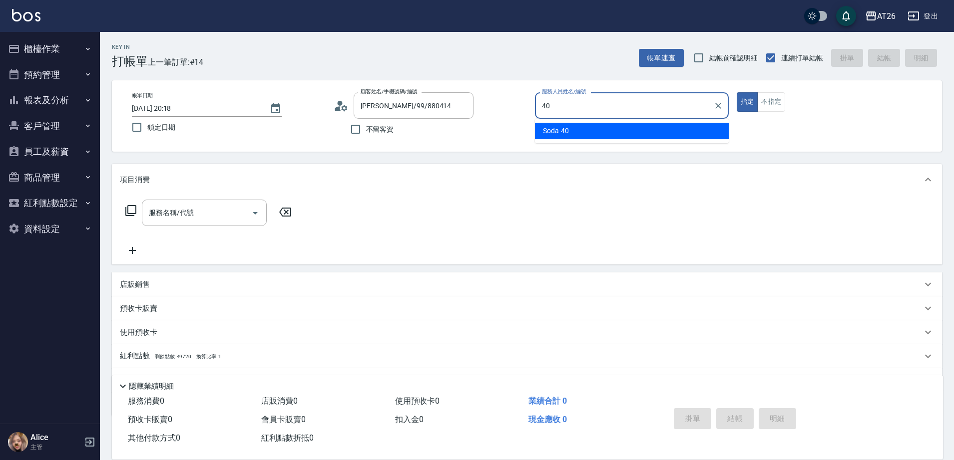
type input "Soda-40"
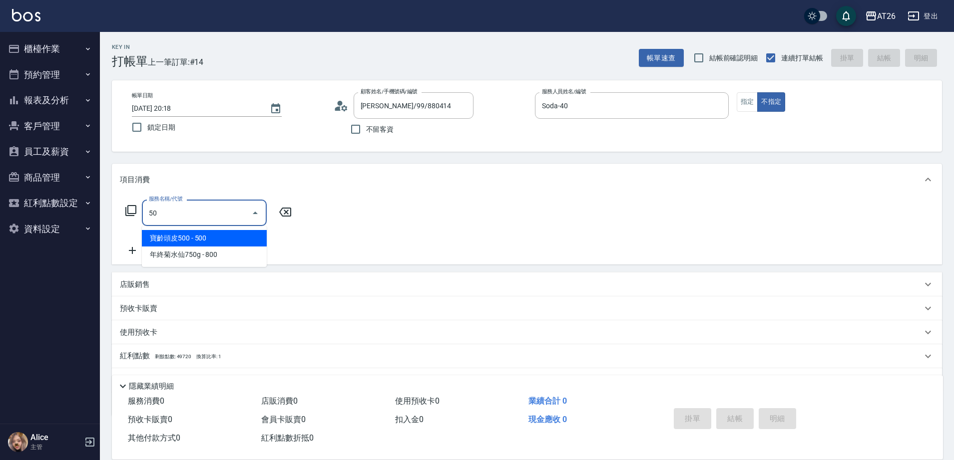
type input "5"
type input "401"
type input "20"
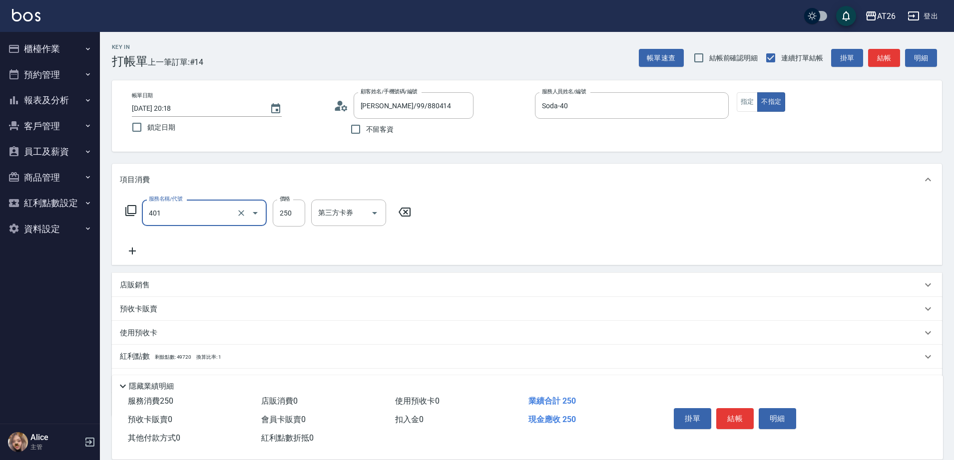
type input "剪髮(401)"
type input "4"
type input "0"
type input "401"
type input "40"
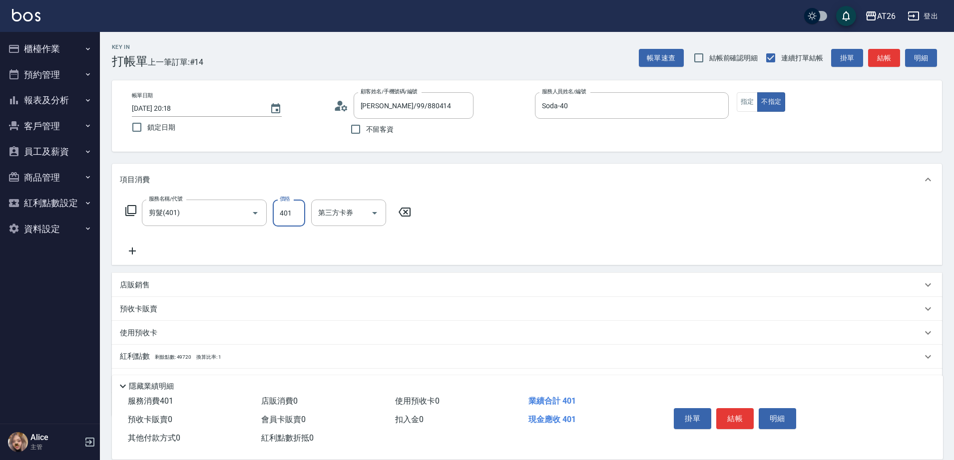
type input "40"
type input "0"
type input "440"
type input "40"
type input "4400"
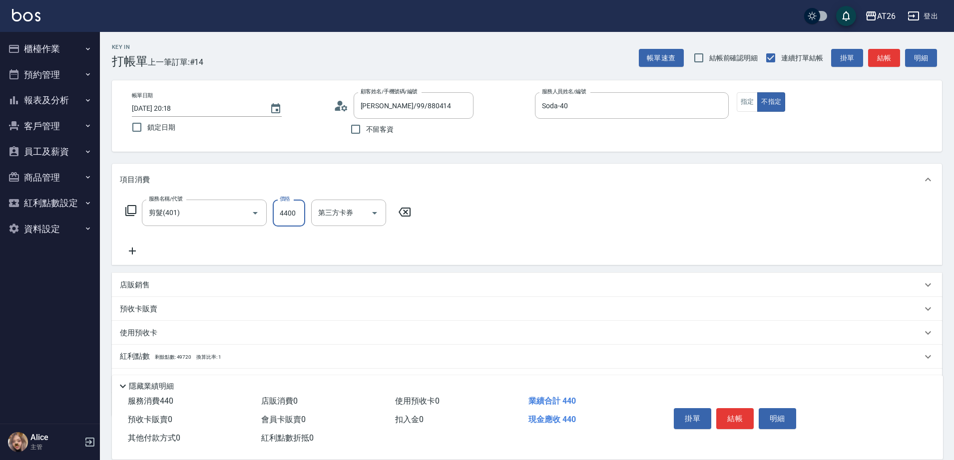
type input "440"
type input "40"
type input "44"
type input "0"
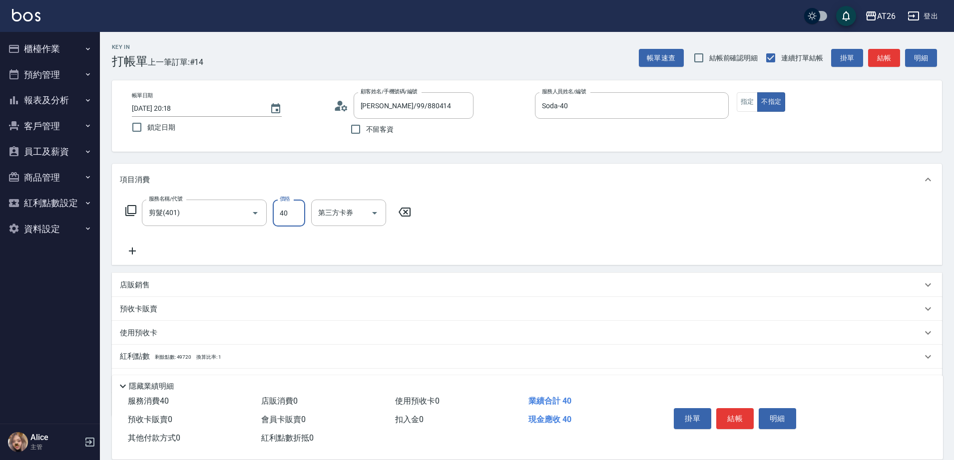
type input "400"
type input "40"
type input "400"
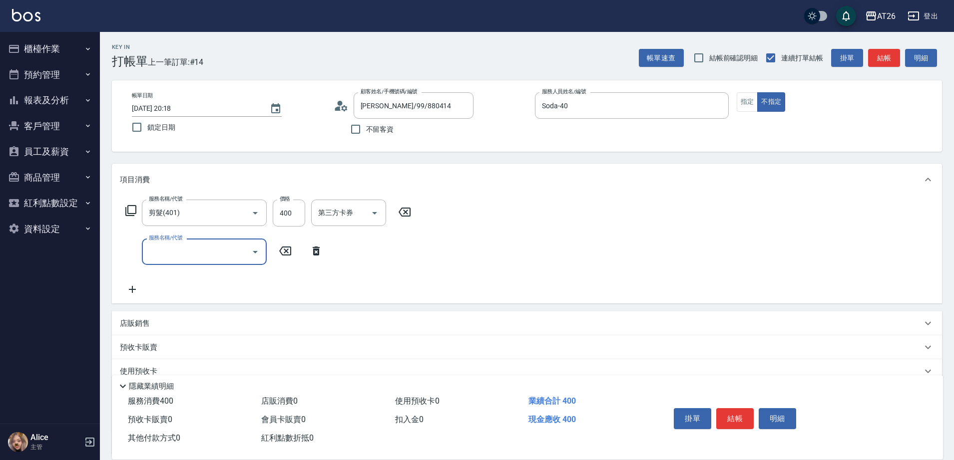
click at [314, 244] on div "服務名稱/代號 服務名稱/代號" at bounding box center [224, 252] width 209 height 26
click at [314, 249] on icon at bounding box center [316, 251] width 7 height 9
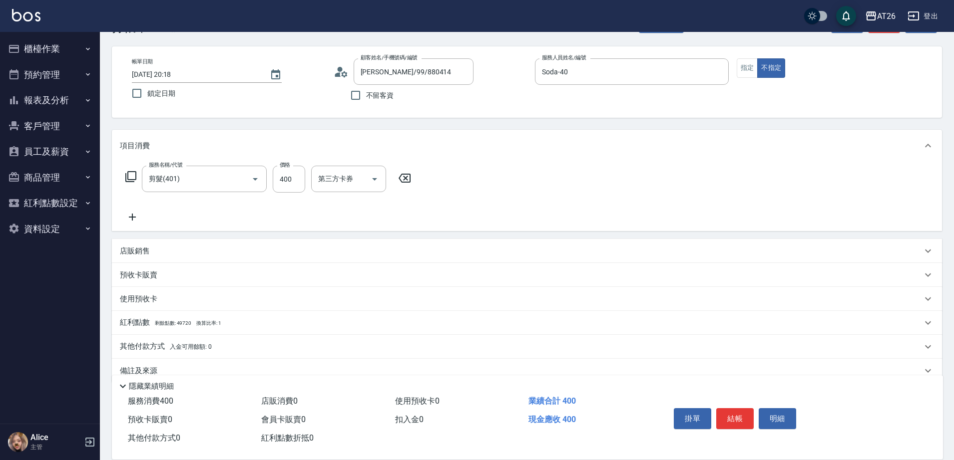
scroll to position [52, 0]
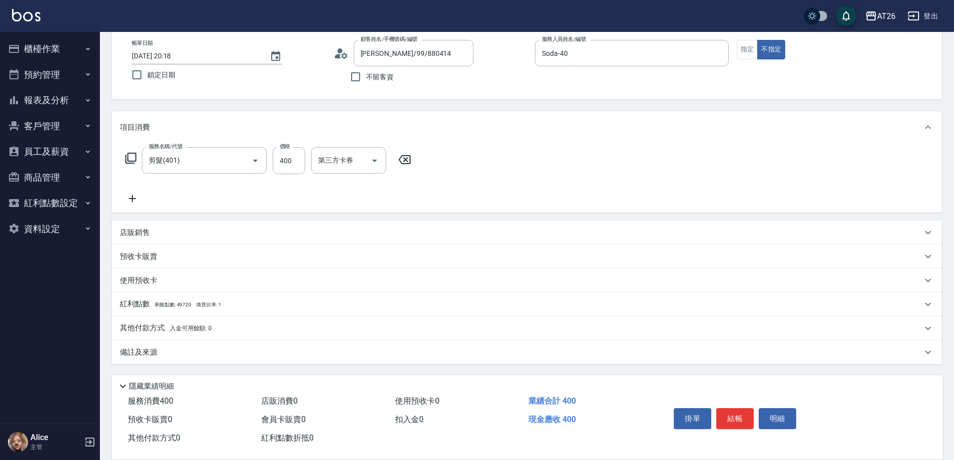
click at [192, 328] on span "入金可用餘額: 0" at bounding box center [191, 328] width 42 height 7
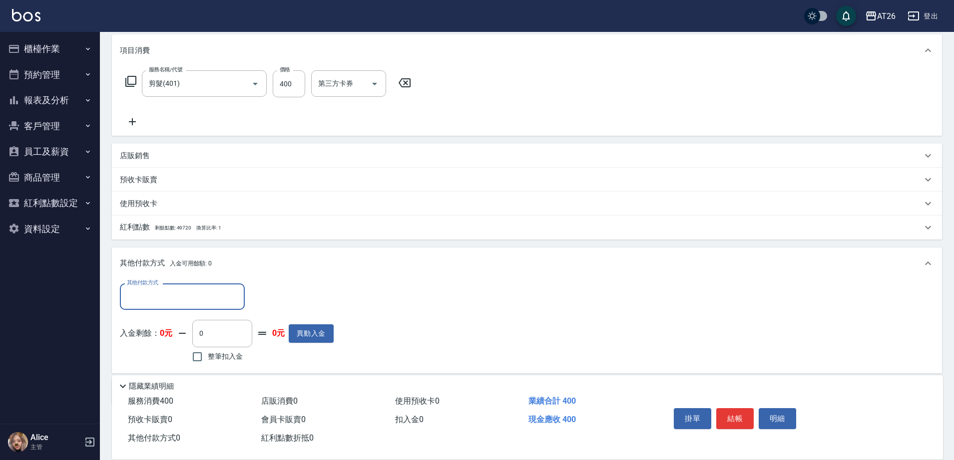
scroll to position [108, 0]
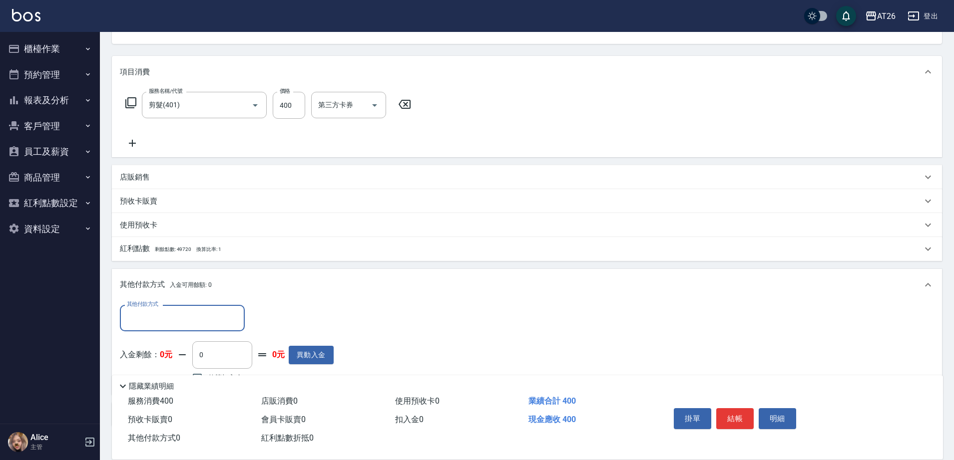
click at [177, 322] on input "其他付款方式" at bounding box center [182, 318] width 116 height 17
type input "400"
click at [190, 324] on input "400" at bounding box center [174, 318] width 101 height 17
click at [236, 317] on icon "Clear" at bounding box center [234, 319] width 6 height 6
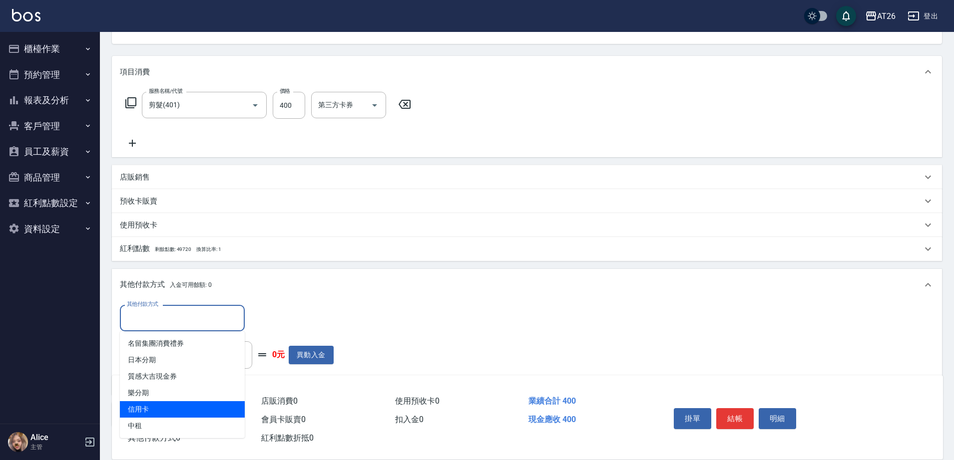
click at [150, 413] on span "信用卡" at bounding box center [182, 409] width 125 height 16
type input "信用卡"
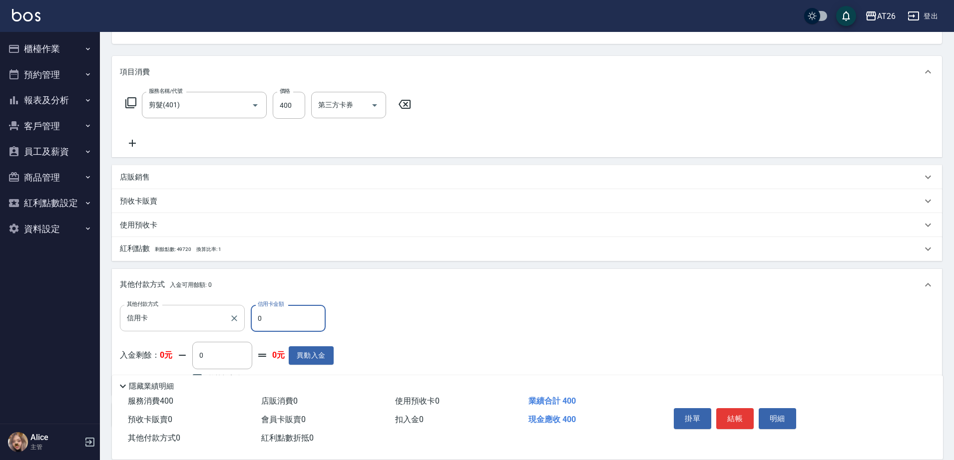
click at [266, 324] on input "0" at bounding box center [288, 318] width 75 height 27
type input "4"
type input "30"
type input "40"
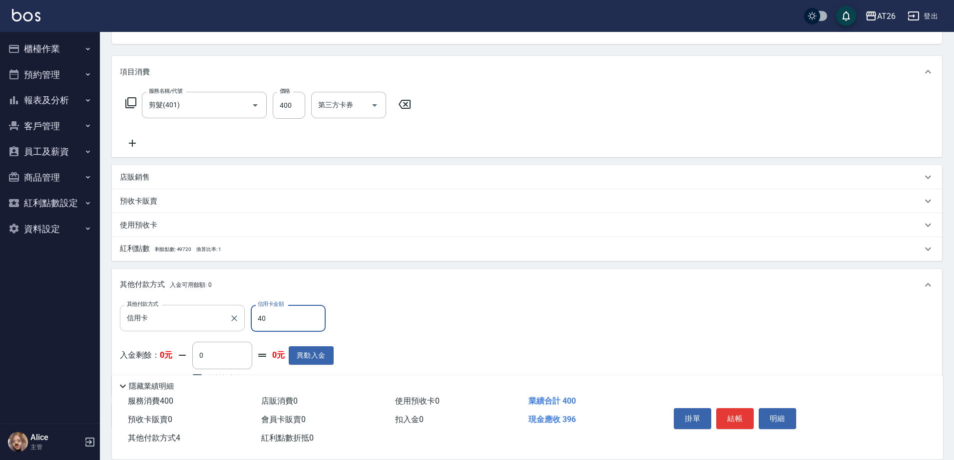
type input "0"
type input "400"
type input "2025/08/14 20:20"
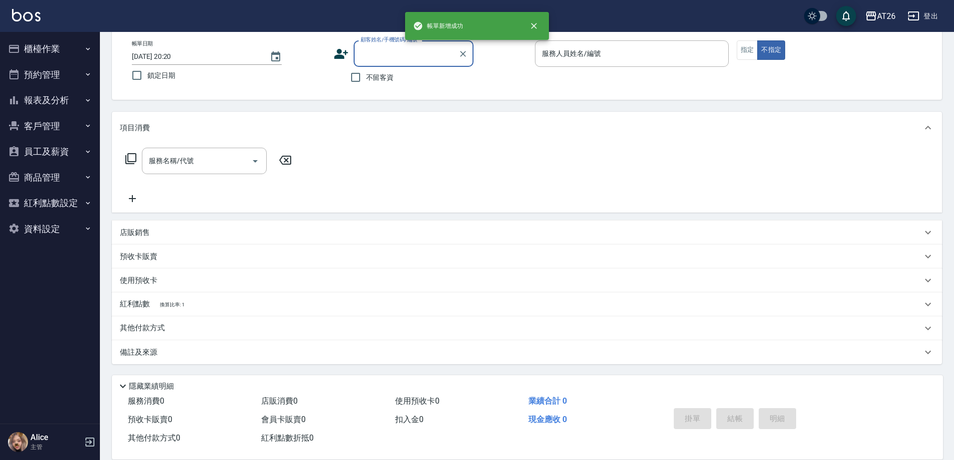
scroll to position [52, 0]
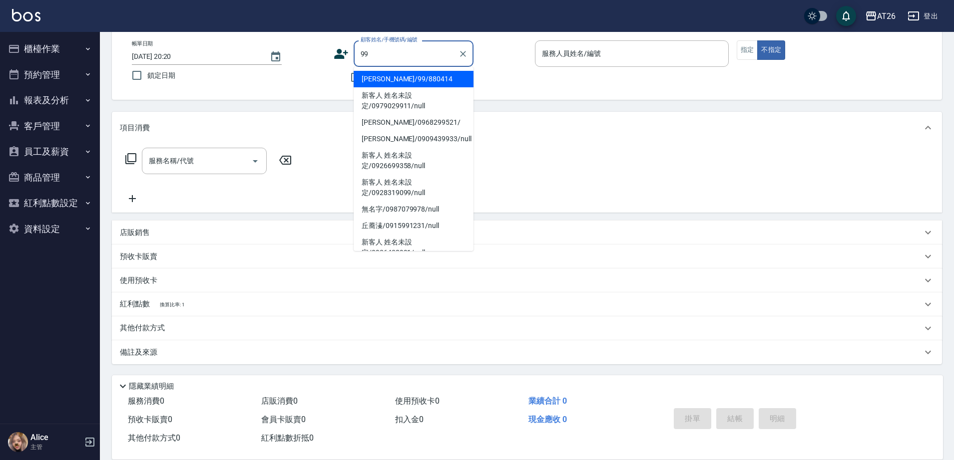
type input "[PERSON_NAME]/99/880414"
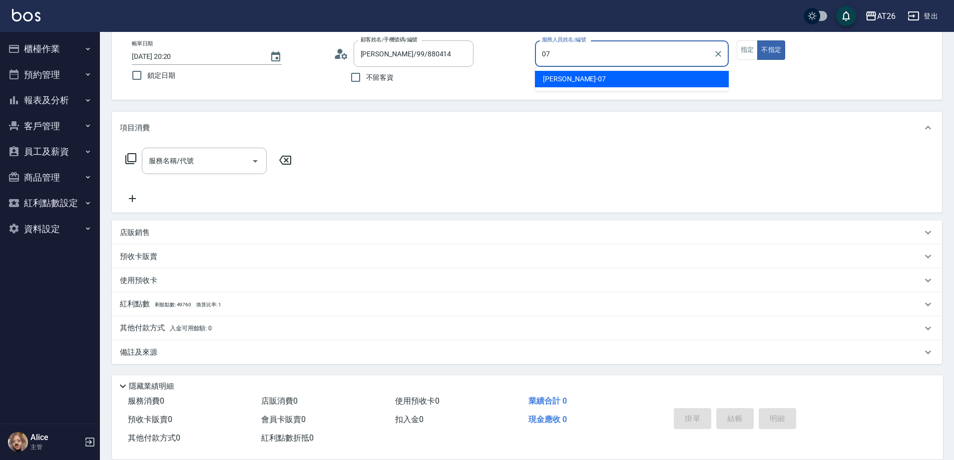
type input "ADAM-07"
type button "false"
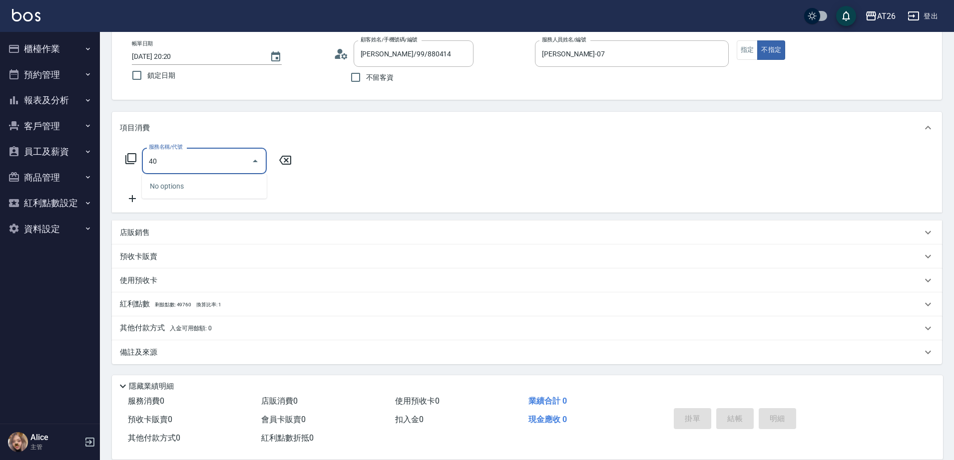
type input "401"
type input "20"
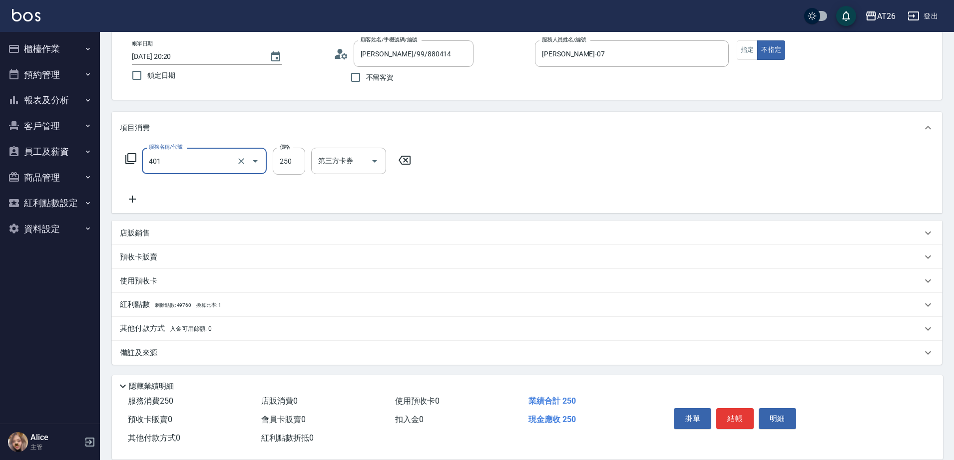
type input "剪髮(401)"
type input "7"
type input "0"
type input "700"
type input "70"
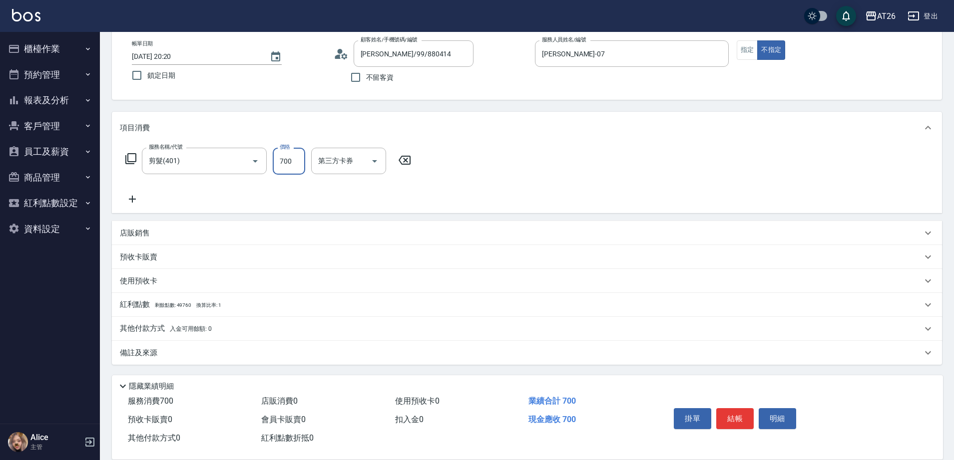
scroll to position [52, 0]
type input "700"
click at [186, 322] on div "其他付款方式 入金可用餘額: 0" at bounding box center [527, 329] width 830 height 24
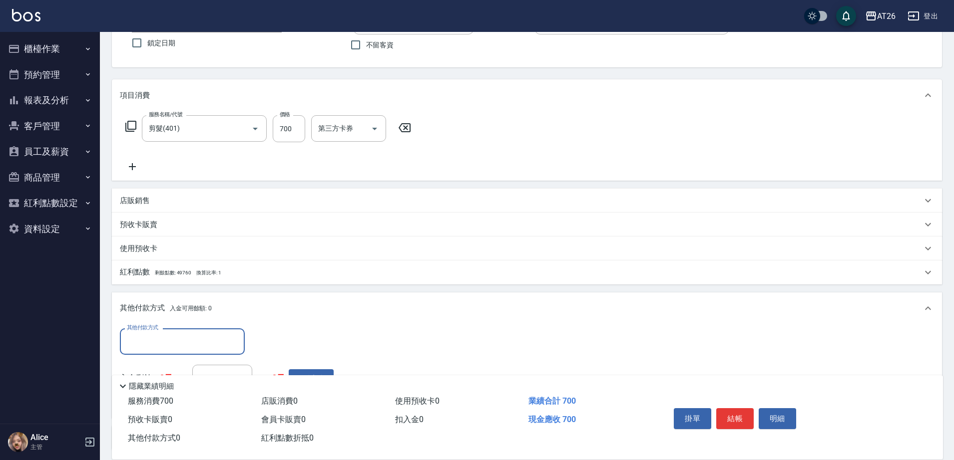
scroll to position [115, 0]
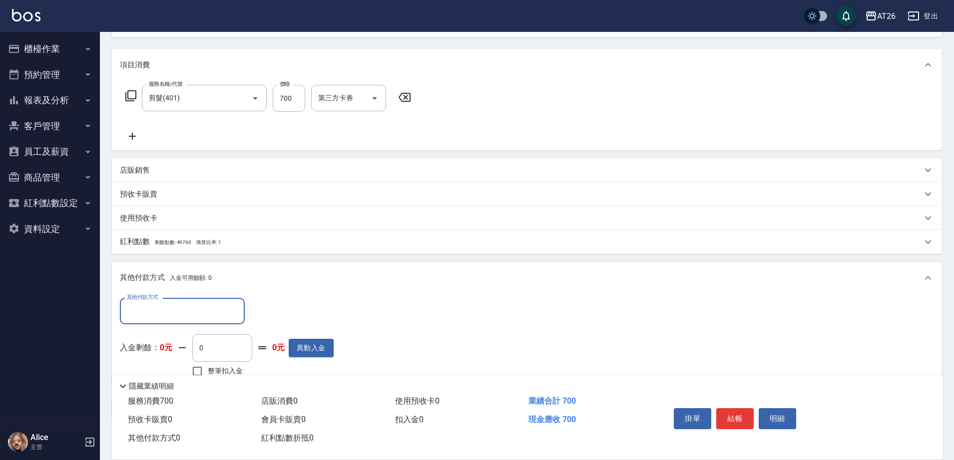
click at [179, 317] on input "其他付款方式" at bounding box center [182, 311] width 116 height 17
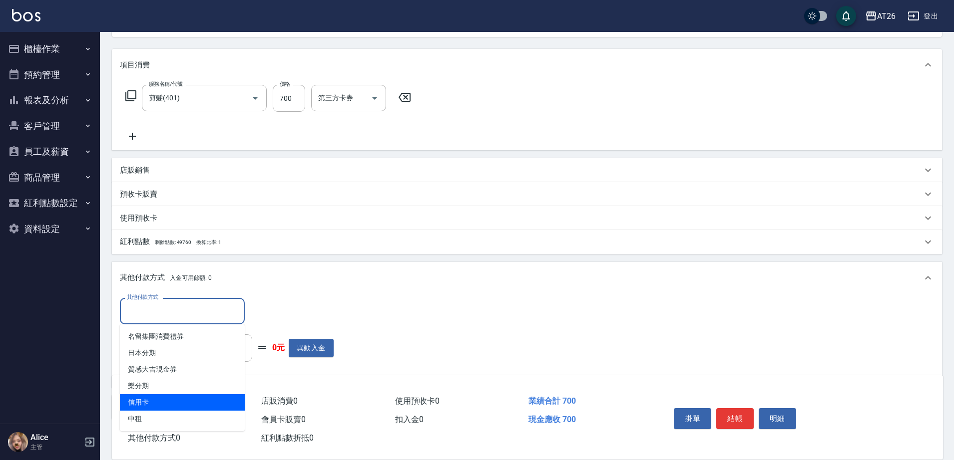
click at [175, 407] on span "信用卡" at bounding box center [182, 403] width 125 height 16
type input "信用卡"
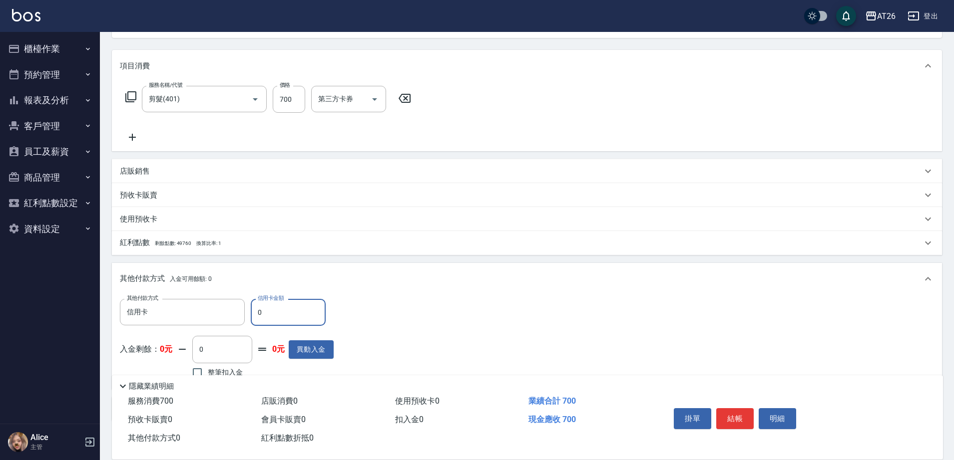
scroll to position [0, 0]
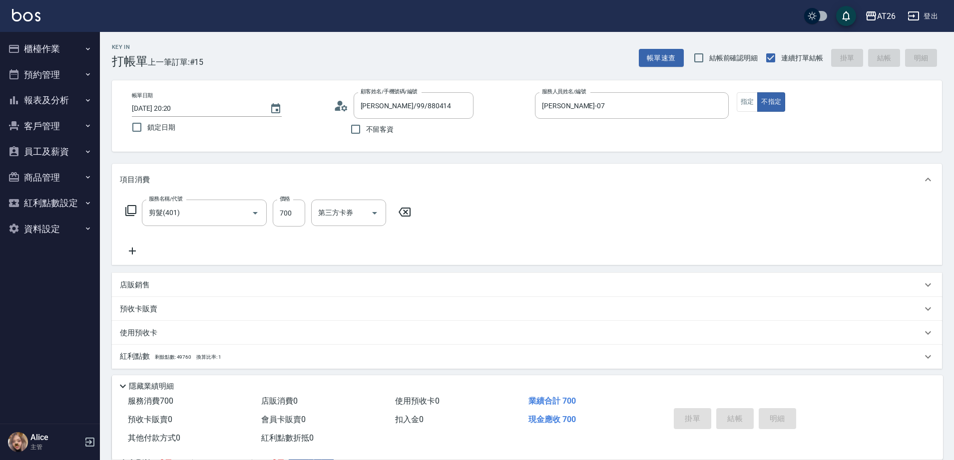
type input "0"
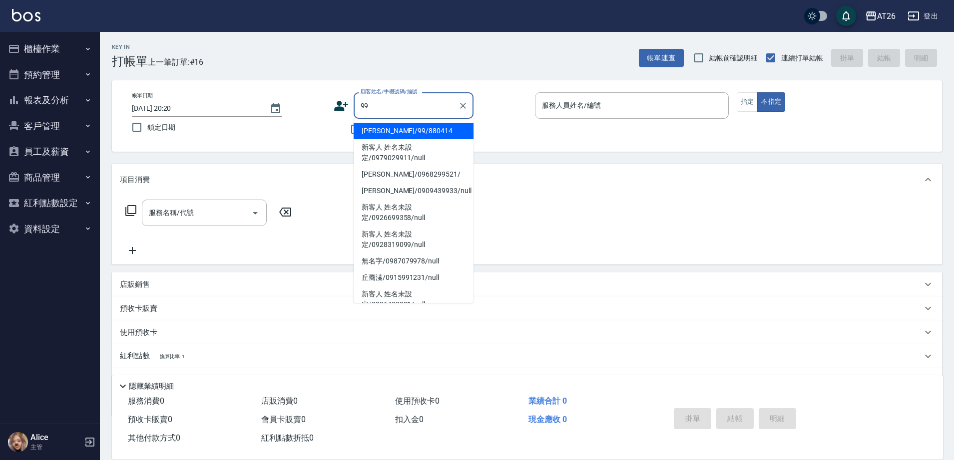
type input "[PERSON_NAME]/99/880414"
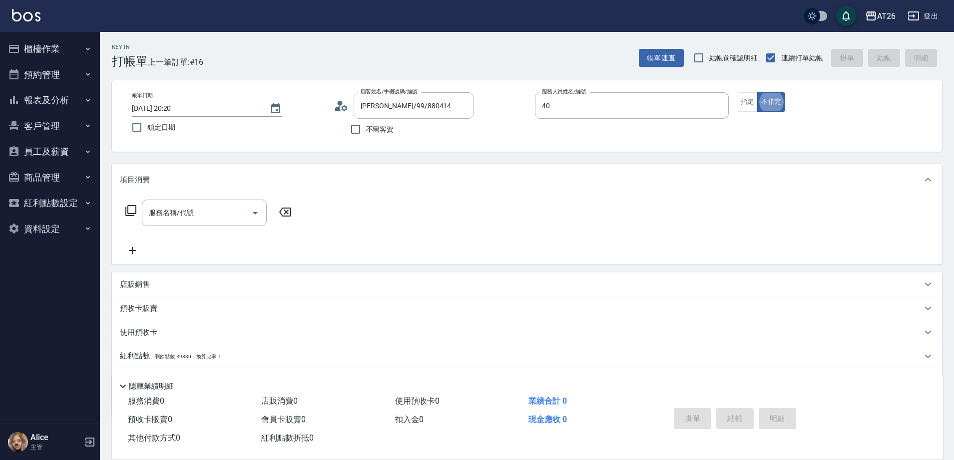
type input "Soda-40"
type input "401"
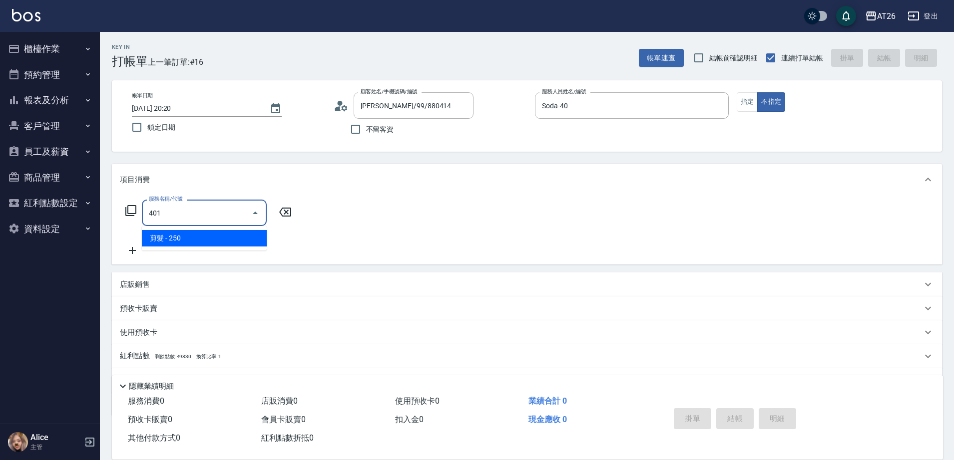
type input "20"
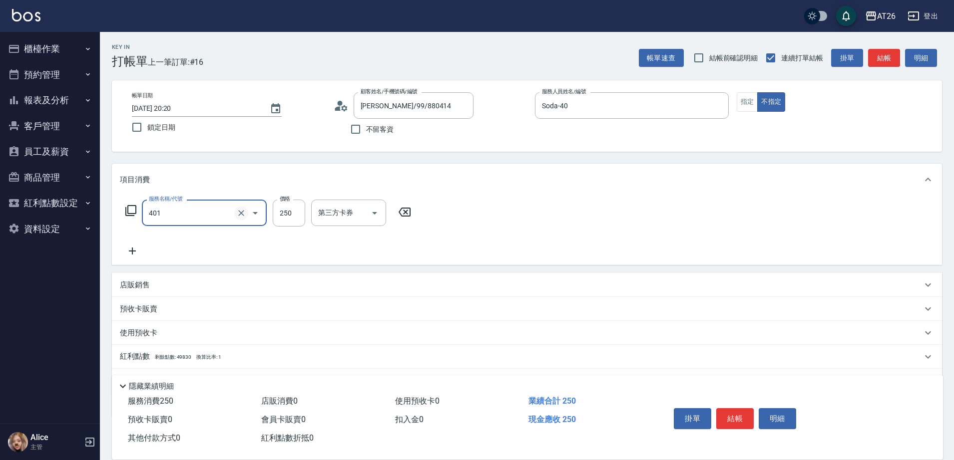
click at [242, 217] on icon "Clear" at bounding box center [241, 213] width 10 height 10
type input "20"
type input "0"
type input "201"
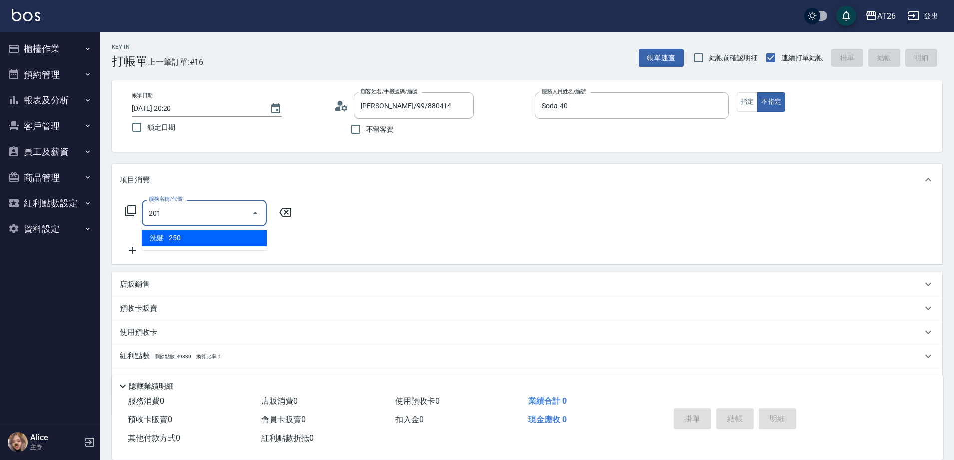
type input "20"
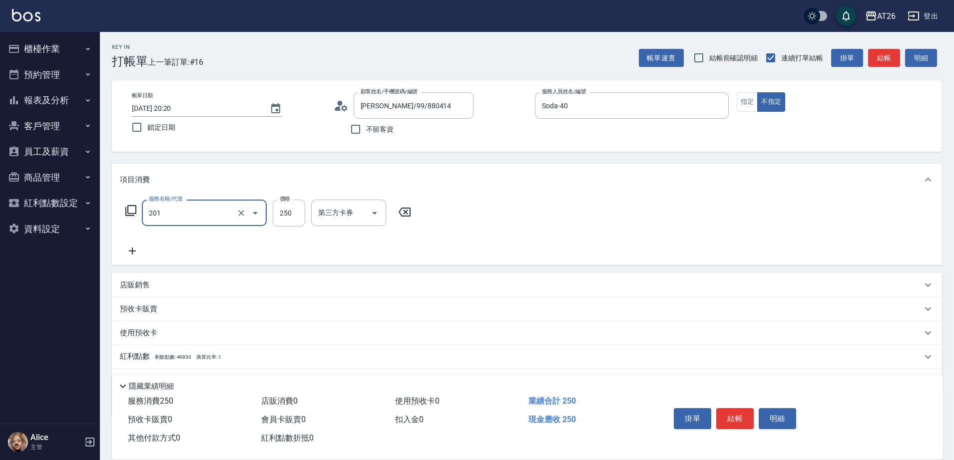
type input "洗髮(201)"
type input "4"
type input "0"
type input "44"
type input "40"
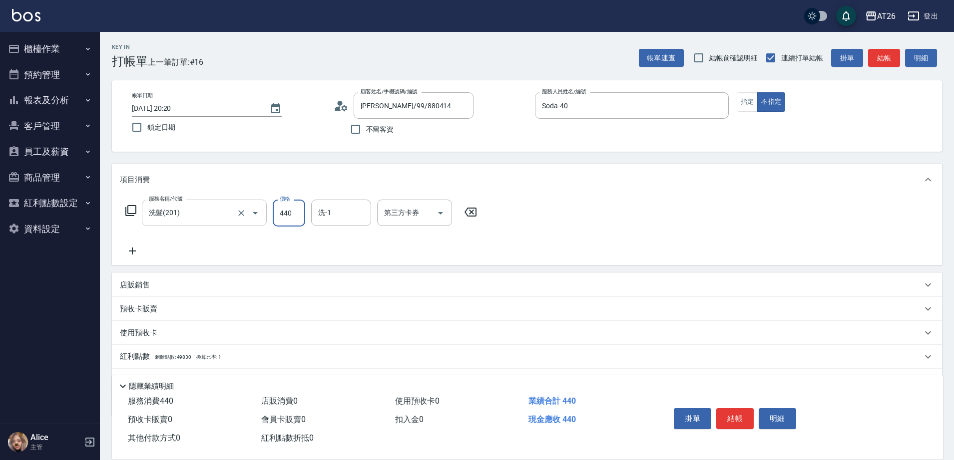
type input "4400"
type input "440"
type input "44"
type input "0"
type input "40"
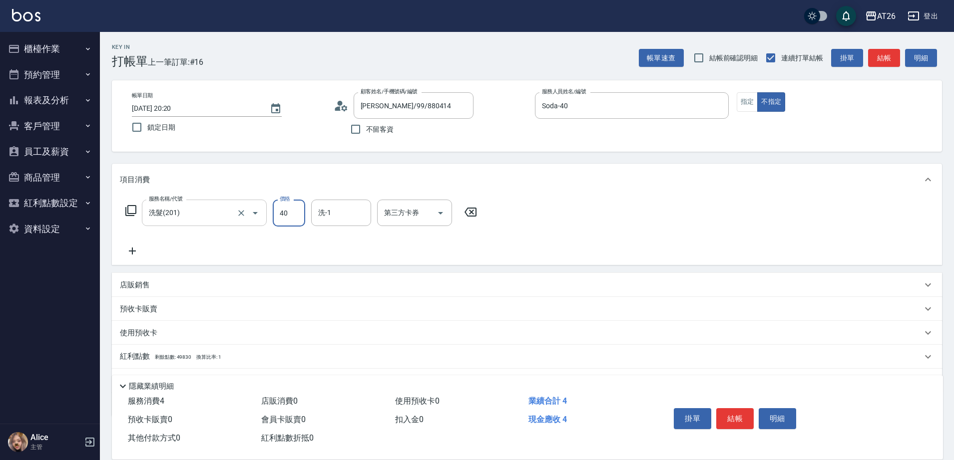
type input "40"
type input "400"
type input "Jessica-47"
click at [361, 215] on icon "Clear" at bounding box center [361, 213] width 10 height 10
click at [335, 221] on input "洗-1" at bounding box center [341, 212] width 51 height 17
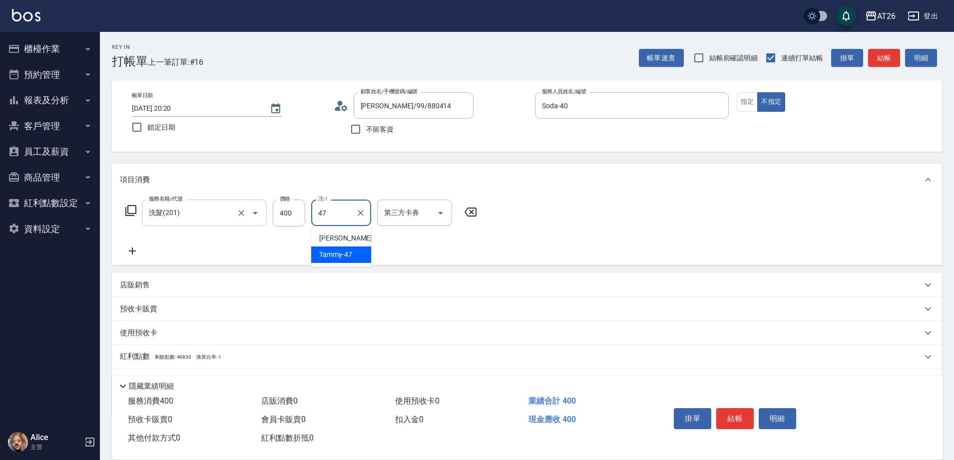
type input "Tammy-47"
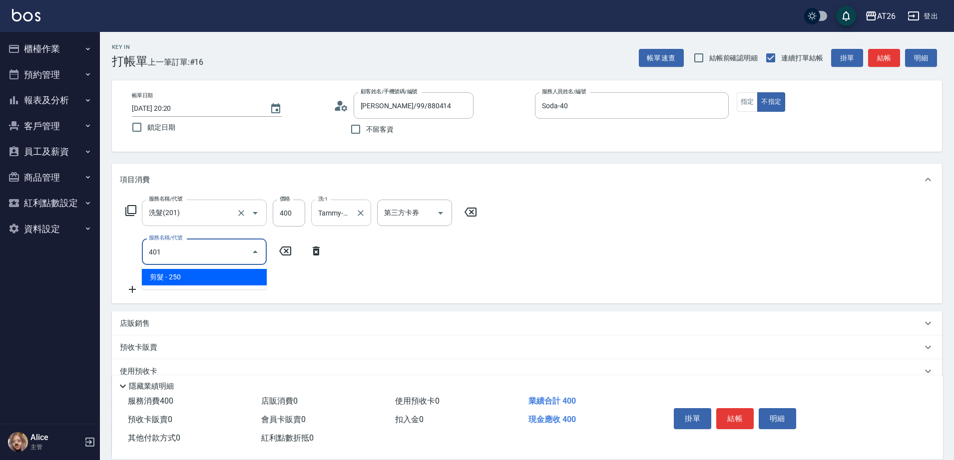
type input "401"
type input "60"
type input "剪髮(401)"
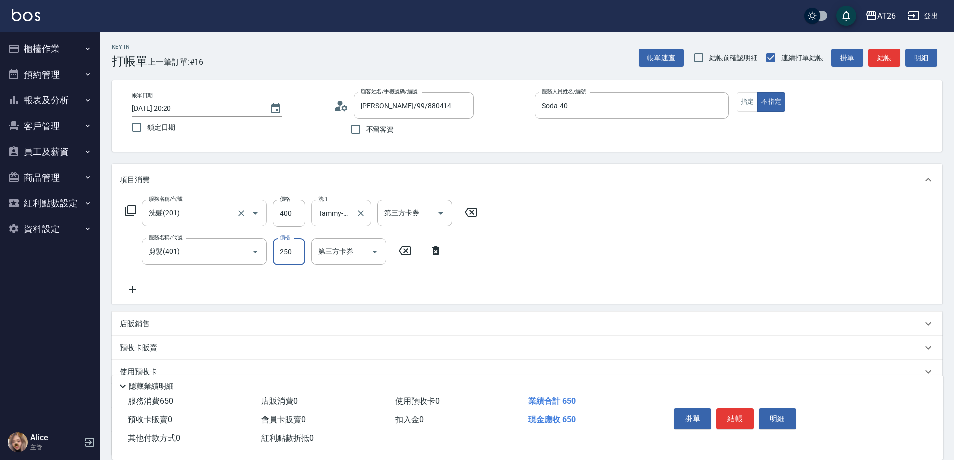
type input "1"
type input "40"
type input "10"
type input "50"
type input "100"
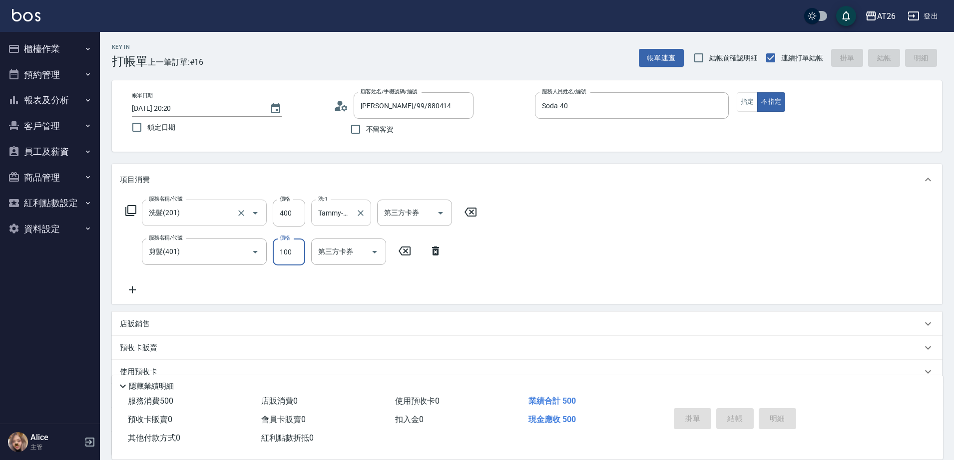
type input "2025/08/14 20:21"
type input "0"
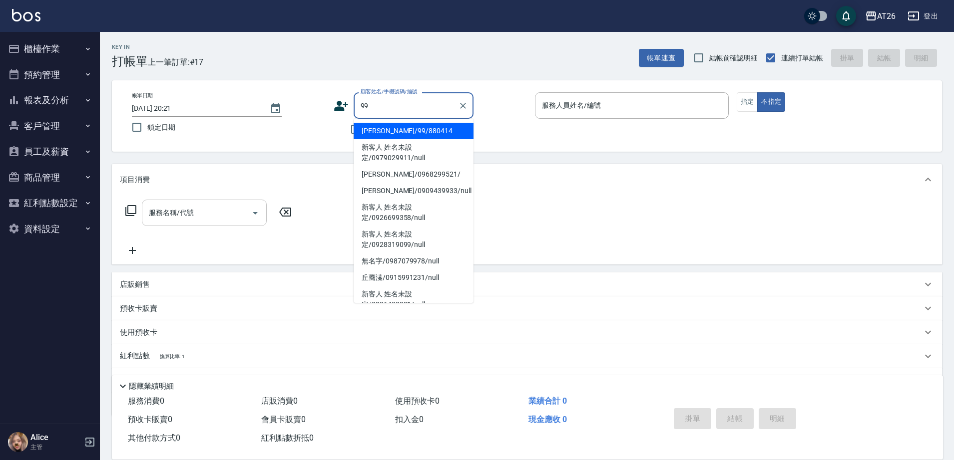
type input "[PERSON_NAME]/99/880414"
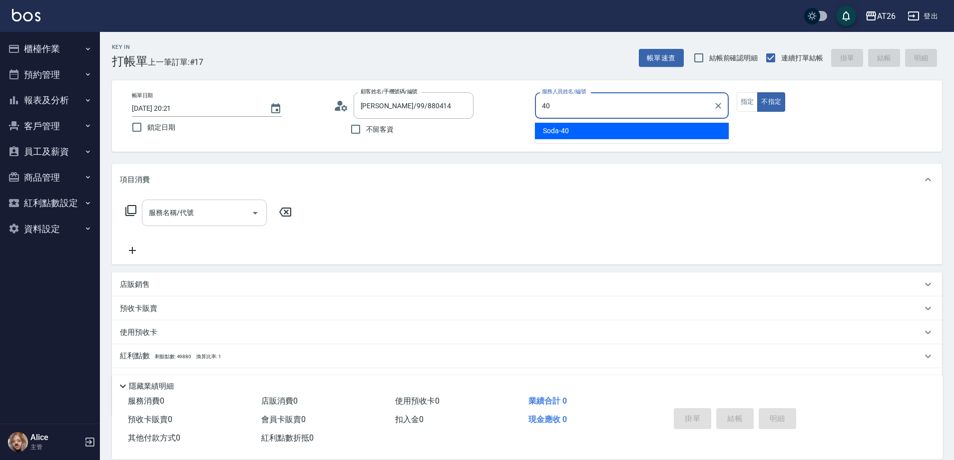
type input "Soda-40"
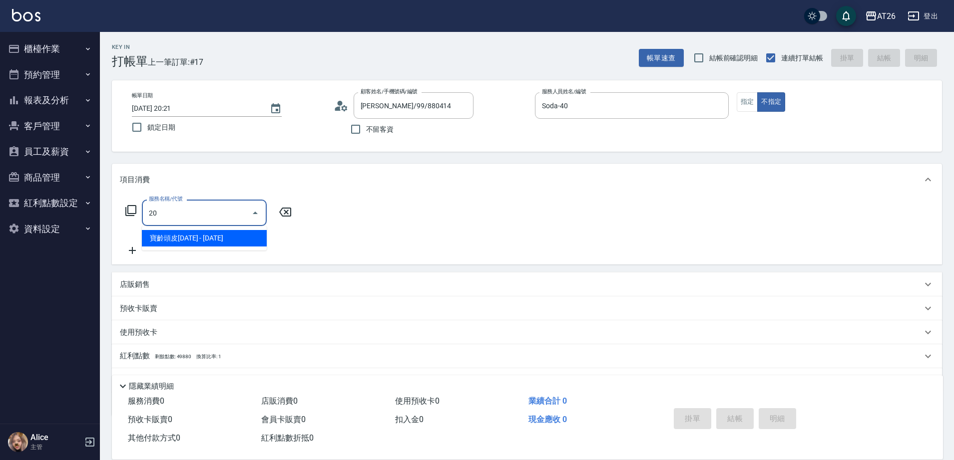
type input "201"
type input "20"
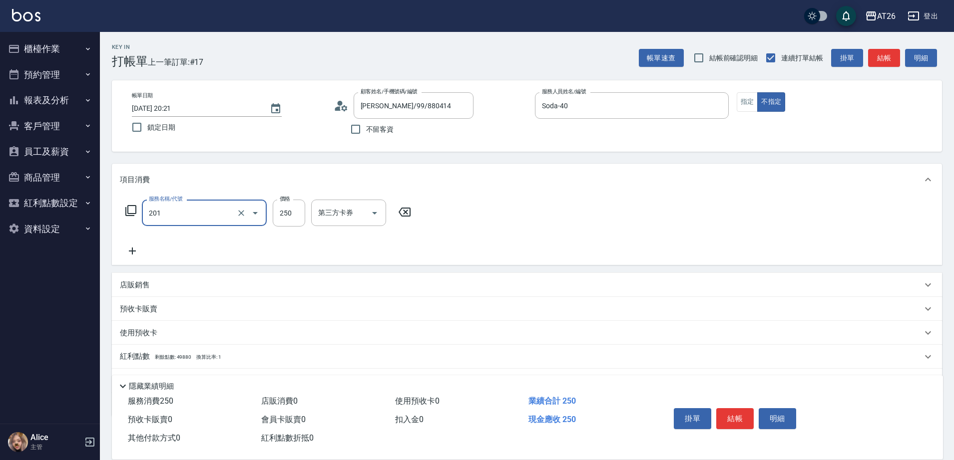
type input "洗髮(201)"
type input "4"
type input "0"
type input "400"
type input "40"
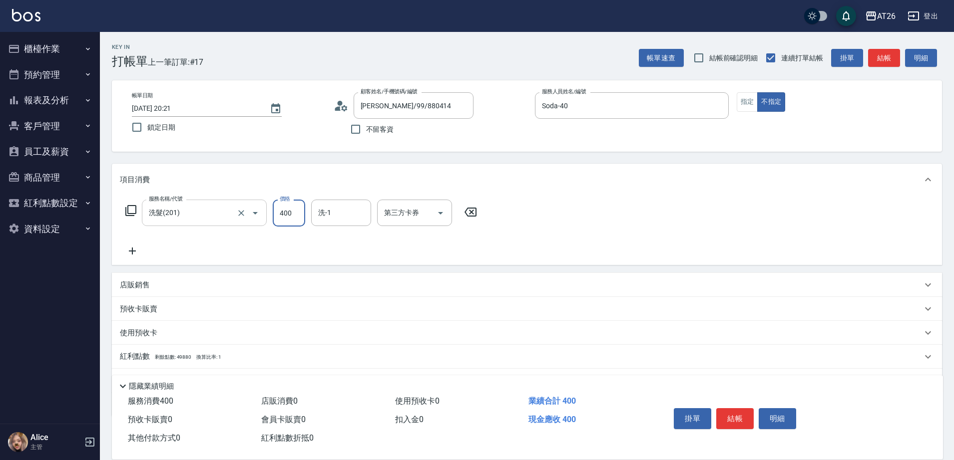
type input "400"
type input "Tammy-47"
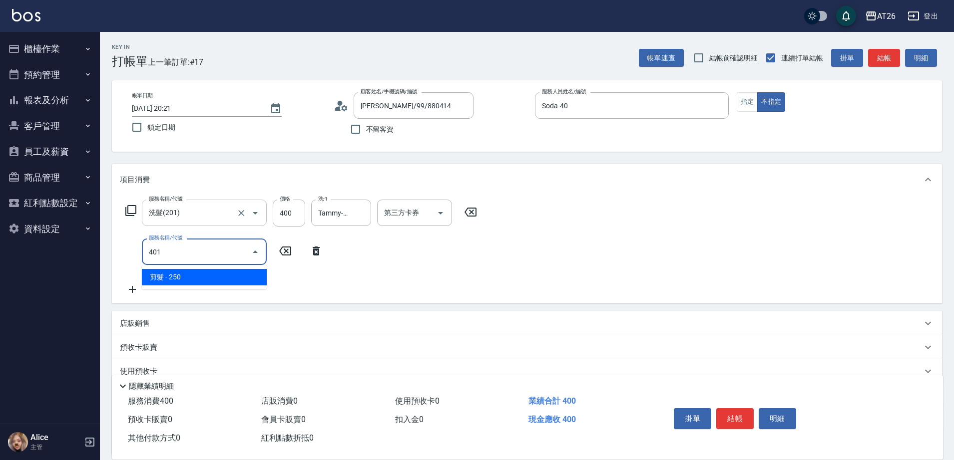
type input "401"
type input "60"
type input "剪髮(401)"
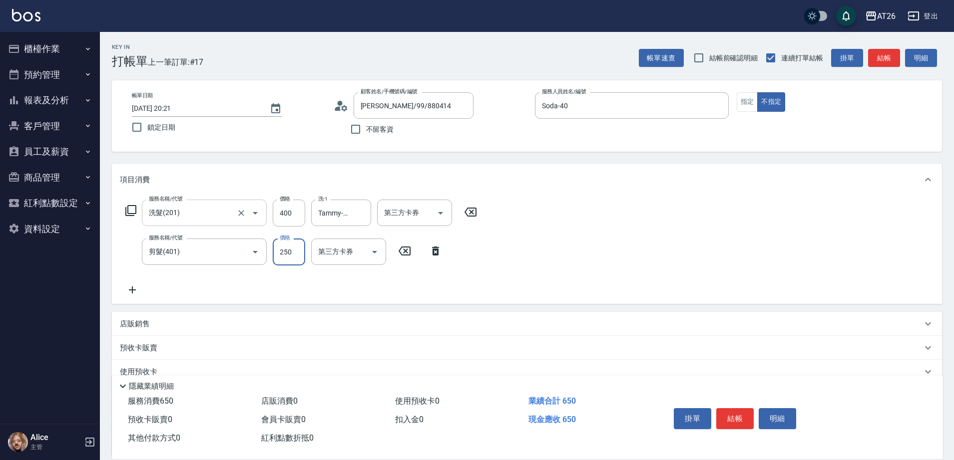
type input "3"
type input "40"
type input "300"
type input "70"
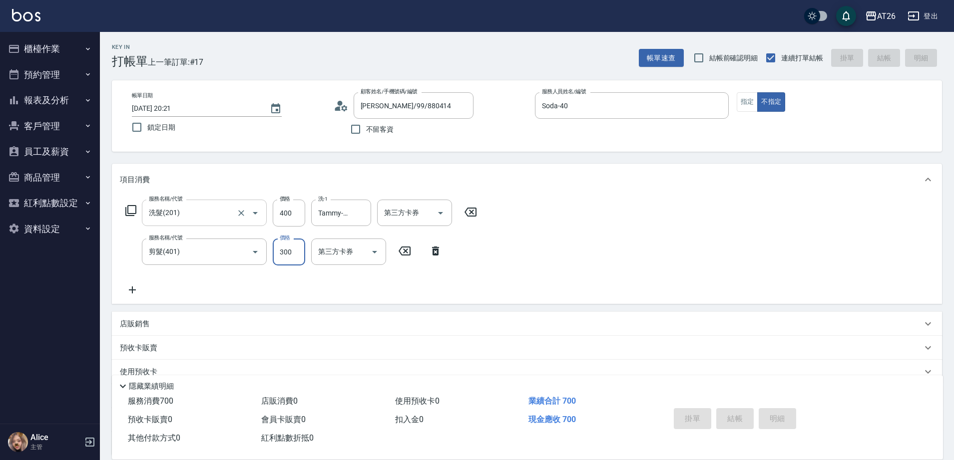
type input "0"
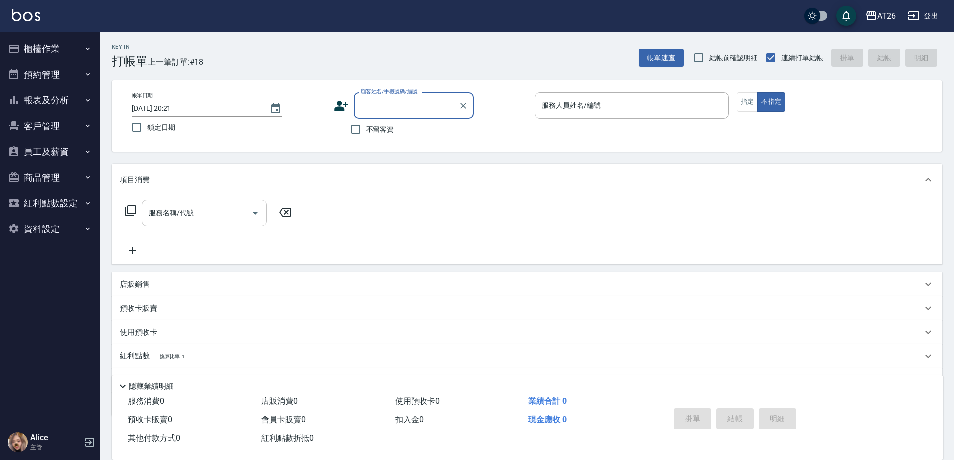
click at [57, 57] on button "櫃檯作業" at bounding box center [50, 49] width 92 height 26
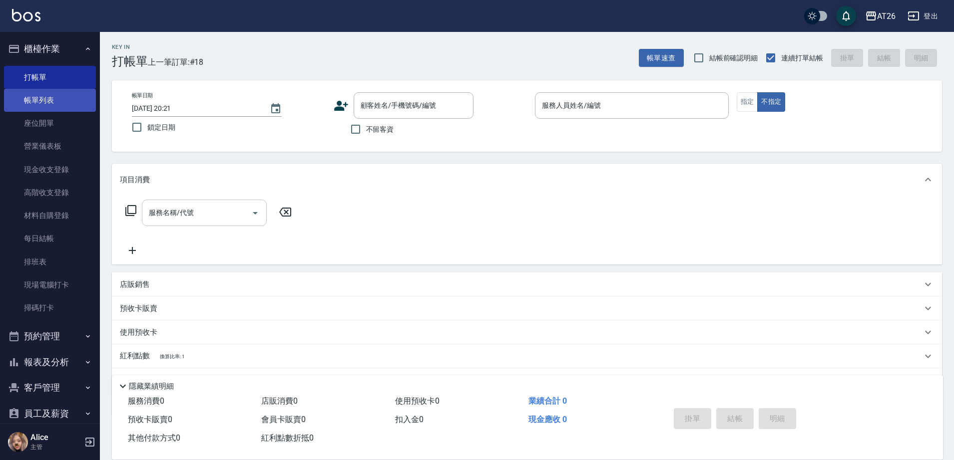
click at [52, 104] on link "帳單列表" at bounding box center [50, 100] width 92 height 23
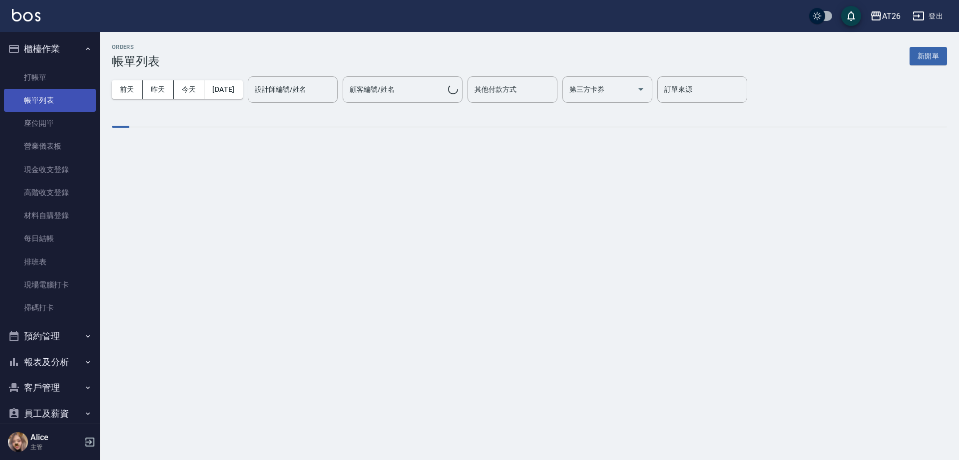
click at [4, 89] on link "帳單列表" at bounding box center [50, 100] width 92 height 23
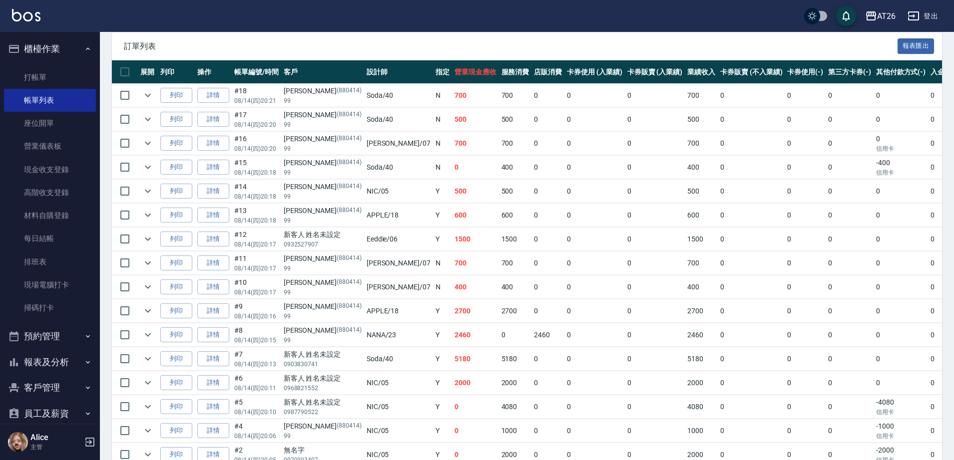
scroll to position [250, 0]
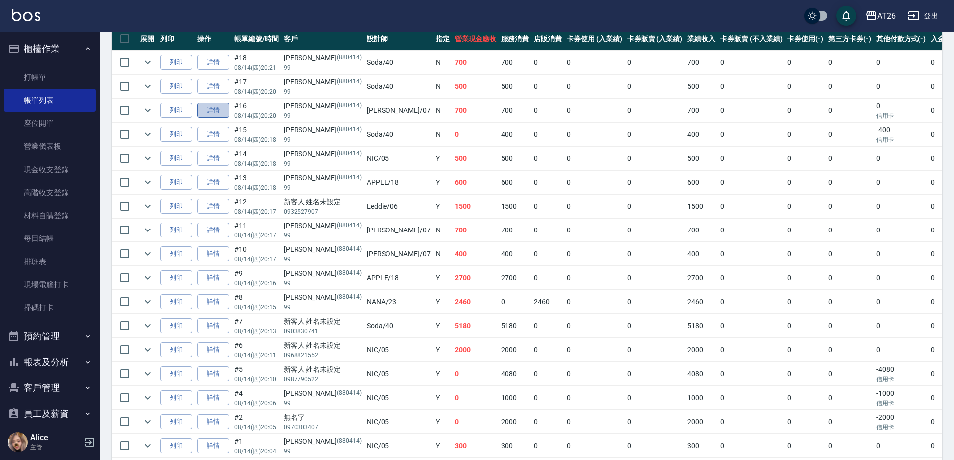
click at [214, 114] on link "詳情" at bounding box center [213, 110] width 32 height 15
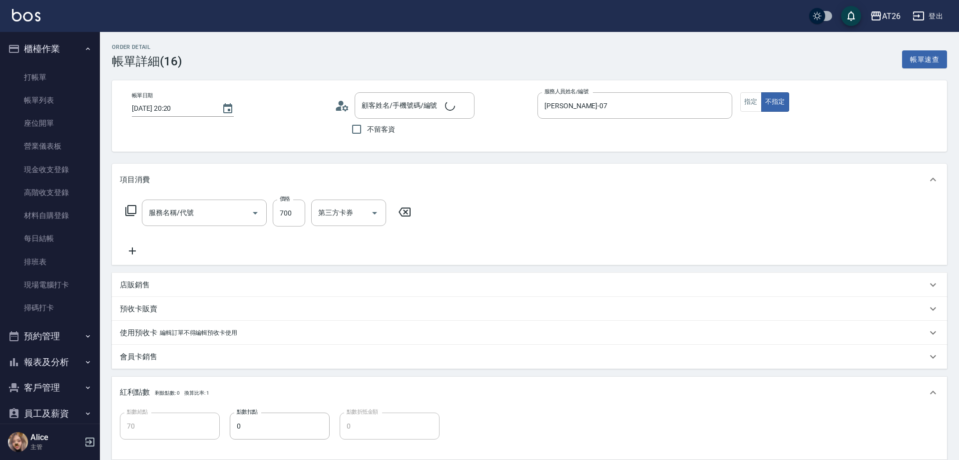
type input "2025/08/14 20:20"
type input "ADAM-07"
type input "70"
type input "[PERSON_NAME]/99/880414"
type input "剪髮(401)"
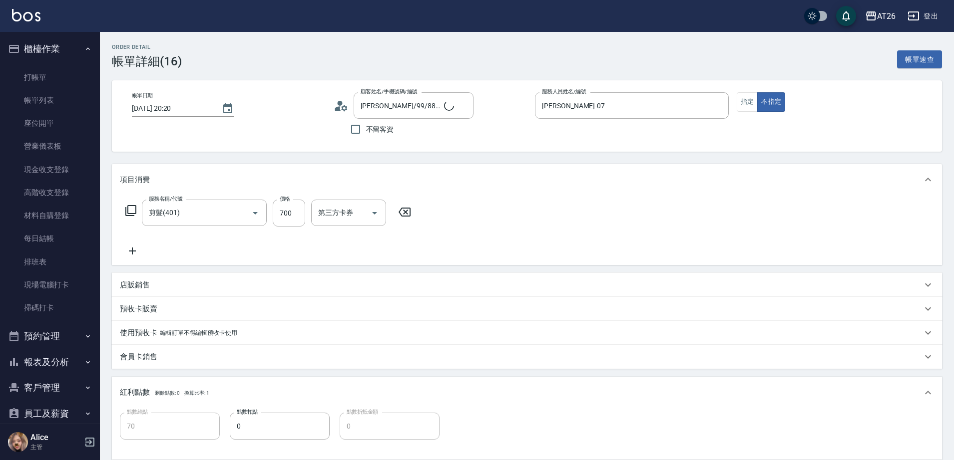
click at [183, 336] on p "編輯訂單不得編輯預收卡使用" at bounding box center [198, 333] width 77 height 10
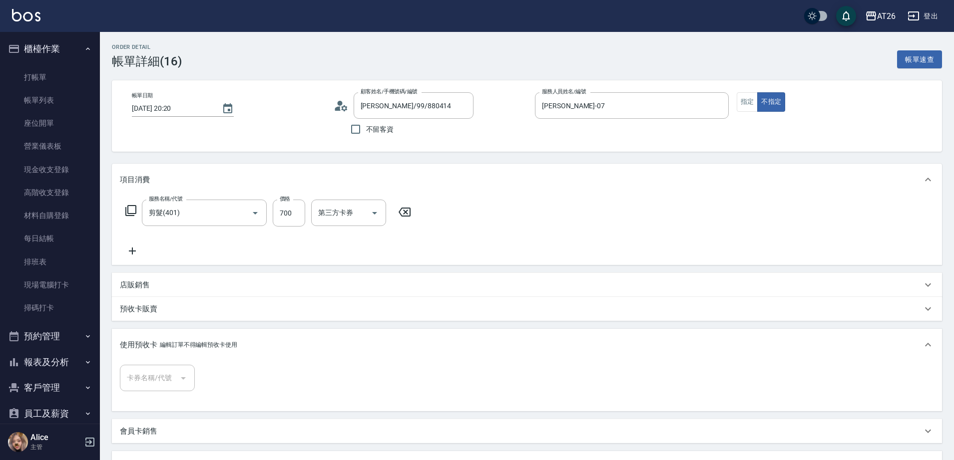
click at [179, 340] on p "編輯訂單不得編輯預收卡使用" at bounding box center [198, 345] width 77 height 10
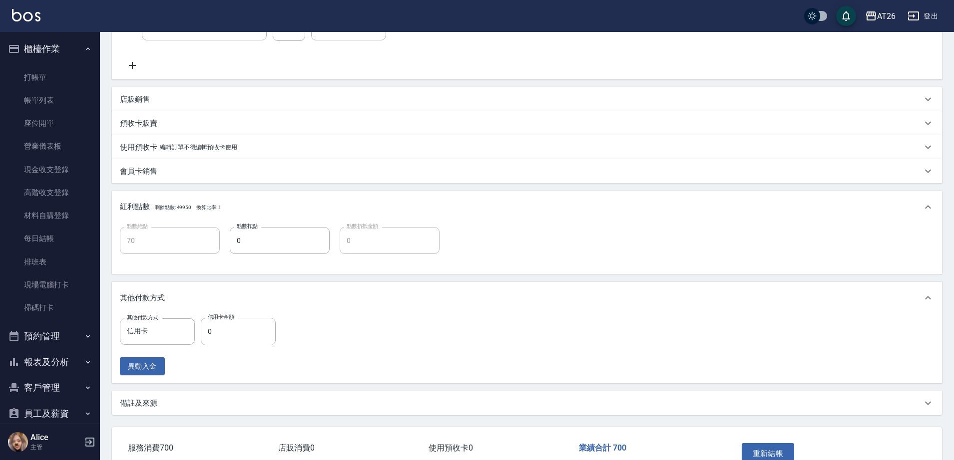
scroll to position [187, 0]
click at [161, 331] on input "信用卡" at bounding box center [149, 330] width 51 height 17
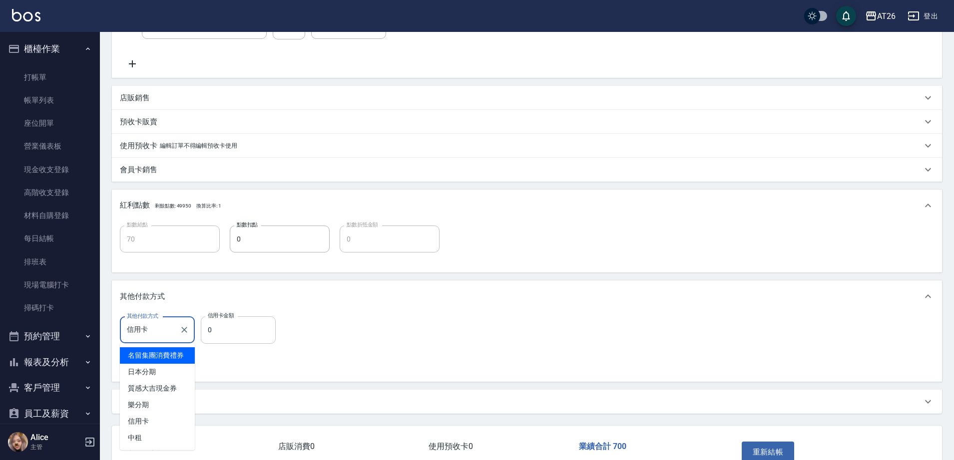
click at [223, 335] on input "0" at bounding box center [238, 330] width 75 height 27
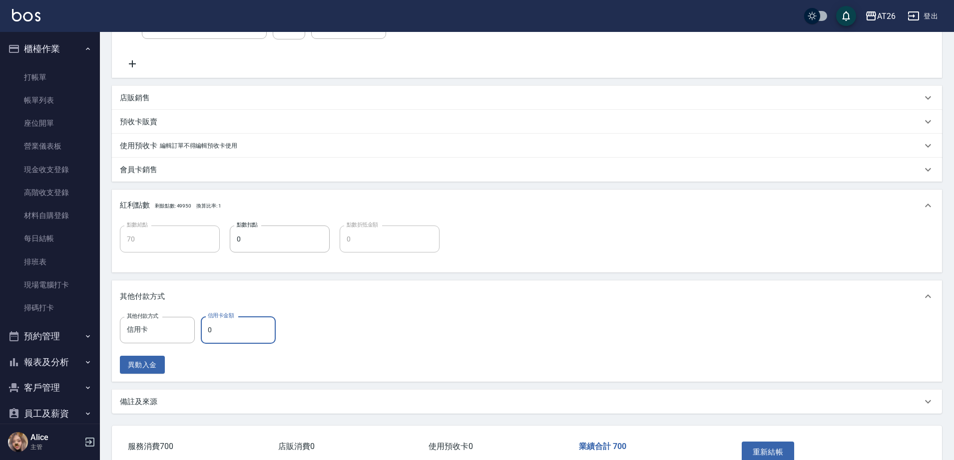
type input "7"
type input "60"
type input "700"
type input "0"
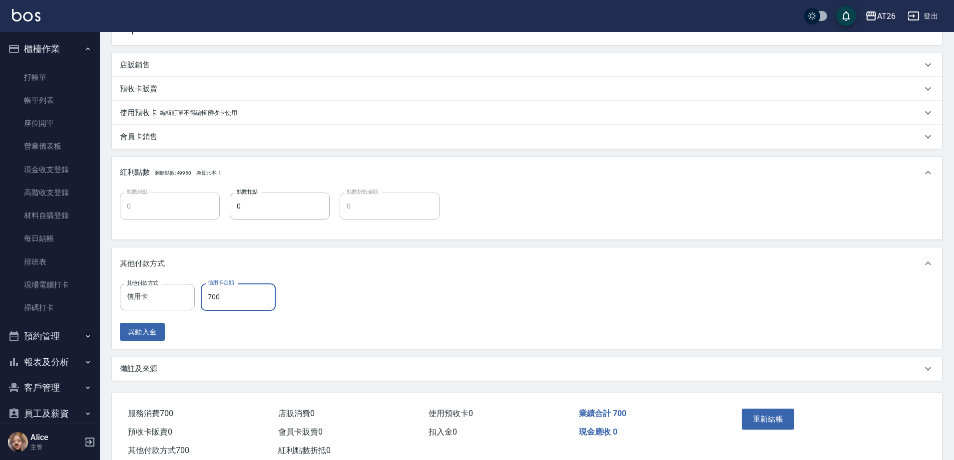
scroll to position [249, 0]
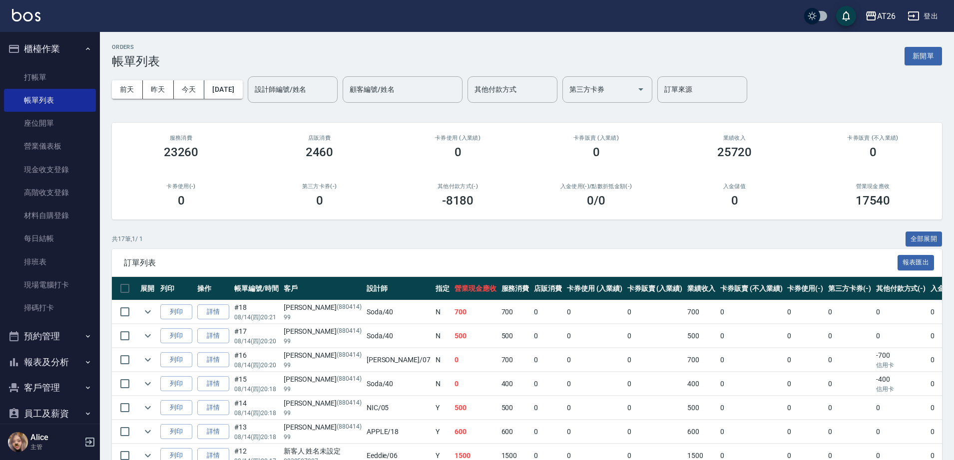
click at [29, 60] on button "櫃檯作業" at bounding box center [50, 49] width 92 height 26
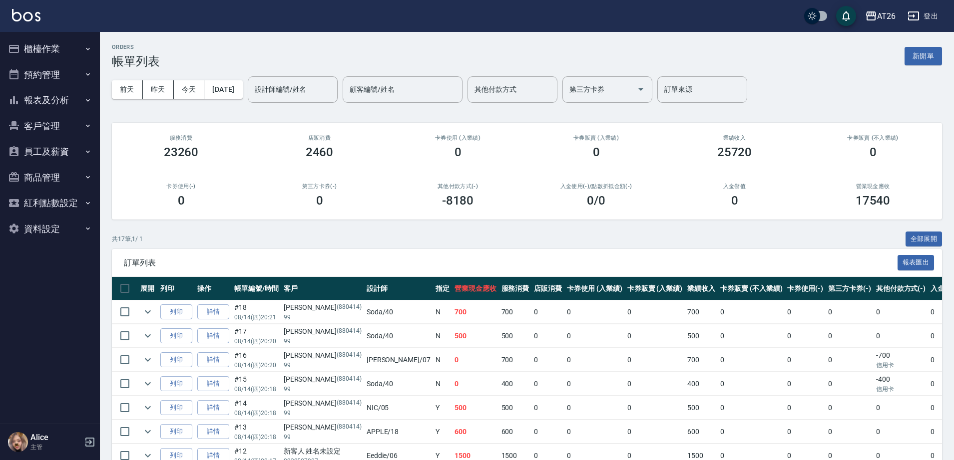
click at [33, 74] on ul "櫃檯作業 打帳單 帳單列表 座位開單 營業儀表板 現金收支登錄 高階收支登錄 材料自購登錄 每日結帳 排班表 現場電腦打卡 掃碼打卡 預約管理 預約管理 單日…" at bounding box center [50, 139] width 92 height 214
click at [56, 46] on button "櫃檯作業" at bounding box center [50, 49] width 92 height 26
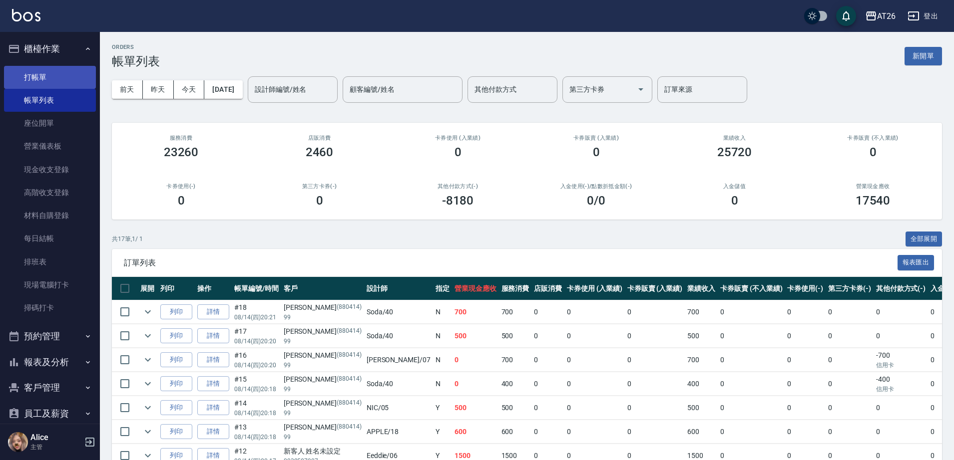
click at [44, 71] on link "打帳單" at bounding box center [50, 77] width 92 height 23
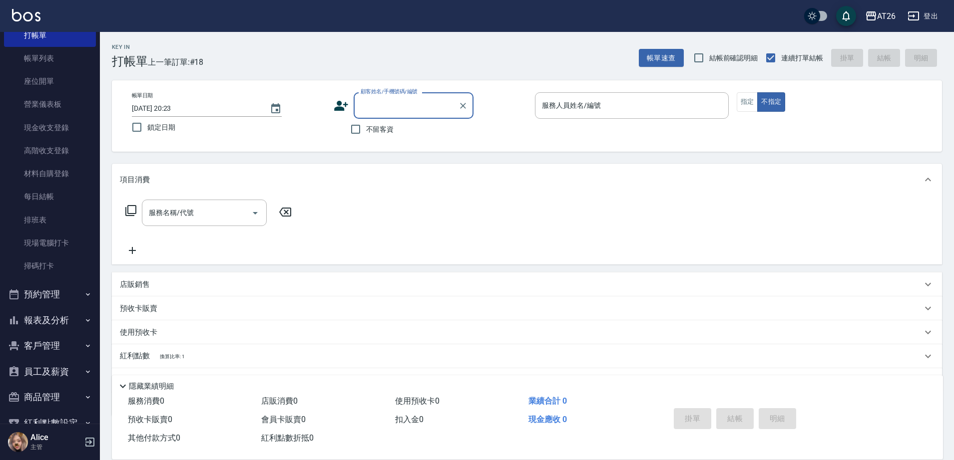
scroll to position [62, 0]
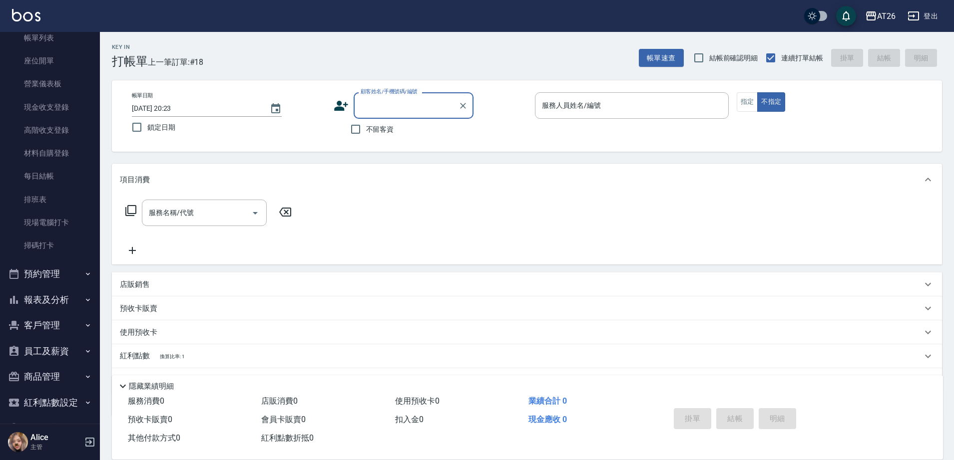
click at [46, 299] on button "報表及分析" at bounding box center [50, 300] width 92 height 26
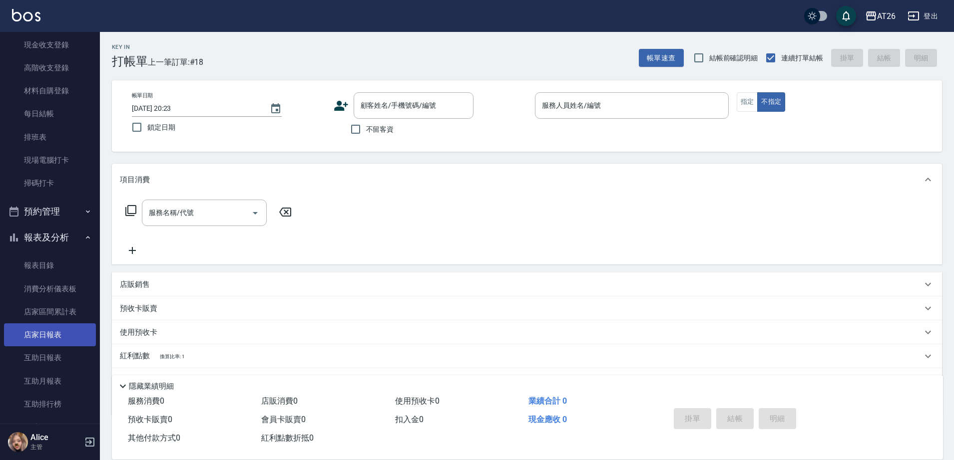
scroll to position [187, 0]
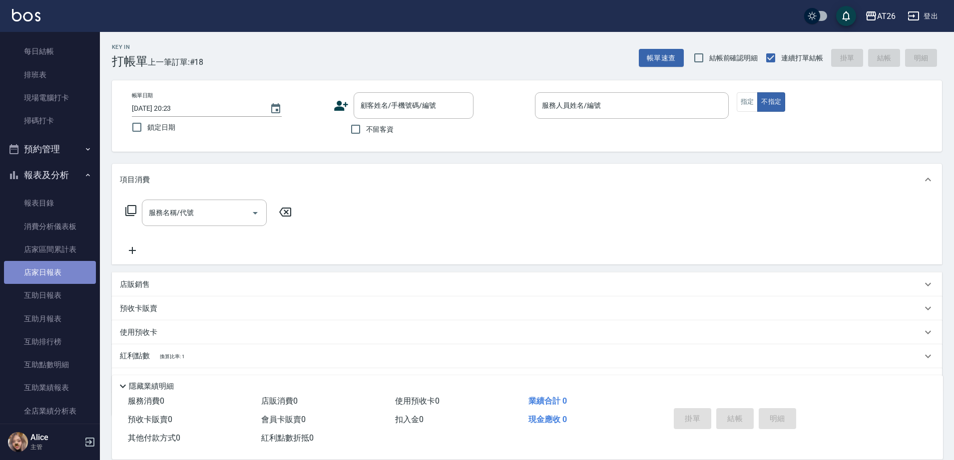
click at [51, 276] on link "店家日報表" at bounding box center [50, 272] width 92 height 23
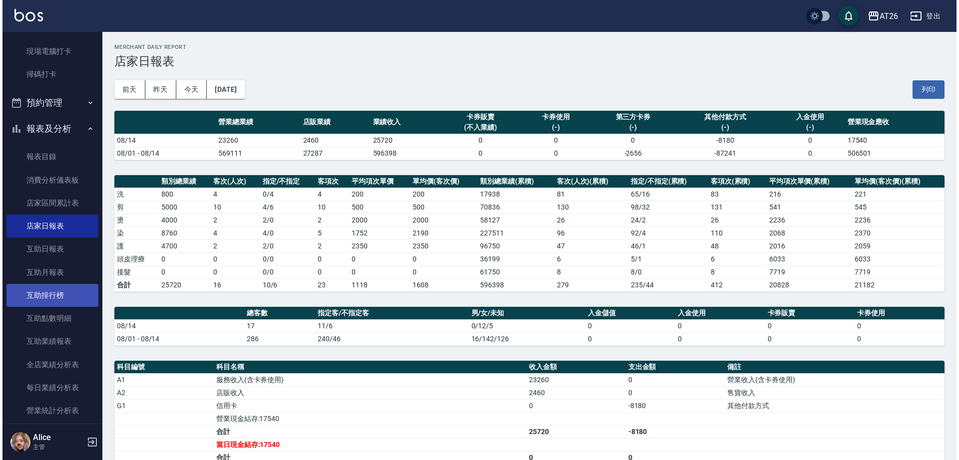
scroll to position [312, 0]
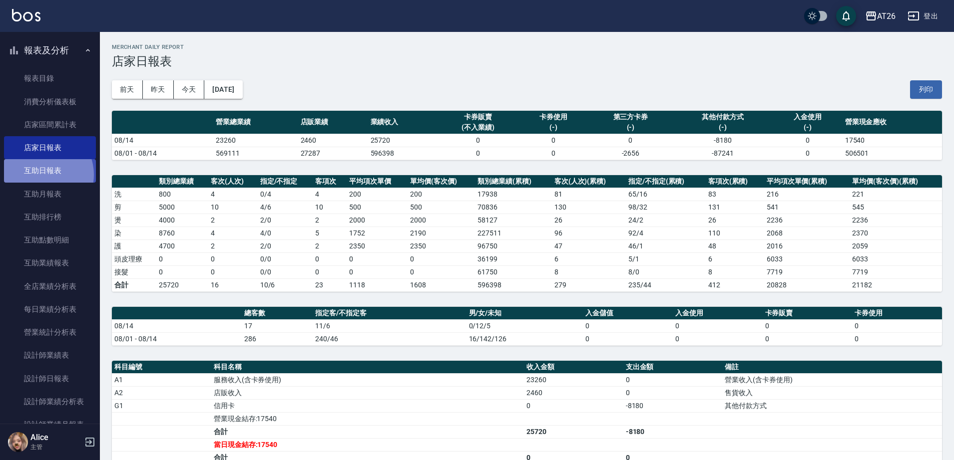
click at [41, 175] on link "互助日報表" at bounding box center [50, 170] width 92 height 23
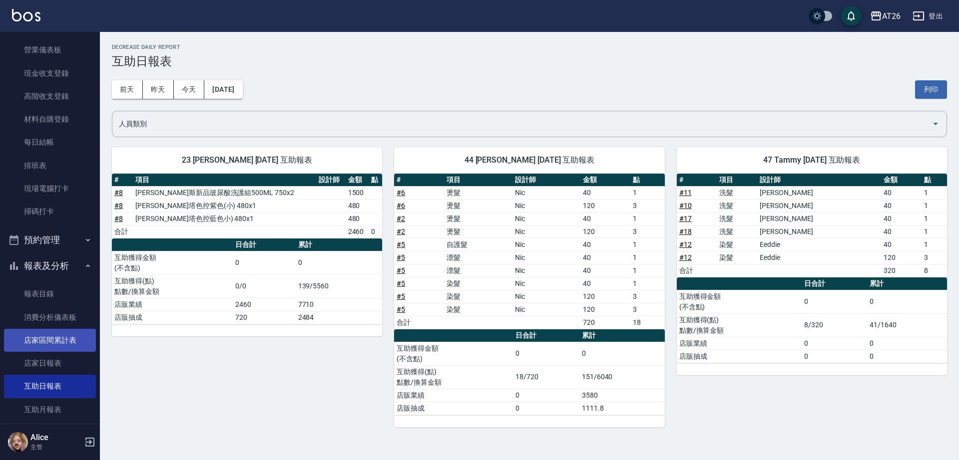
scroll to position [187, 0]
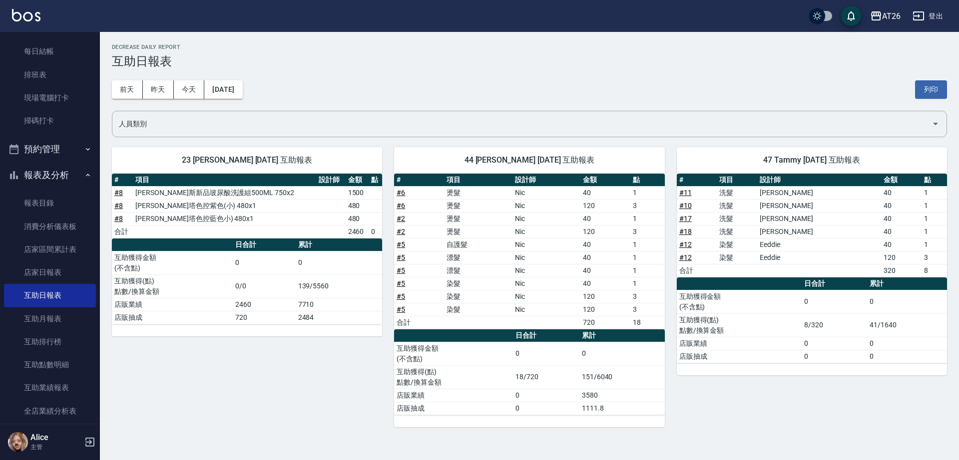
click at [409, 73] on div "前天 昨天 今天 2025/08/14 列印" at bounding box center [529, 89] width 835 height 42
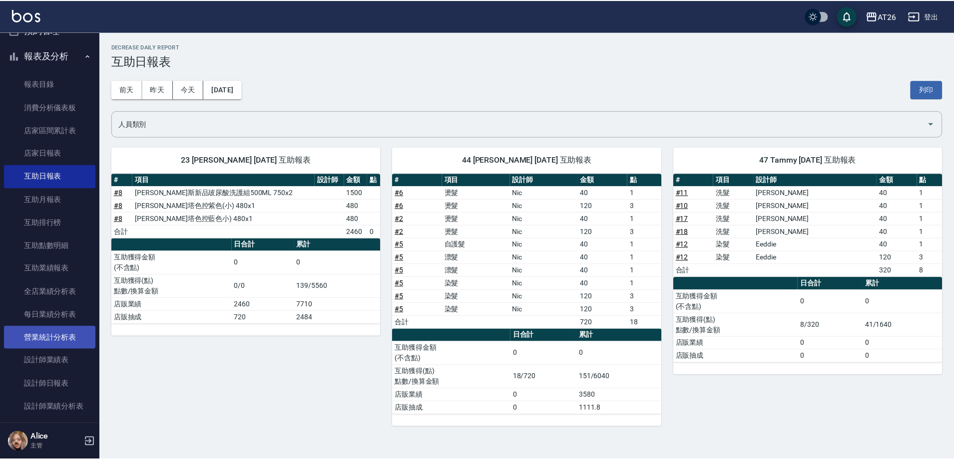
scroll to position [312, 0]
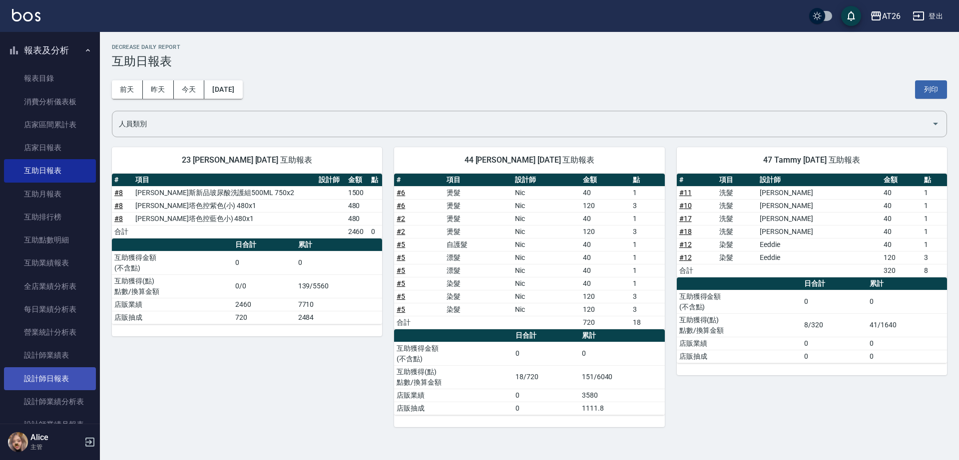
click at [54, 381] on link "設計師日報表" at bounding box center [50, 379] width 92 height 23
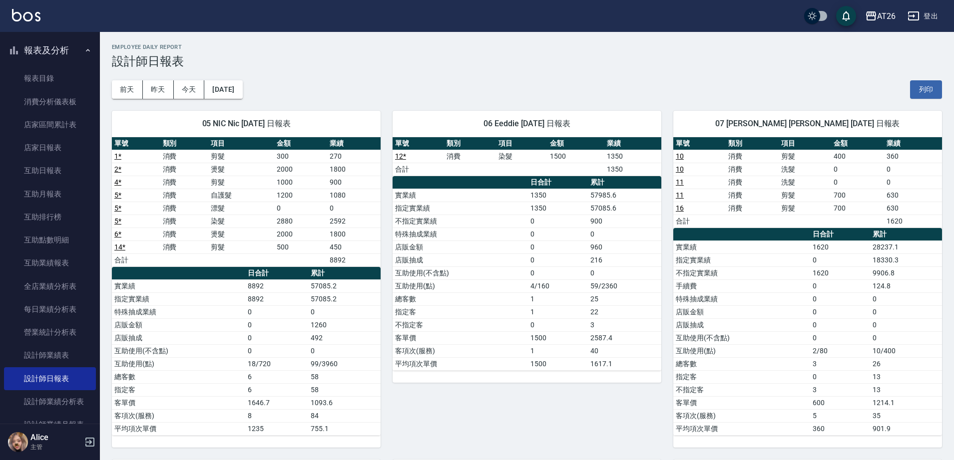
click at [472, 426] on div "06 Eeddie 08/14/2025 日報表 單號 類別 項目 金額 業績 12 * 消費 染髮 1500 1350 合計 1350 日合計 累計 實業績…" at bounding box center [521, 273] width 281 height 349
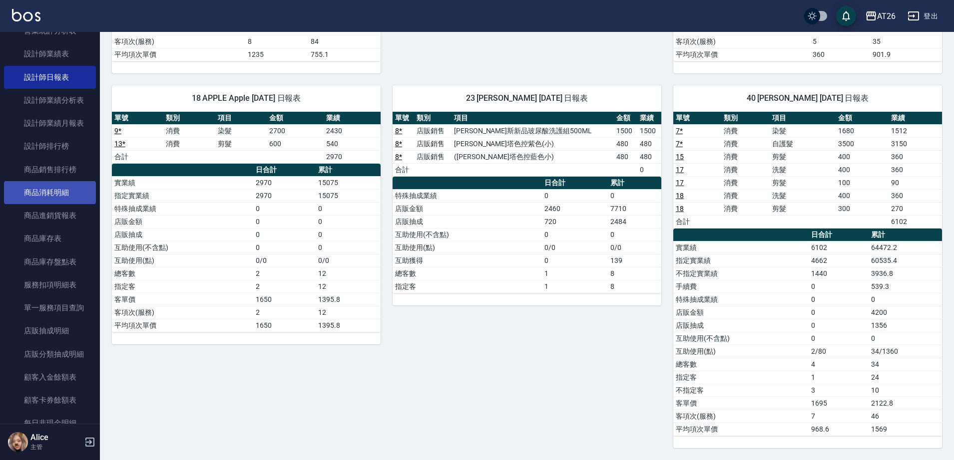
scroll to position [624, 0]
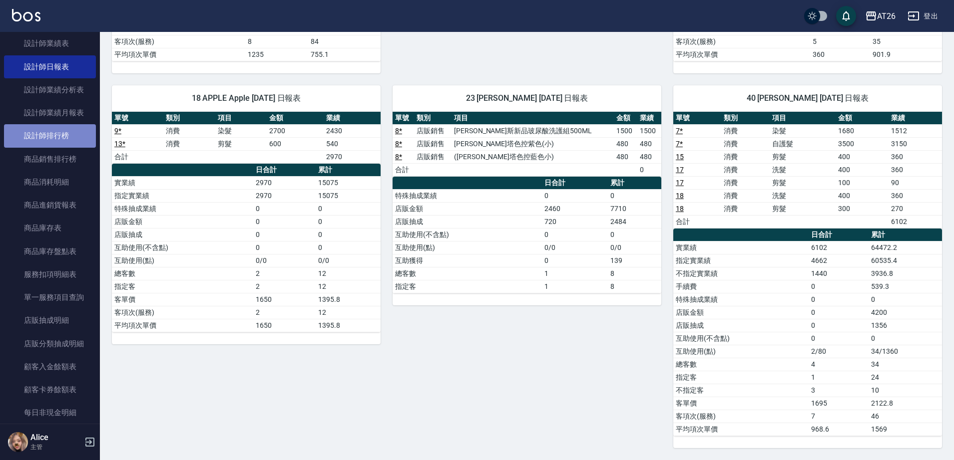
click at [53, 137] on link "設計師排行榜" at bounding box center [50, 135] width 92 height 23
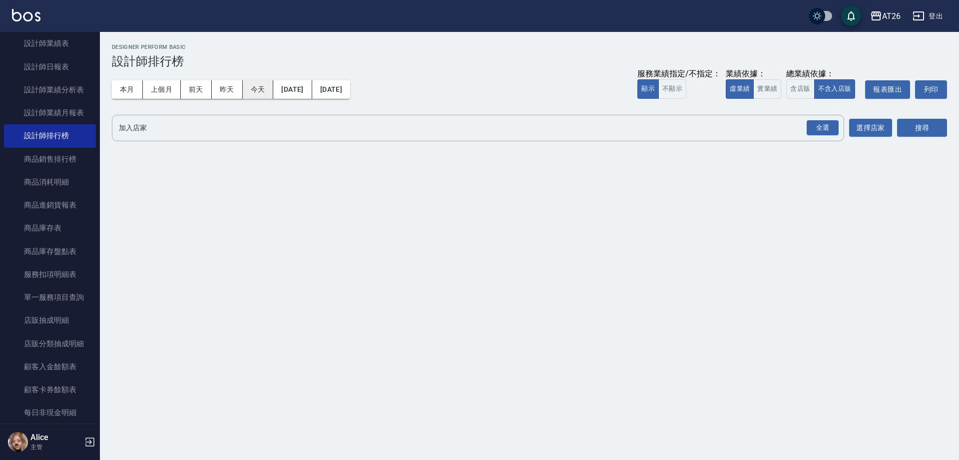
click at [259, 90] on button "今天" at bounding box center [258, 89] width 31 height 18
click at [813, 129] on div "全選" at bounding box center [822, 127] width 32 height 15
click at [277, 131] on icon at bounding box center [281, 128] width 9 height 9
click at [143, 128] on icon at bounding box center [146, 128] width 9 height 9
click at [767, 94] on button "實業績" at bounding box center [767, 88] width 28 height 19
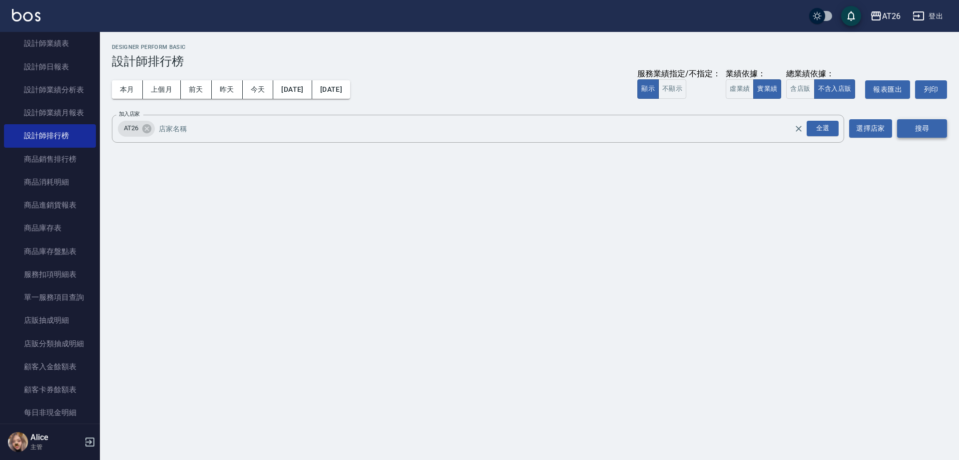
click at [922, 137] on button "搜尋" at bounding box center [922, 128] width 50 height 18
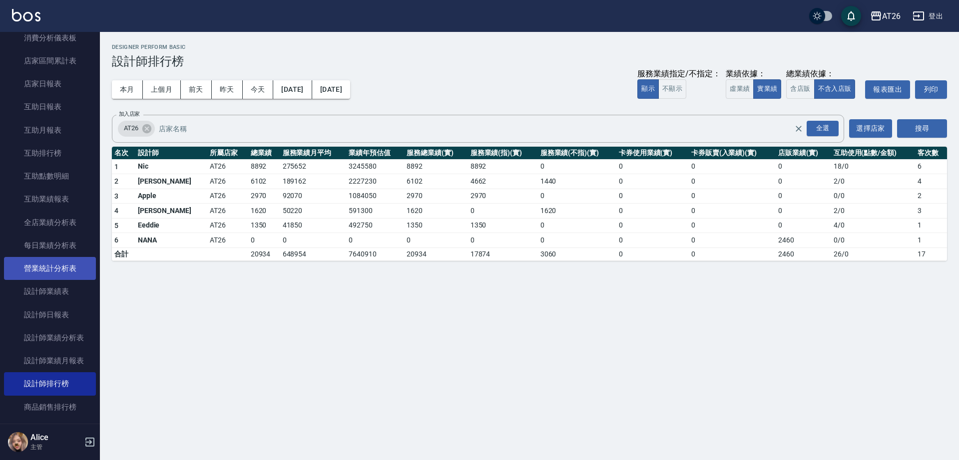
scroll to position [375, 0]
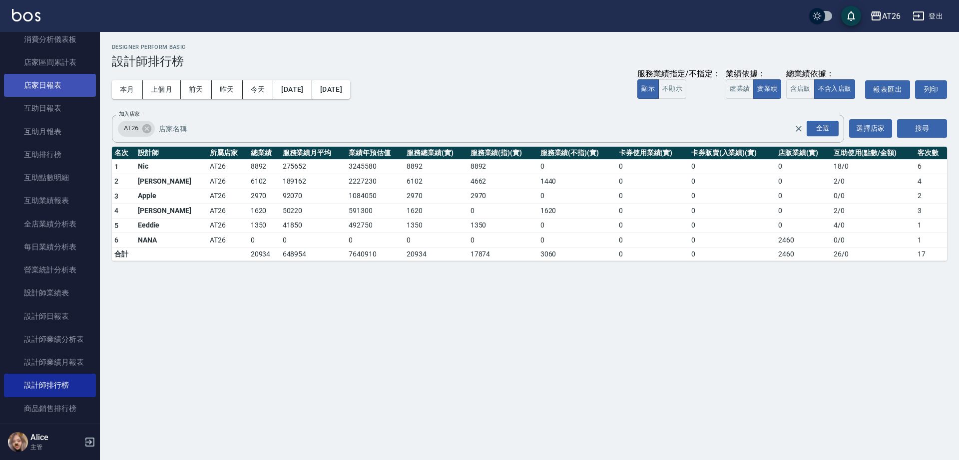
click at [54, 92] on link "店家日報表" at bounding box center [50, 85] width 92 height 23
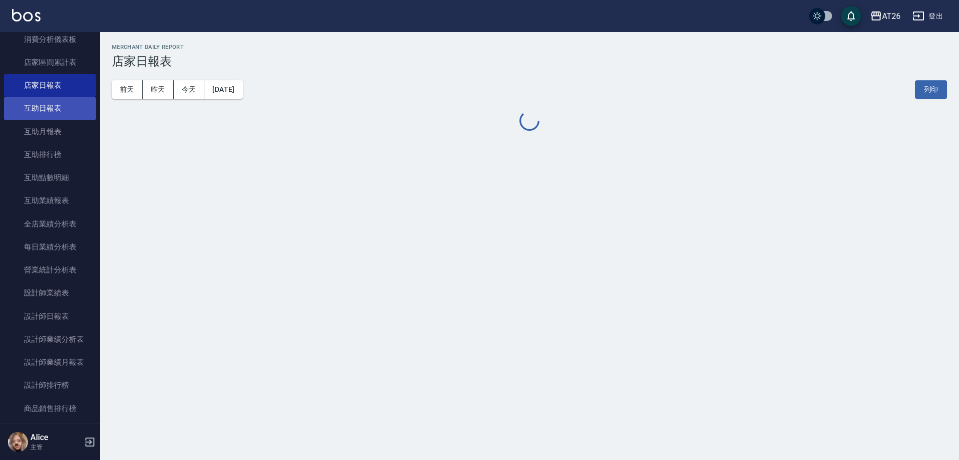
click at [52, 109] on link "互助日報表" at bounding box center [50, 108] width 92 height 23
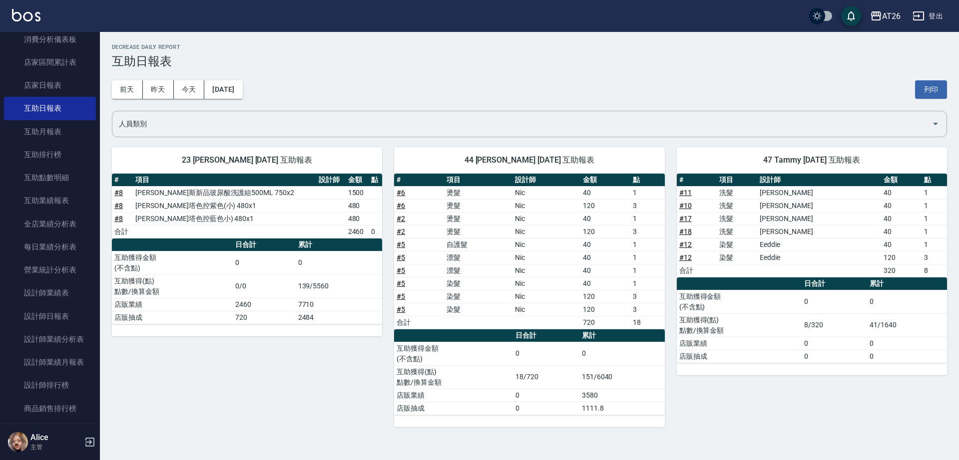
click at [467, 84] on div "前天 昨天 今天 2025/08/14 列印" at bounding box center [529, 89] width 835 height 42
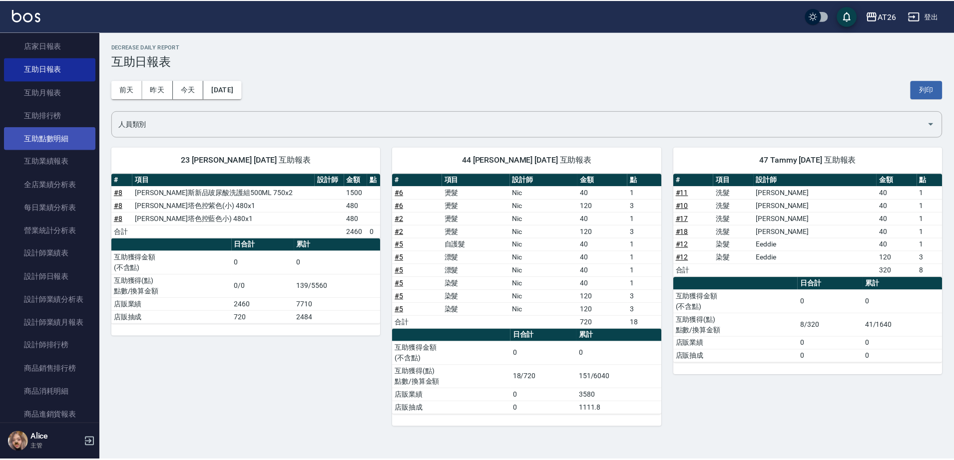
scroll to position [375, 0]
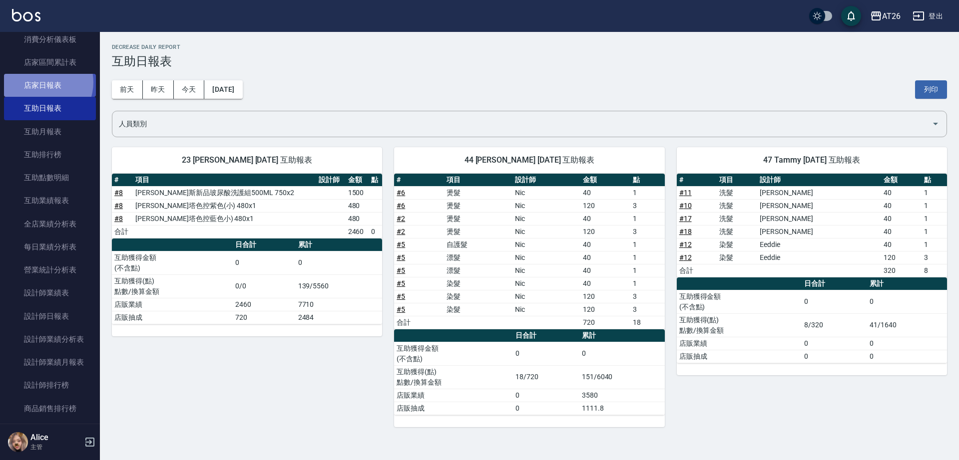
click at [41, 82] on link "店家日報表" at bounding box center [50, 85] width 92 height 23
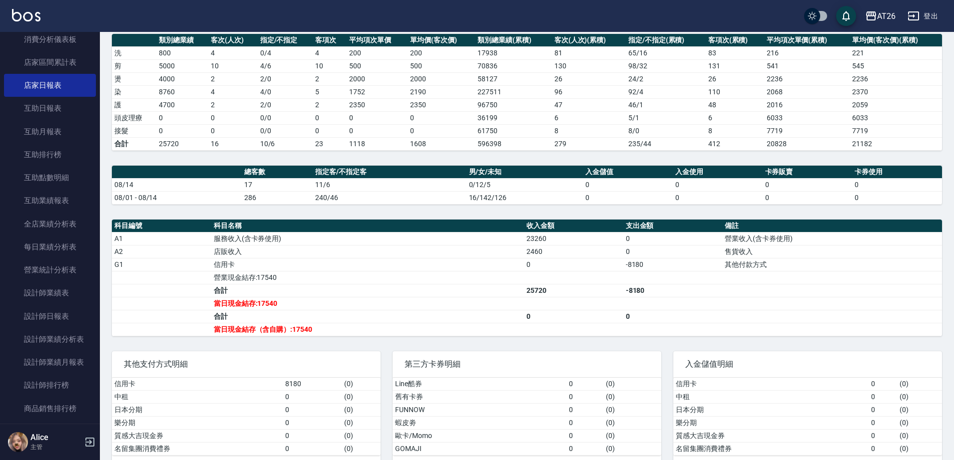
scroll to position [161, 0]
